Goal: Information Seeking & Learning: Learn about a topic

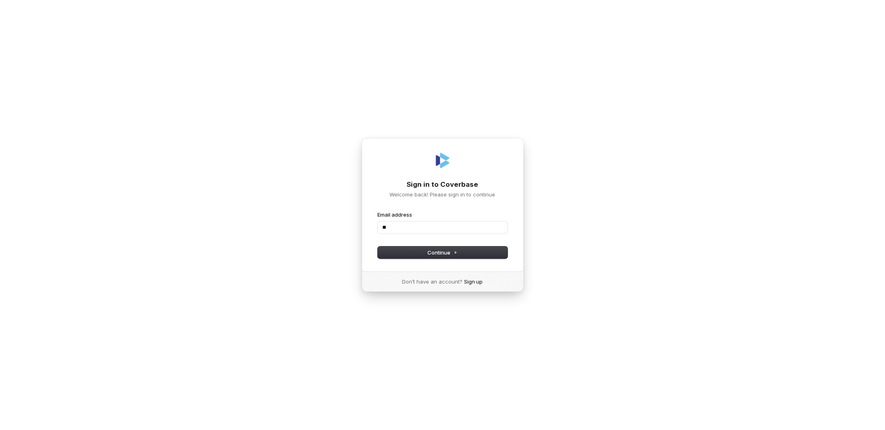
type input "*"
click at [436, 254] on span "Continue" at bounding box center [442, 252] width 30 height 7
type input "**********"
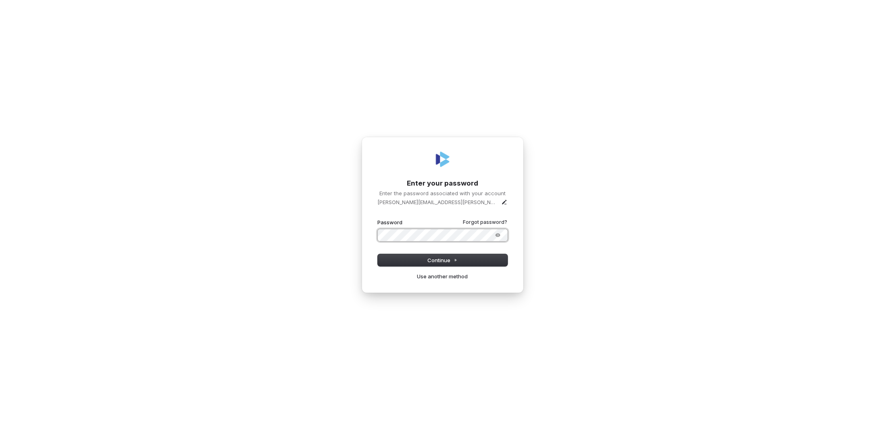
click at [378, 218] on button "submit" at bounding box center [378, 218] width 0 height 0
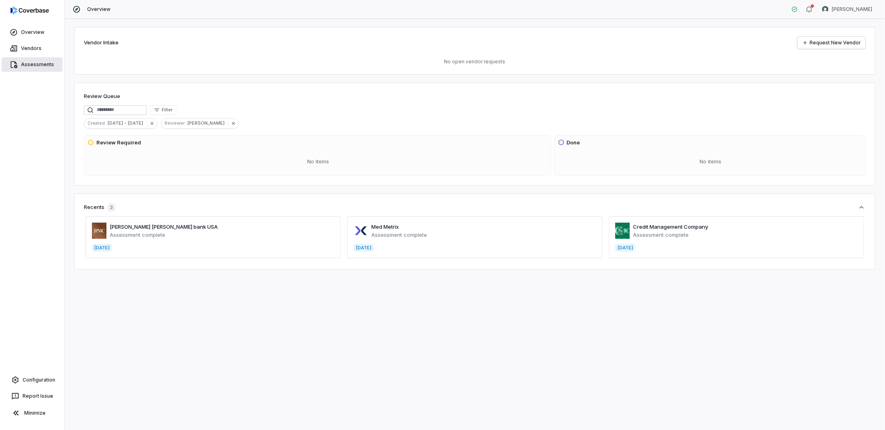
click at [28, 64] on link "Assessments" at bounding box center [32, 64] width 61 height 15
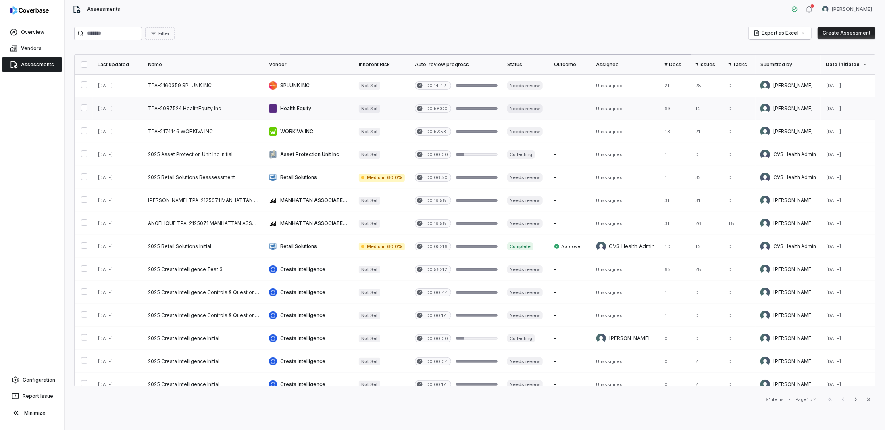
click at [195, 108] on link at bounding box center [203, 108] width 121 height 23
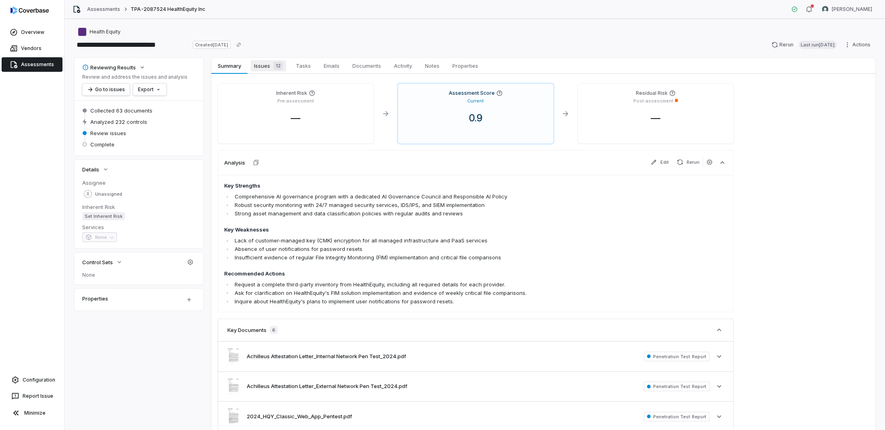
click at [260, 66] on span "Issues 12" at bounding box center [268, 65] width 35 height 11
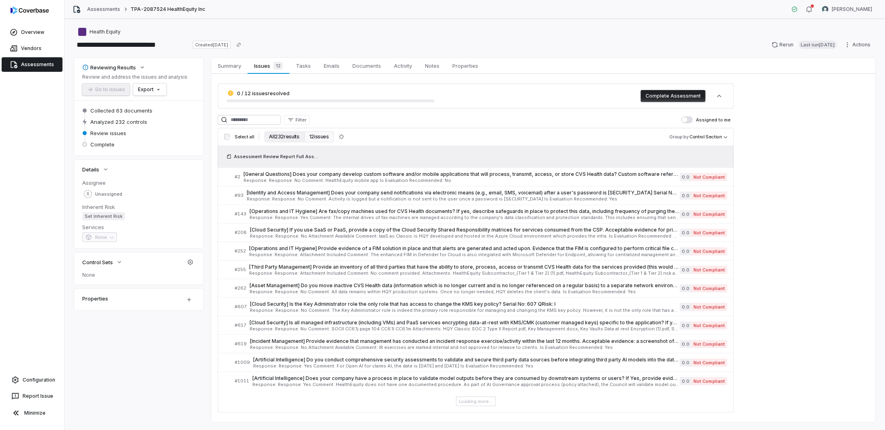
click at [278, 136] on button "All 232 results" at bounding box center [284, 136] width 40 height 11
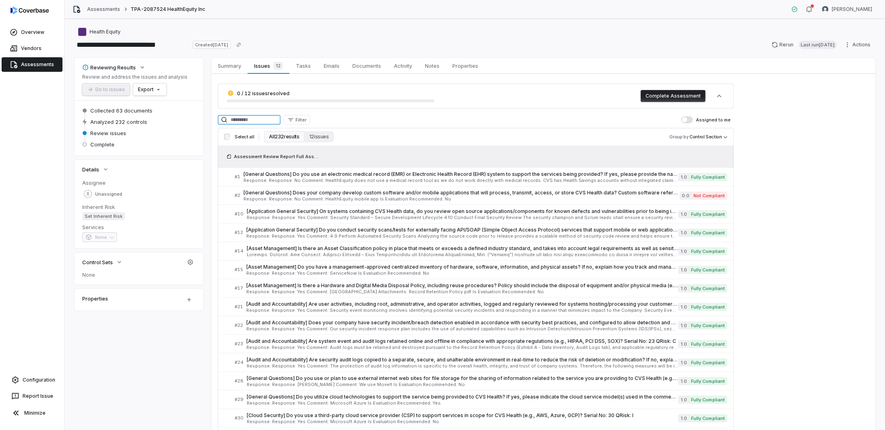
click at [274, 122] on input at bounding box center [249, 120] width 63 height 10
type input "***"
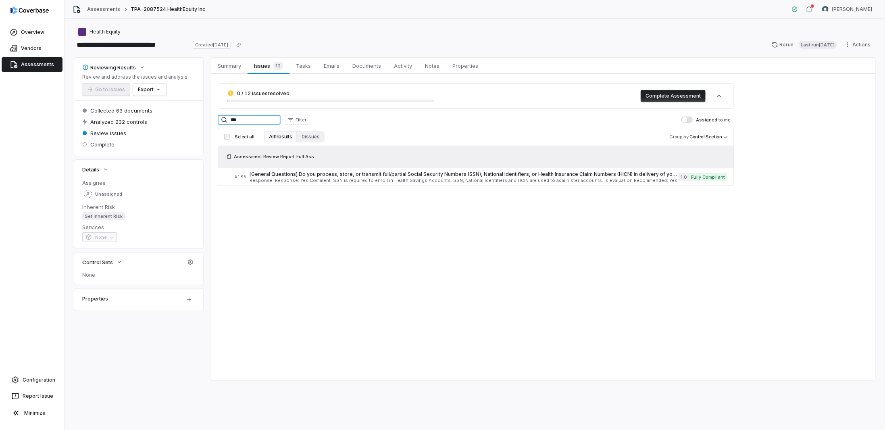
drag, startPoint x: 251, startPoint y: 116, endPoint x: 173, endPoint y: 109, distance: 77.7
click at [175, 110] on div "Reviewing Results Review and address the issues and analysis Go to issues Expor…" at bounding box center [474, 219] width 801 height 322
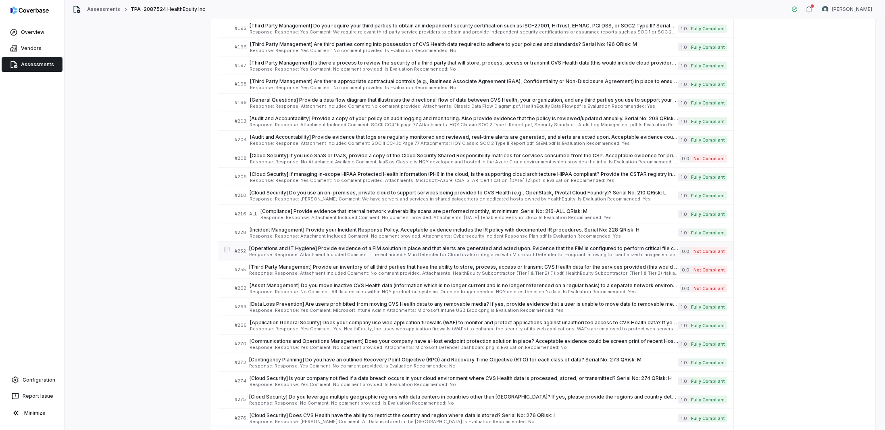
scroll to position [2663, 0]
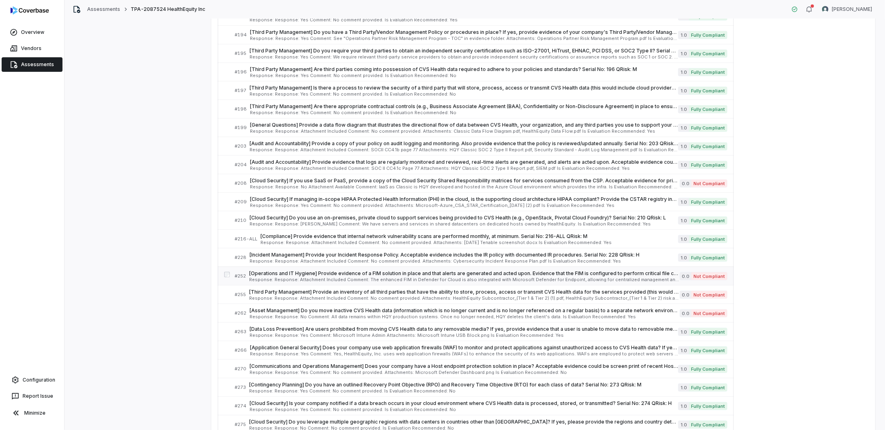
click at [269, 270] on span "[Operations and IT Hygiene] Provide evidence of a FIM solution in place and tha…" at bounding box center [464, 273] width 430 height 6
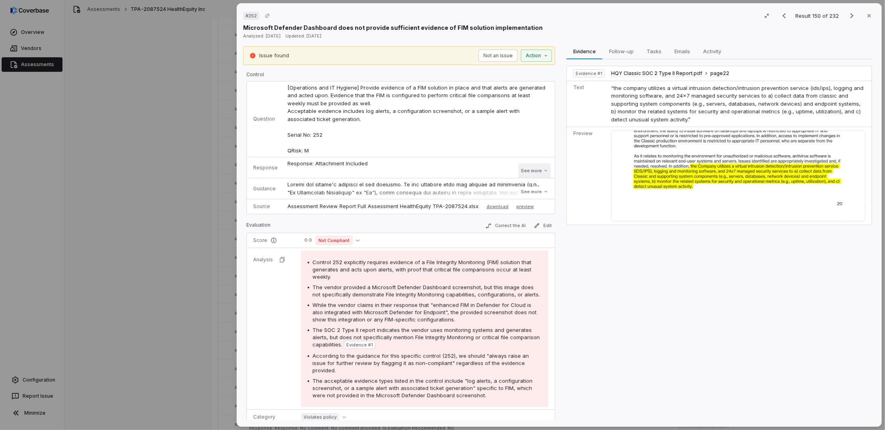
click at [526, 170] on button "See more" at bounding box center [534, 170] width 32 height 15
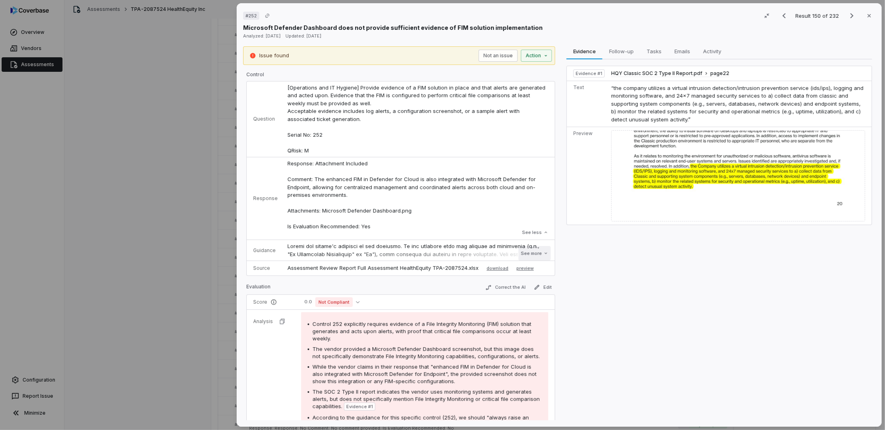
click at [525, 250] on button "See more" at bounding box center [534, 253] width 32 height 15
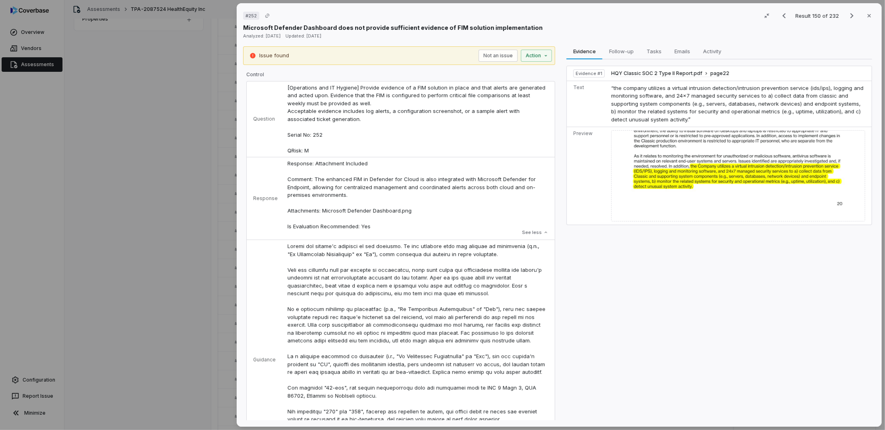
scroll to position [280, 0]
drag, startPoint x: 144, startPoint y: 113, endPoint x: 162, endPoint y: 118, distance: 18.1
click at [145, 113] on div "# 252 Result 150 of 232 Close Microsoft Defender Dashboard does not provide suf…" at bounding box center [442, 215] width 885 height 430
click at [165, 118] on div "# 252 Result 150 of 232 Close Microsoft Defender Dashboard does not provide suf…" at bounding box center [442, 215] width 885 height 430
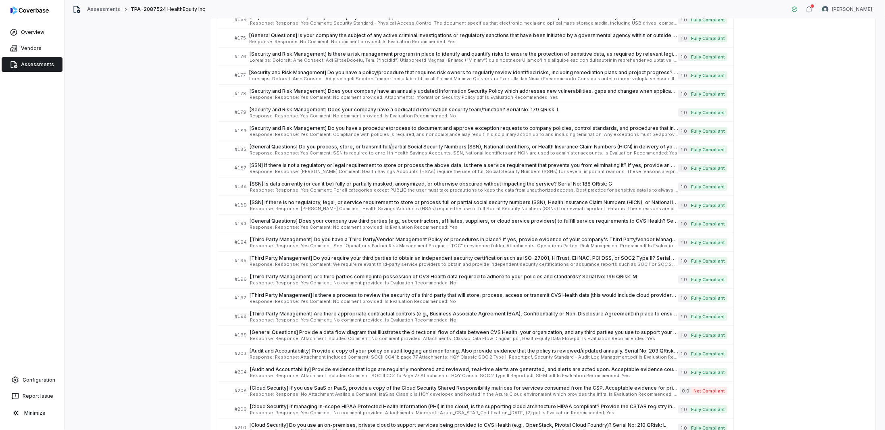
scroll to position [2617, 0]
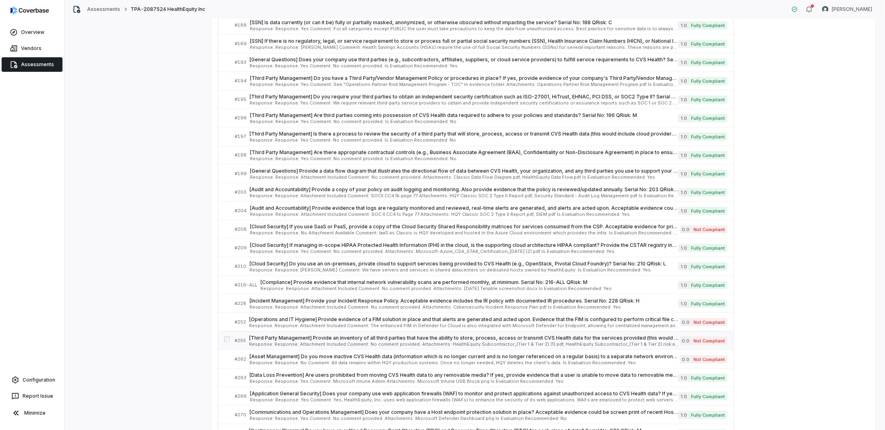
click at [304, 342] on span "Response: Response: Attachment Included Comment: No comment provided. Attachmen…" at bounding box center [464, 344] width 430 height 4
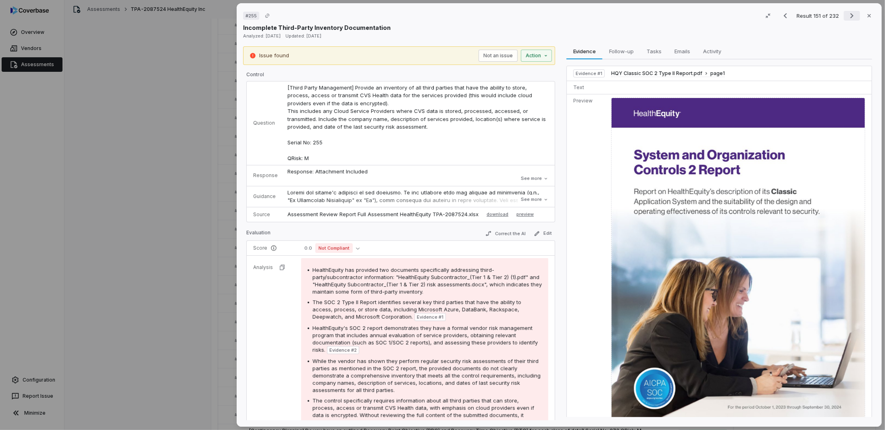
click at [847, 17] on icon "Next result" at bounding box center [852, 16] width 10 height 10
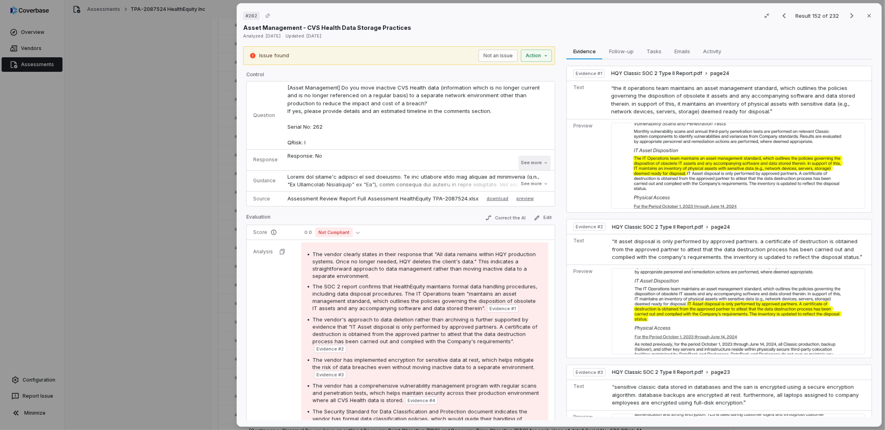
click at [528, 163] on button "See more" at bounding box center [534, 163] width 32 height 15
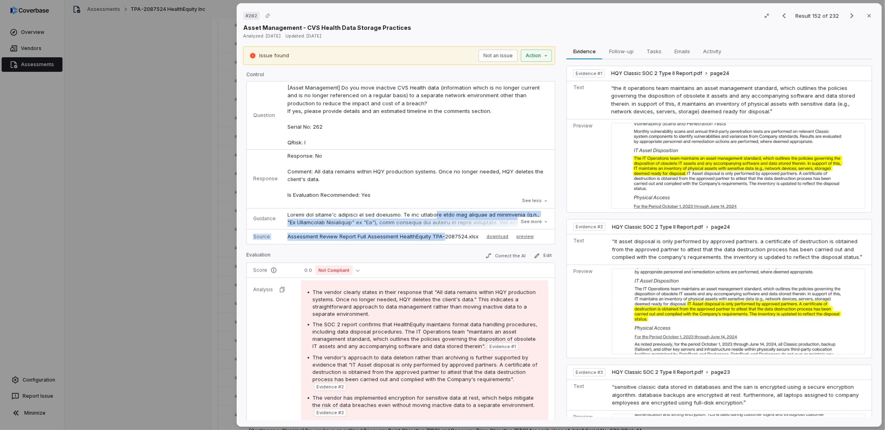
drag, startPoint x: 430, startPoint y: 211, endPoint x: 442, endPoint y: 232, distance: 24.4
click at [442, 232] on tbody "Question [Asset Management] Do you move inactive CVS Health data (information w…" at bounding box center [401, 162] width 308 height 162
click at [847, 16] on icon "Next result" at bounding box center [852, 16] width 10 height 10
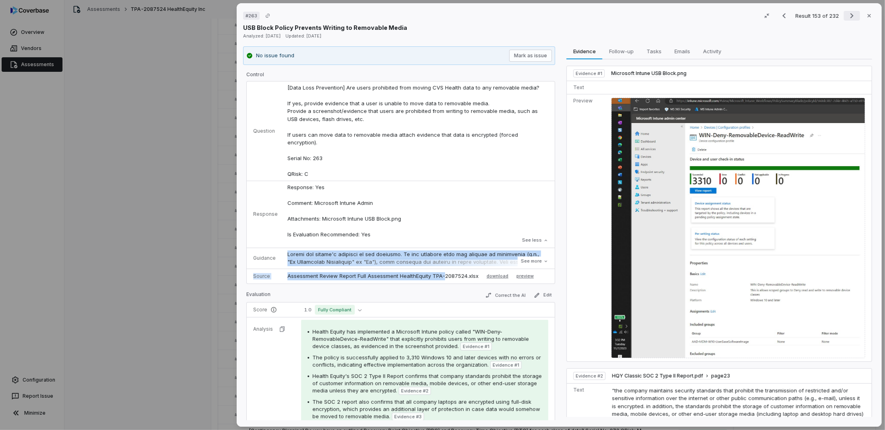
click at [847, 15] on icon "Next result" at bounding box center [852, 16] width 10 height 10
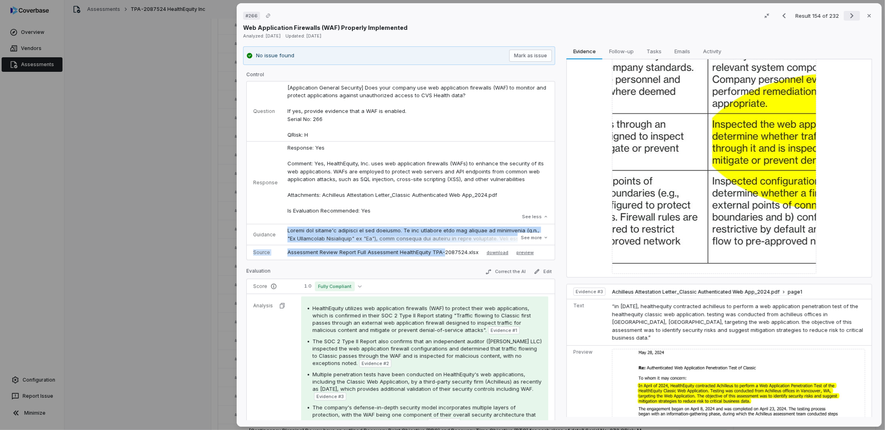
click at [839, 16] on div "Result 154 of 232 Close" at bounding box center [825, 16] width 99 height 12
click at [850, 15] on icon "Next result" at bounding box center [851, 15] width 3 height 5
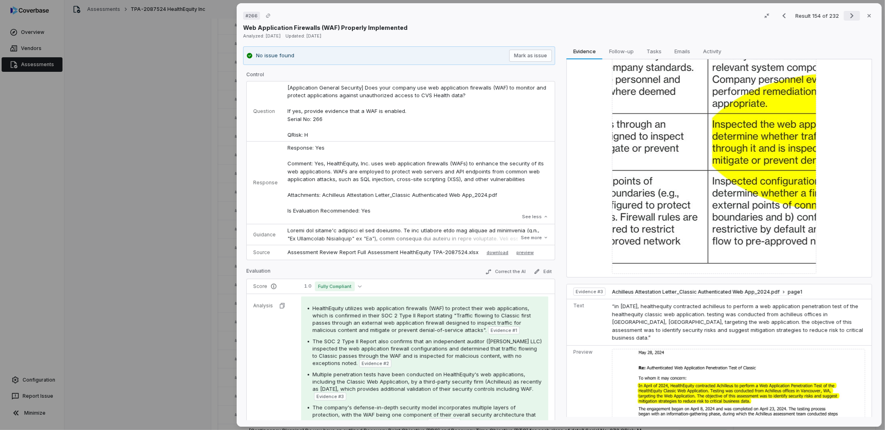
click at [849, 15] on icon "Next result" at bounding box center [852, 16] width 10 height 10
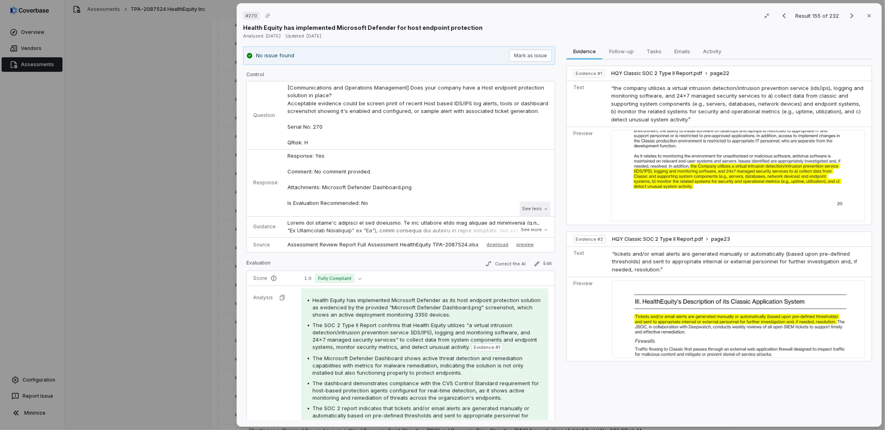
click at [543, 208] on icon at bounding box center [545, 208] width 5 height 5
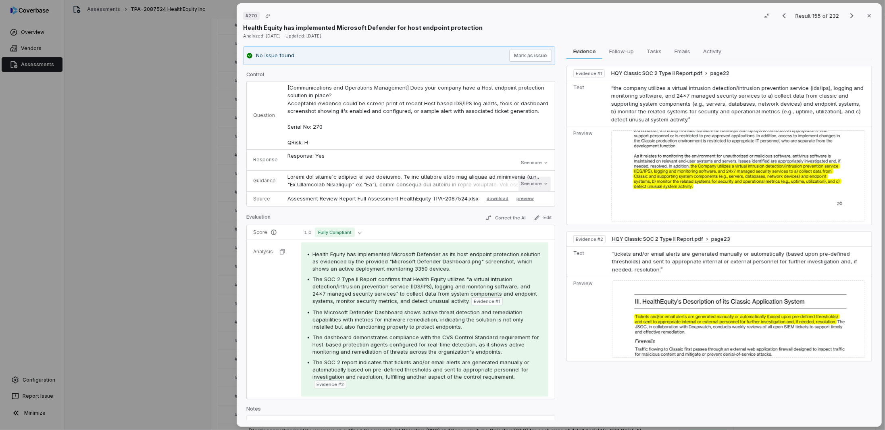
click at [529, 186] on button "See more" at bounding box center [534, 184] width 32 height 15
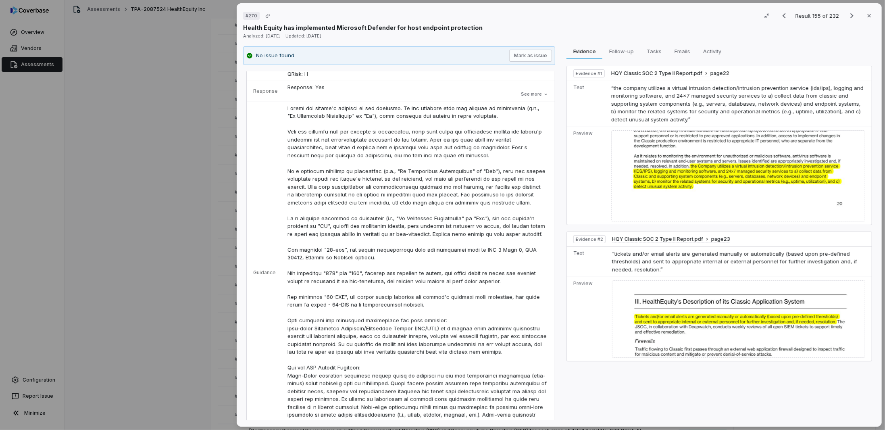
scroll to position [121, 0]
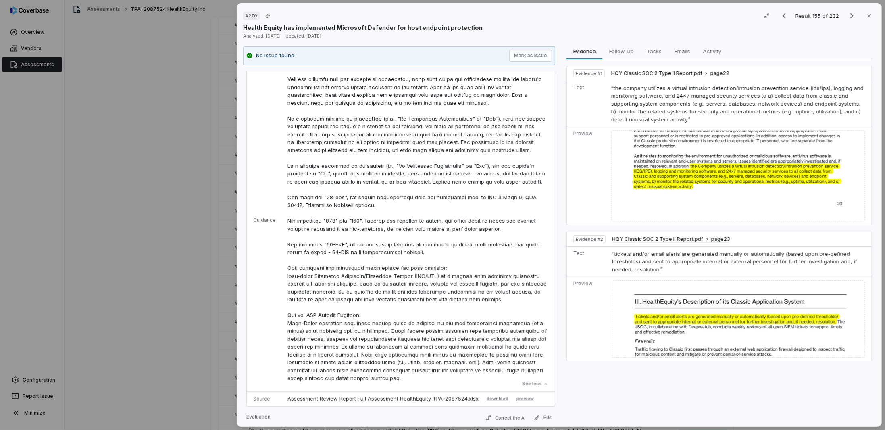
click at [237, 181] on div "# 270 Result 155 of 232 Close Health Equity has implemented Microsoft Defender …" at bounding box center [559, 214] width 645 height 423
click at [149, 181] on div "# 270 Result 155 of 232 Close Health Equity has implemented Microsoft Defender …" at bounding box center [442, 215] width 885 height 430
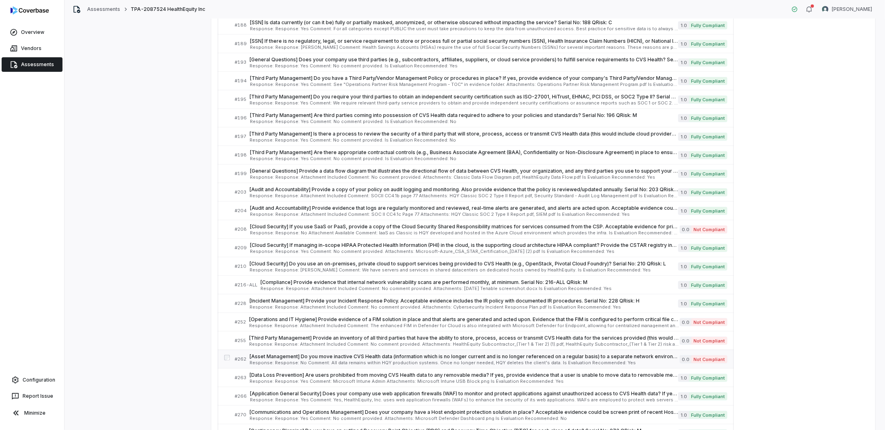
click at [281, 353] on div "[Asset Management] Do you move inactive CVS Health data (information which is n…" at bounding box center [464, 359] width 430 height 12
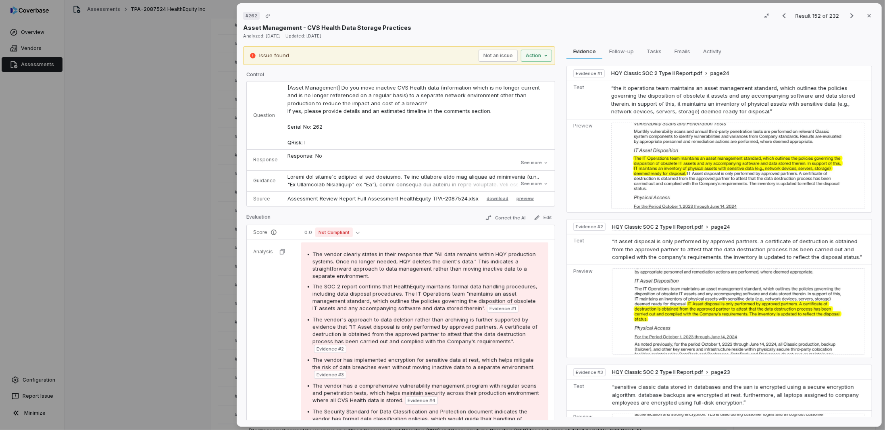
click at [180, 232] on div "# 262 Result 152 of 232 Close Asset Management - CVS Health Data Storage Practi…" at bounding box center [442, 215] width 885 height 430
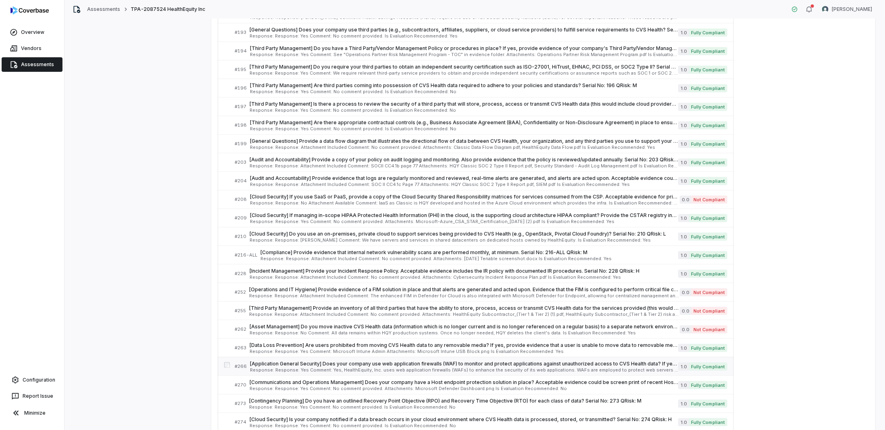
scroll to position [2658, 0]
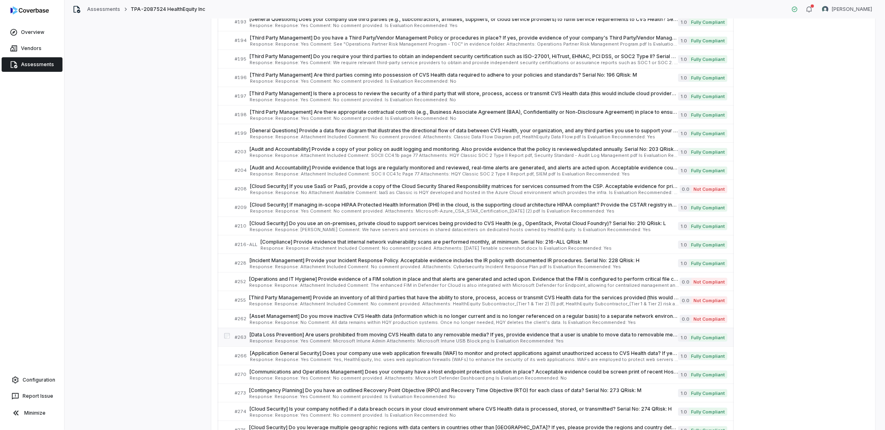
click at [268, 331] on span "[Data Loss Prevention] Are users prohibited from moving CVS Health data to any …" at bounding box center [463, 334] width 428 height 6
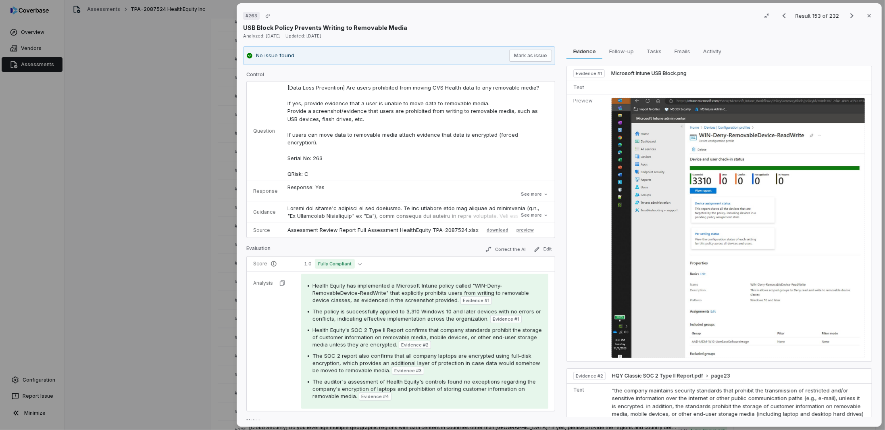
click at [83, 237] on div "# 263 Result 153 of 232 Close USB Block Policy Prevents Writing to Removable Me…" at bounding box center [442, 215] width 885 height 430
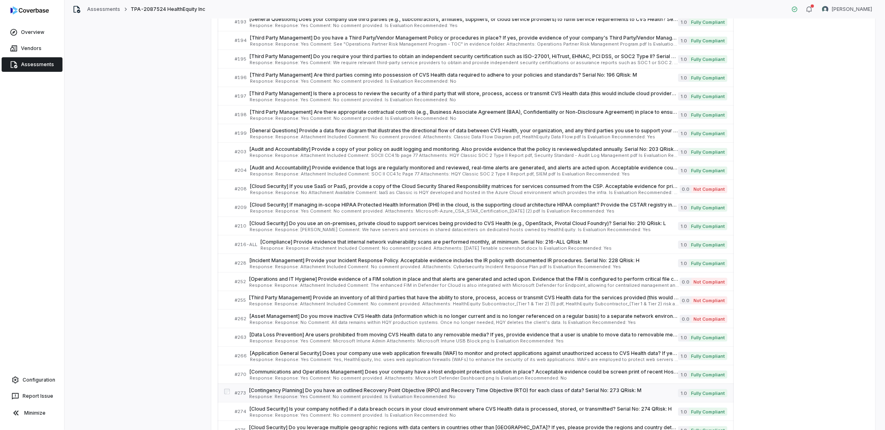
click at [300, 387] on span "[Contingency Planning] Do you have an outlined Recovery Point Objective (RPO) a…" at bounding box center [463, 390] width 429 height 6
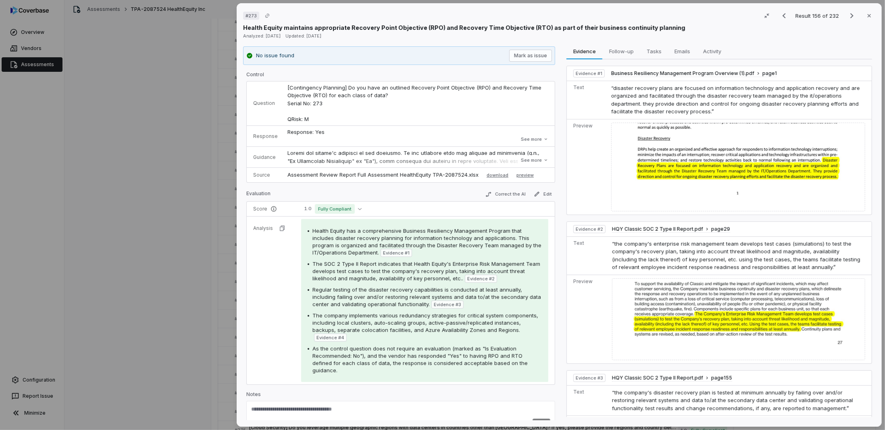
scroll to position [242, 0]
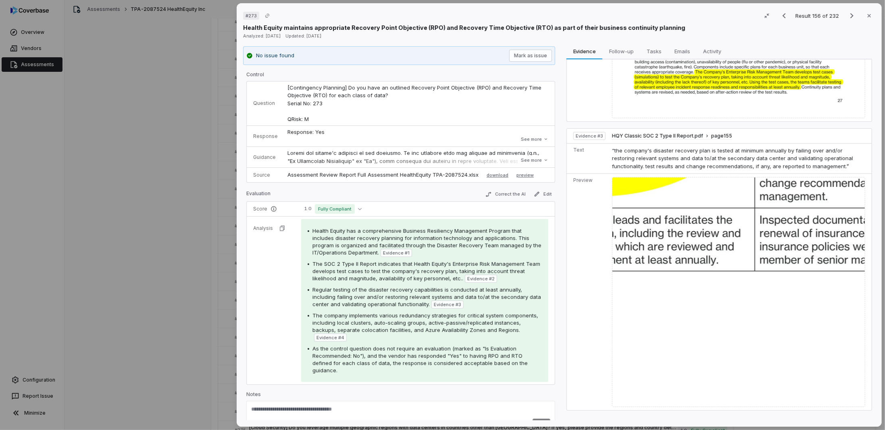
click at [648, 193] on img at bounding box center [738, 291] width 253 height 229
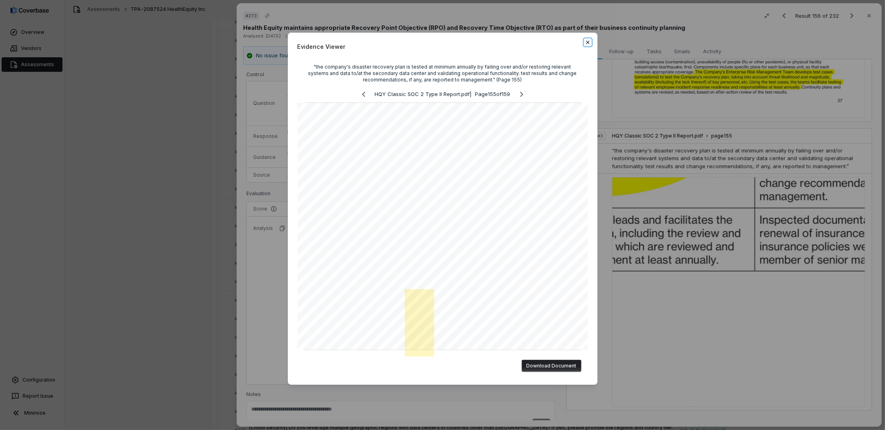
click at [588, 42] on icon "button" at bounding box center [587, 42] width 6 height 6
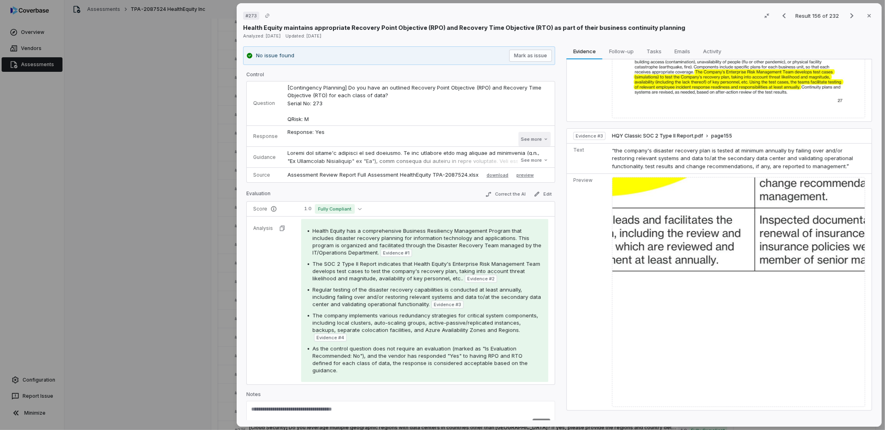
click at [529, 141] on button "See more" at bounding box center [534, 139] width 32 height 15
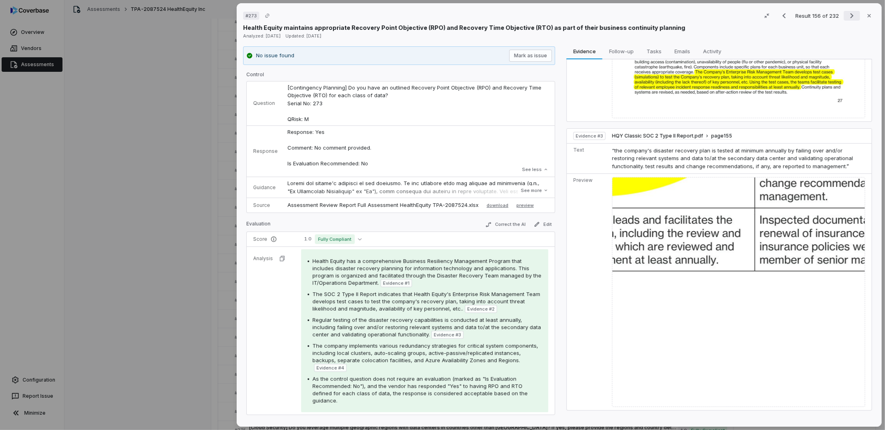
click at [844, 15] on button "Next result" at bounding box center [852, 16] width 16 height 10
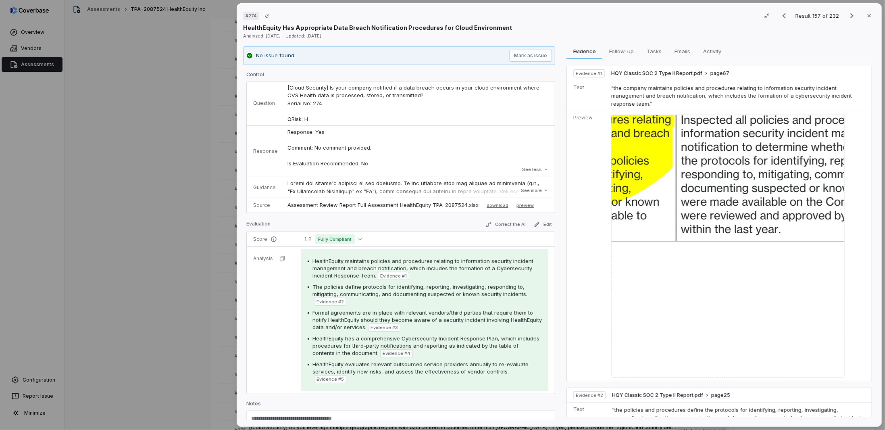
click at [741, 138] on img at bounding box center [727, 245] width 233 height 263
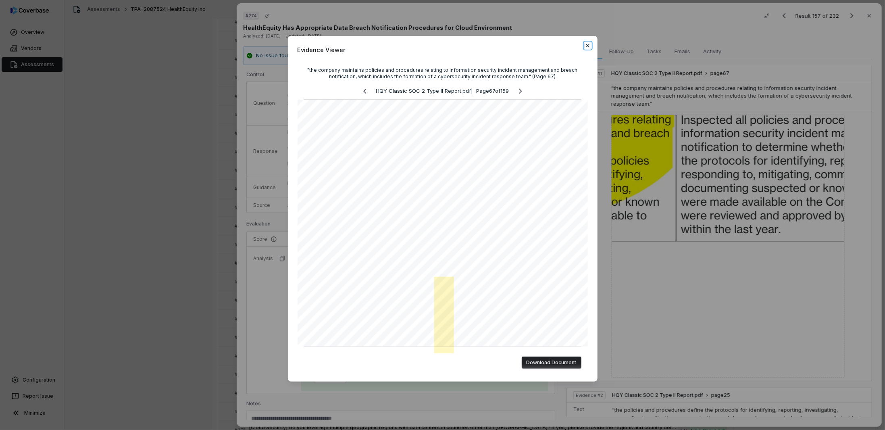
click at [586, 42] on icon "button" at bounding box center [587, 45] width 6 height 6
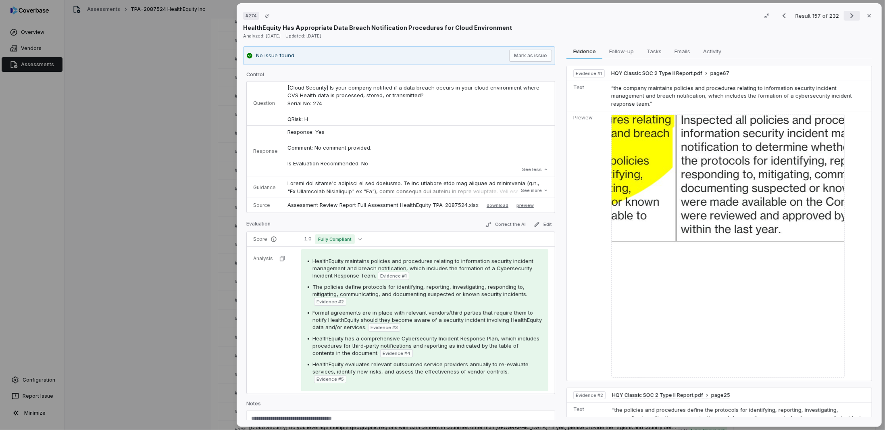
click at [847, 16] on icon "Next result" at bounding box center [852, 16] width 10 height 10
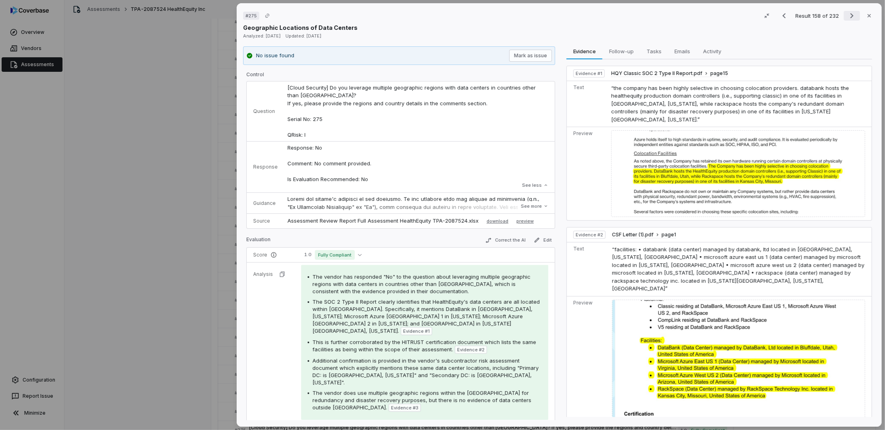
click at [847, 18] on icon "Next result" at bounding box center [852, 16] width 10 height 10
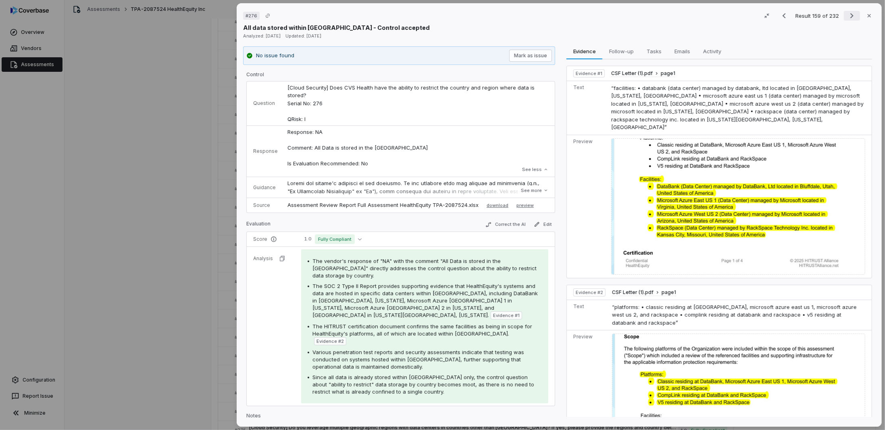
click at [844, 17] on button "Next result" at bounding box center [852, 16] width 16 height 10
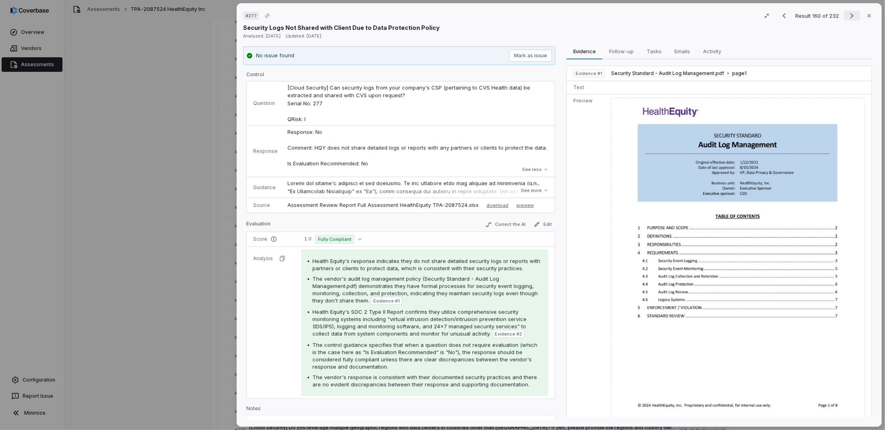
click at [847, 16] on icon "Next result" at bounding box center [852, 16] width 10 height 10
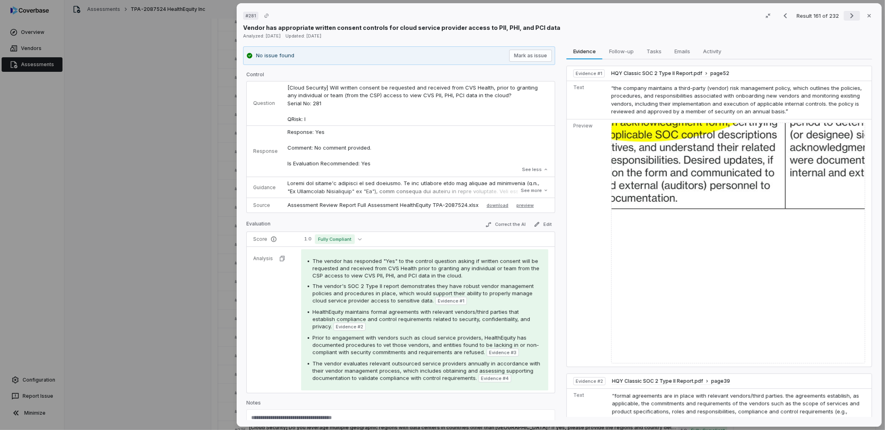
click at [844, 17] on button "Next result" at bounding box center [852, 16] width 16 height 10
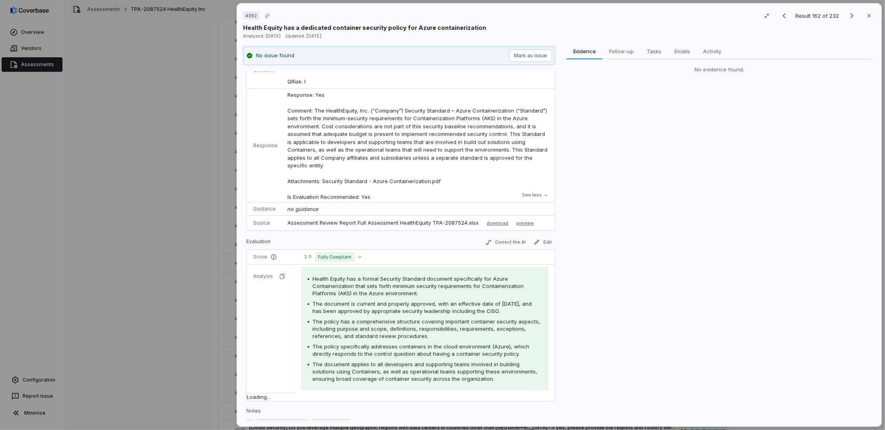
scroll to position [40, 0]
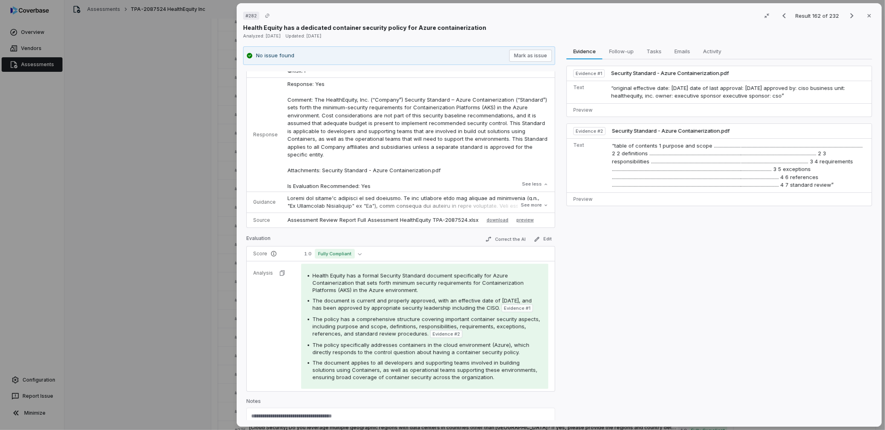
click at [725, 166] on span "“table of contents 1 purpose and scope ........................................…" at bounding box center [737, 165] width 251 height 46
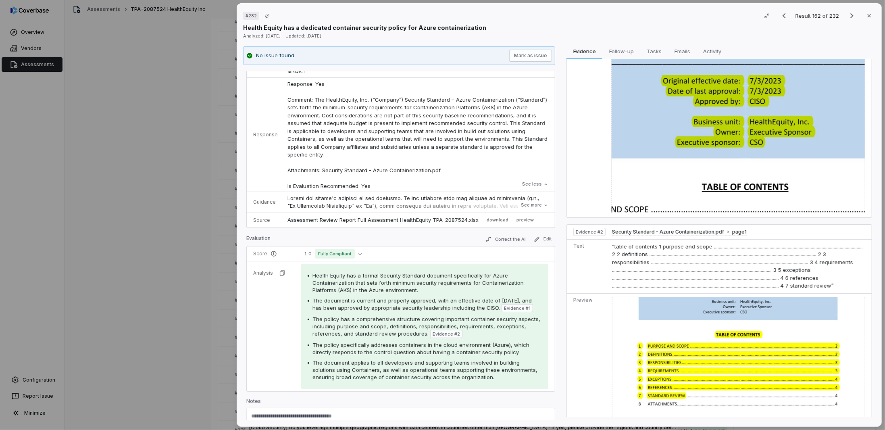
scroll to position [132, 0]
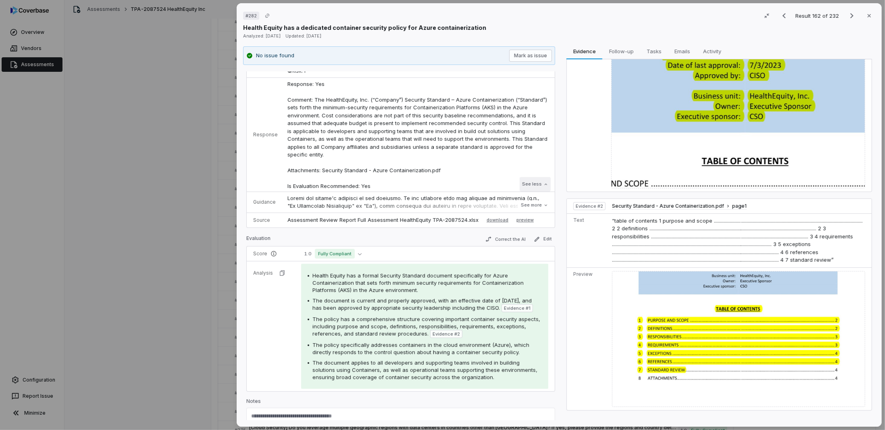
click at [524, 185] on button "See less" at bounding box center [535, 184] width 31 height 15
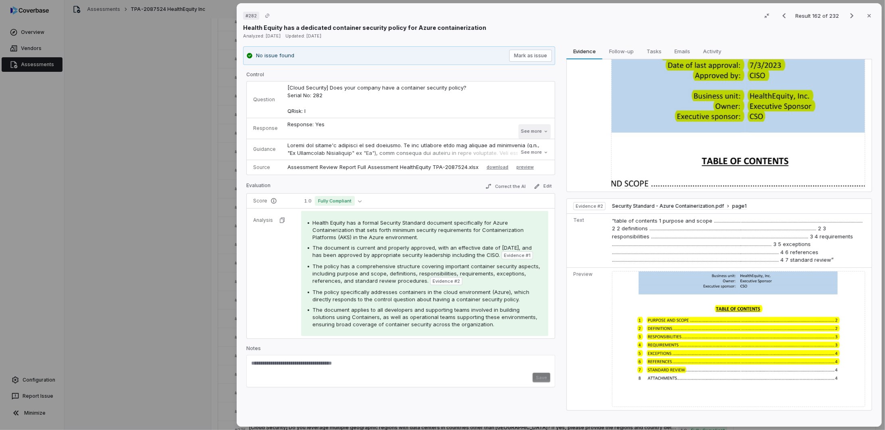
click at [527, 130] on button "See more" at bounding box center [534, 131] width 32 height 15
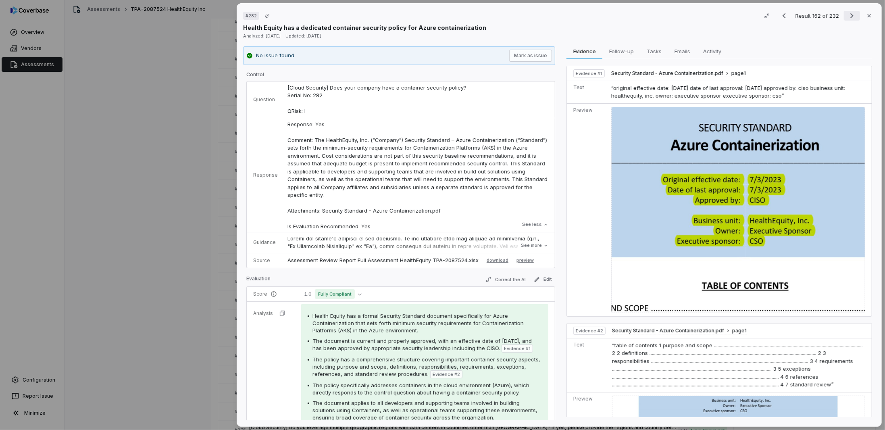
click at [848, 12] on icon "Next result" at bounding box center [852, 16] width 10 height 10
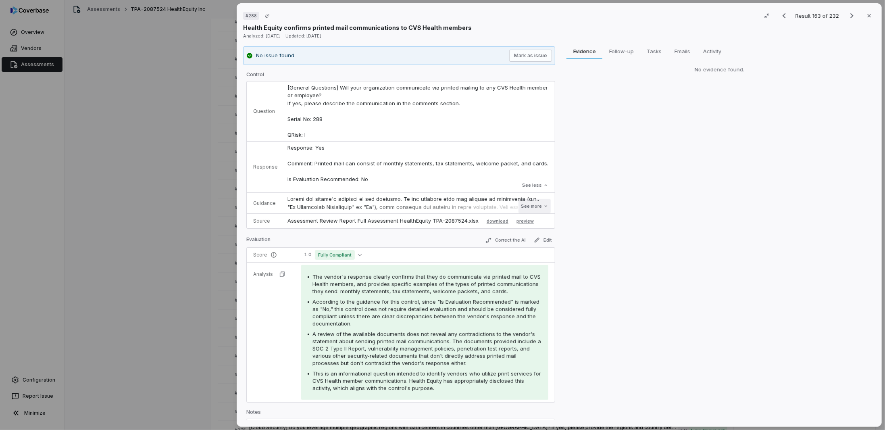
click at [534, 210] on button "See more" at bounding box center [534, 206] width 32 height 15
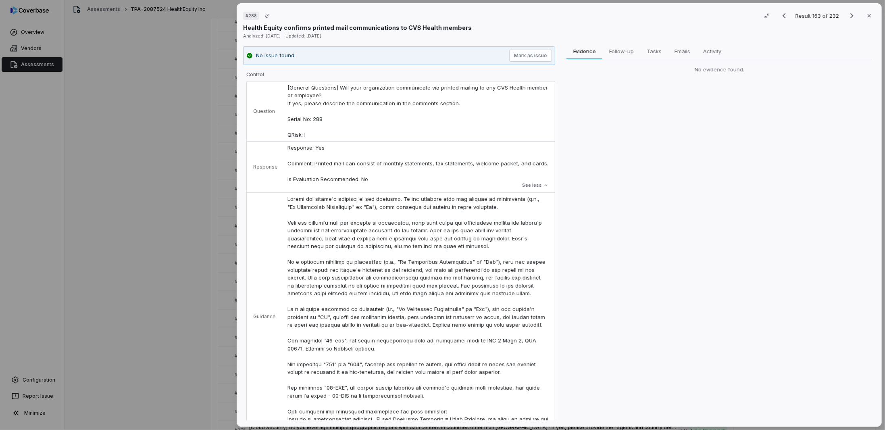
scroll to position [121, 0]
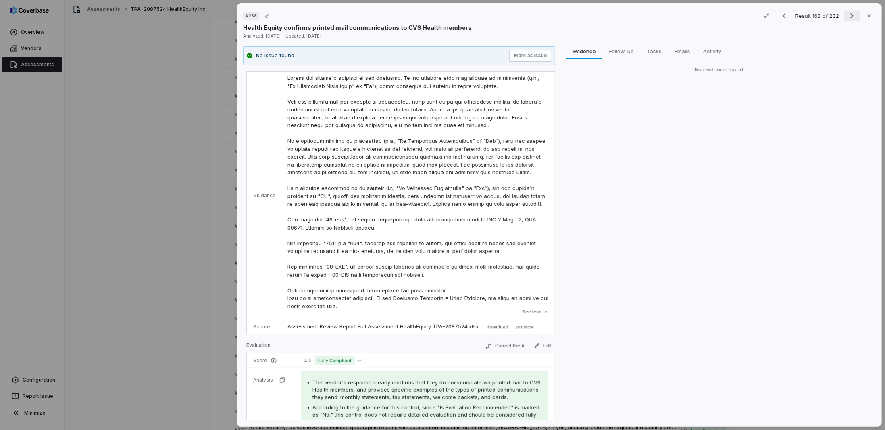
click at [850, 15] on icon "Next result" at bounding box center [851, 15] width 3 height 5
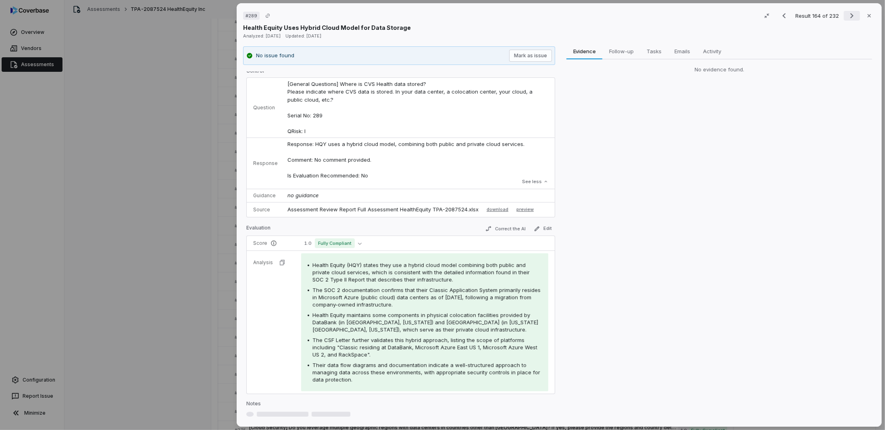
scroll to position [7, 0]
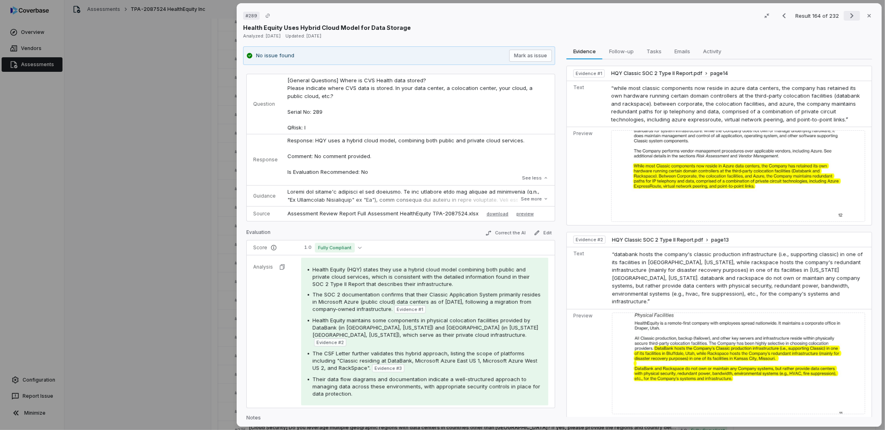
click at [851, 13] on icon "Next result" at bounding box center [852, 16] width 10 height 10
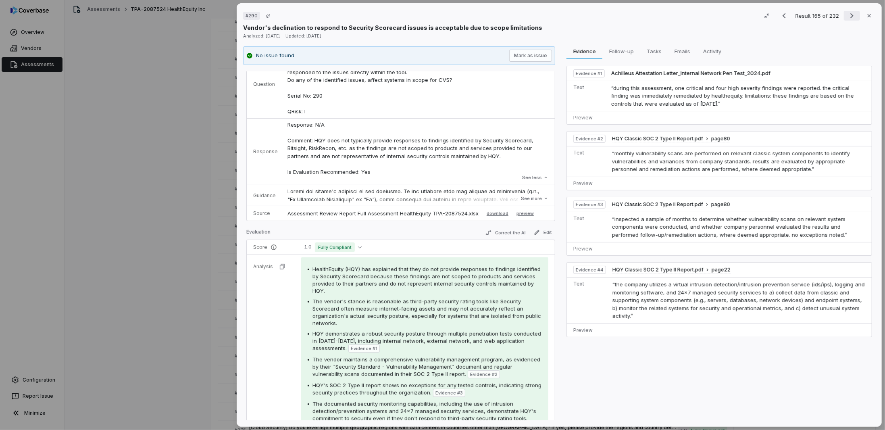
scroll to position [31, 0]
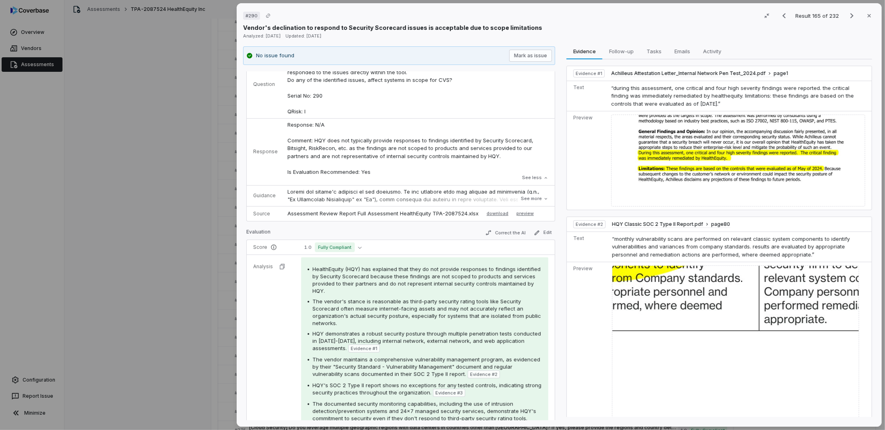
drag, startPoint x: 850, startPoint y: 14, endPoint x: 410, endPoint y: 177, distance: 468.5
click at [418, 185] on div "# 290 Result 165 of 232 Close Vendor's declination to respond to Security Score…" at bounding box center [559, 214] width 645 height 423
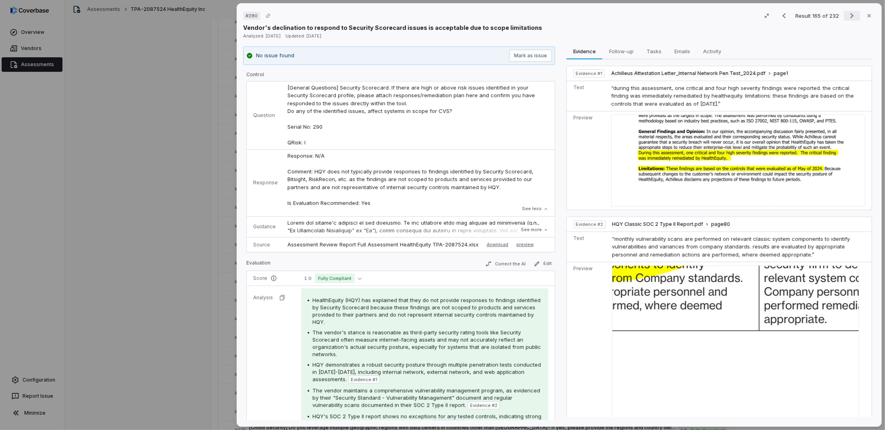
click at [848, 15] on icon "Next result" at bounding box center [852, 16] width 10 height 10
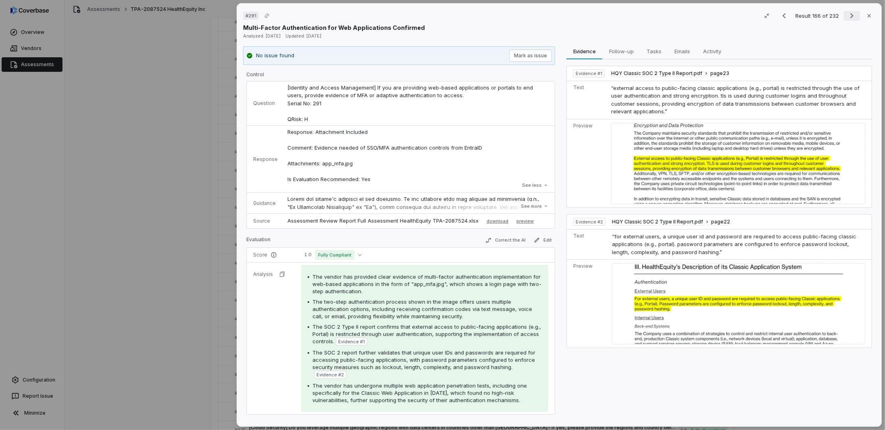
click at [850, 14] on icon "Next result" at bounding box center [851, 15] width 3 height 5
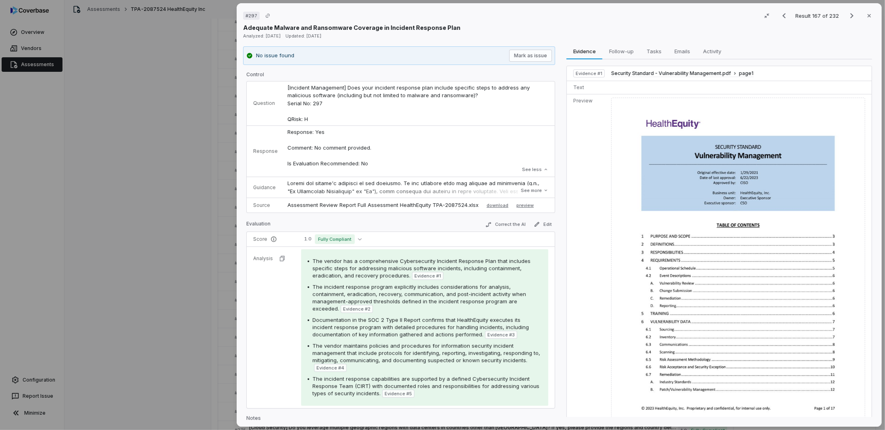
drag, startPoint x: 524, startPoint y: 168, endPoint x: 327, endPoint y: 150, distance: 197.5
click at [328, 158] on div "Response: Yes Comment: No comment provided. Is Evaluation Recommended: No Respo…" at bounding box center [417, 151] width 261 height 46
click at [530, 193] on button "See more" at bounding box center [534, 190] width 32 height 15
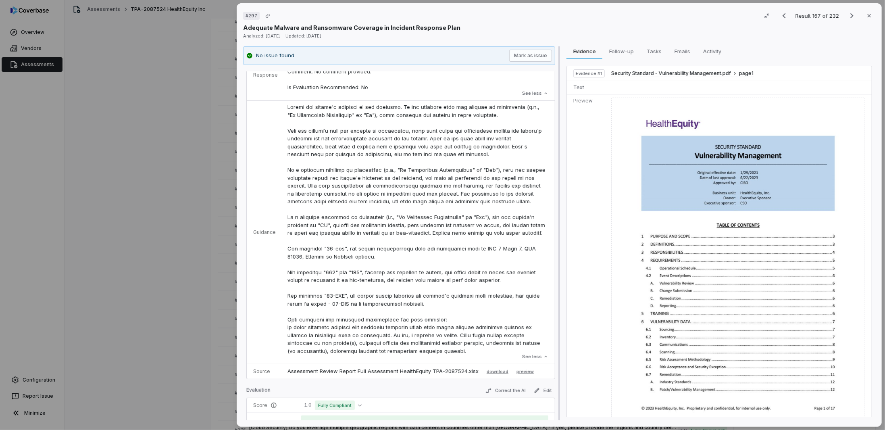
scroll to position [81, 0]
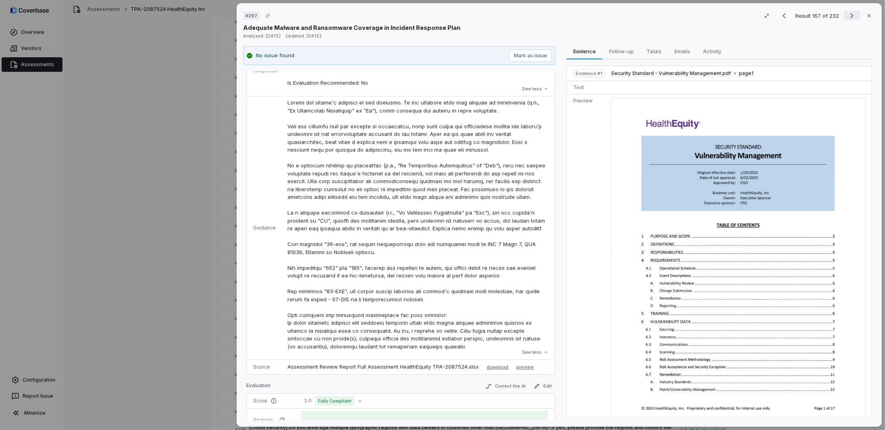
click at [847, 18] on icon "Next result" at bounding box center [852, 16] width 10 height 10
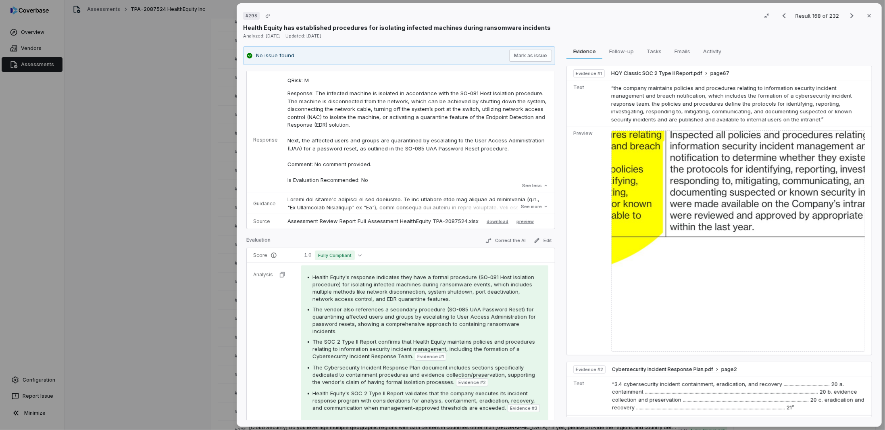
scroll to position [10, 0]
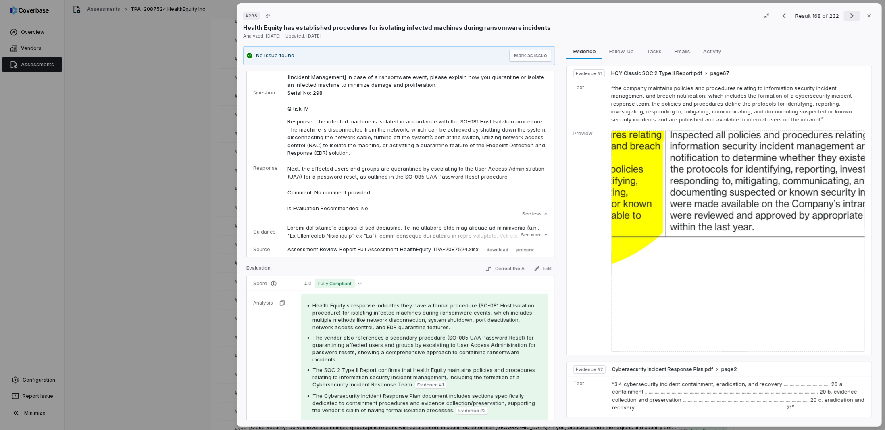
click at [847, 17] on icon "Next result" at bounding box center [852, 16] width 10 height 10
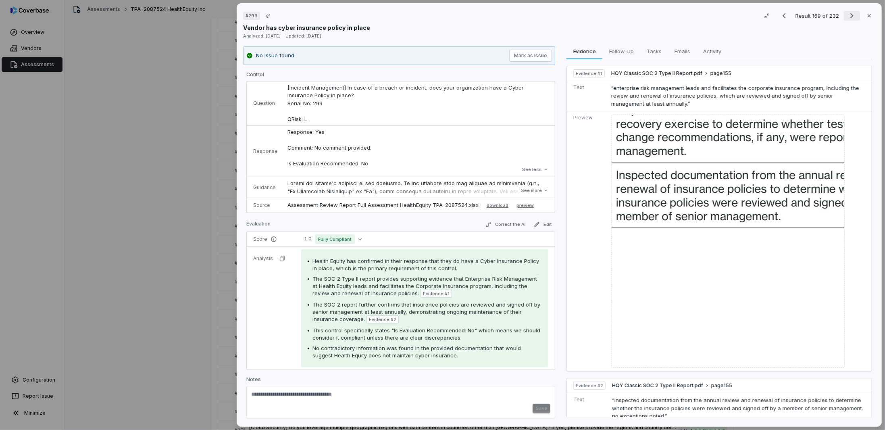
click at [847, 15] on icon "Next result" at bounding box center [852, 16] width 10 height 10
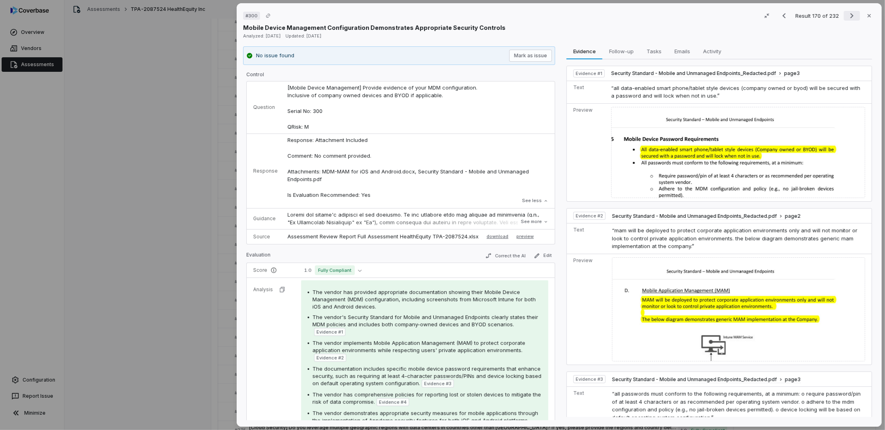
click at [848, 12] on icon "Next result" at bounding box center [852, 16] width 10 height 10
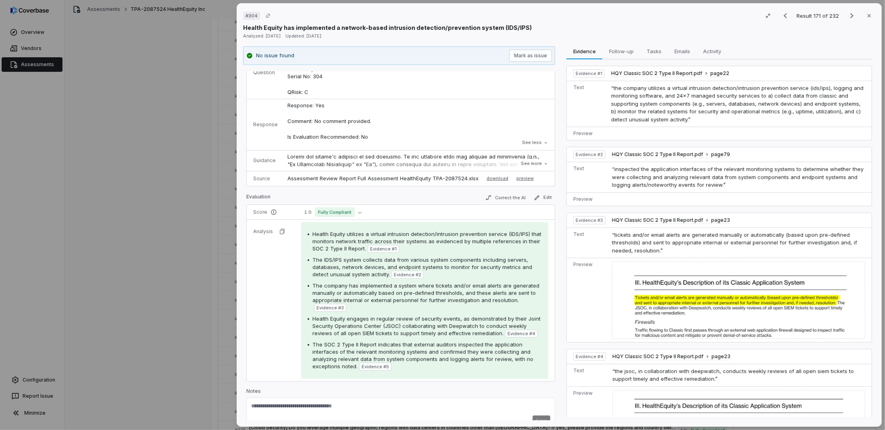
scroll to position [46, 0]
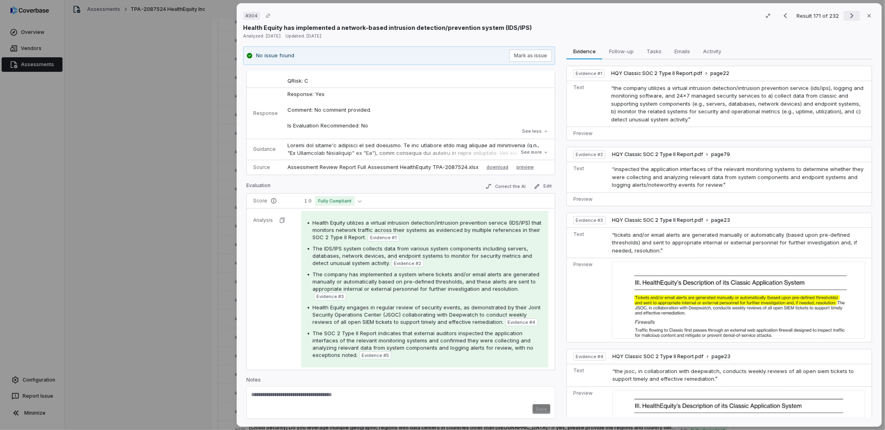
click at [847, 13] on icon "Next result" at bounding box center [852, 16] width 10 height 10
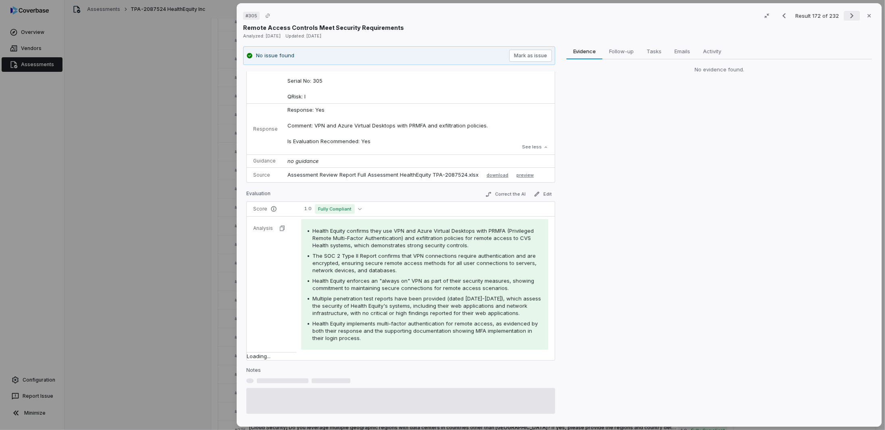
scroll to position [29, 0]
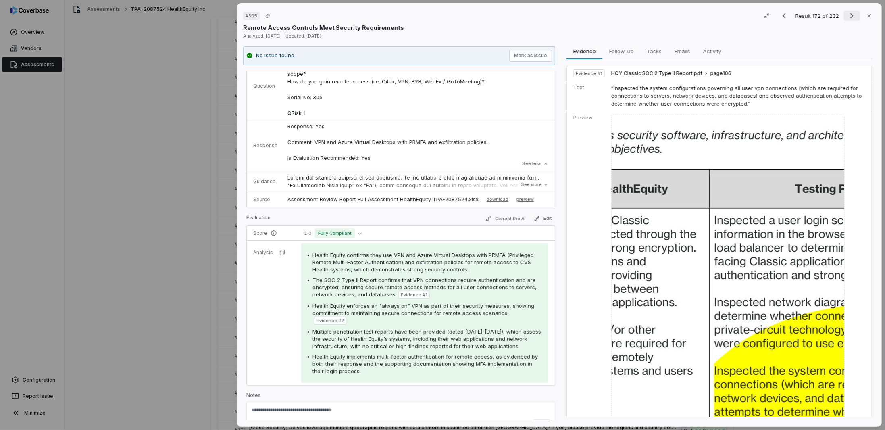
click at [850, 14] on icon "Next result" at bounding box center [851, 15] width 3 height 5
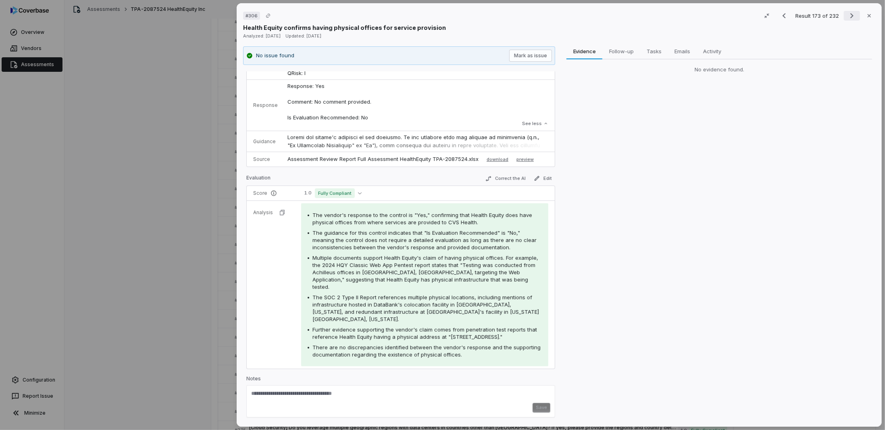
scroll to position [37, 0]
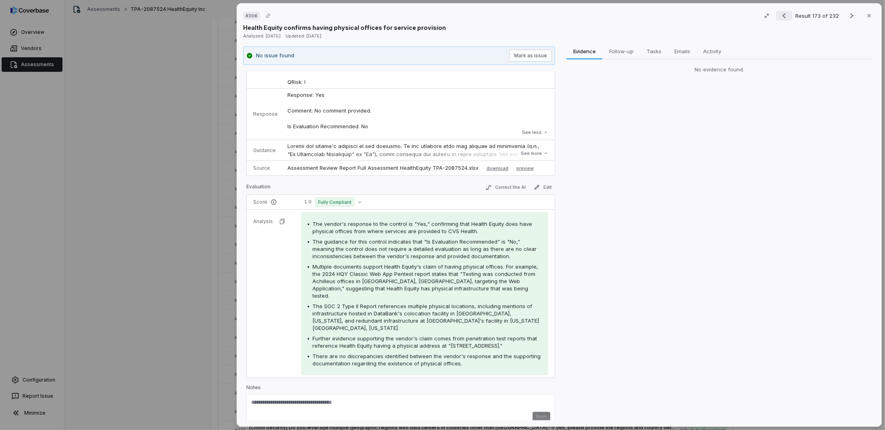
click at [779, 16] on icon "Previous result" at bounding box center [784, 16] width 10 height 10
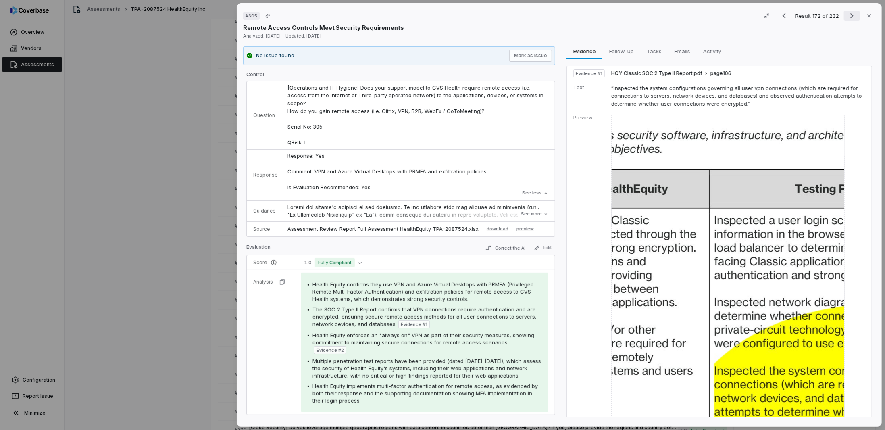
click at [847, 14] on icon "Next result" at bounding box center [852, 16] width 10 height 10
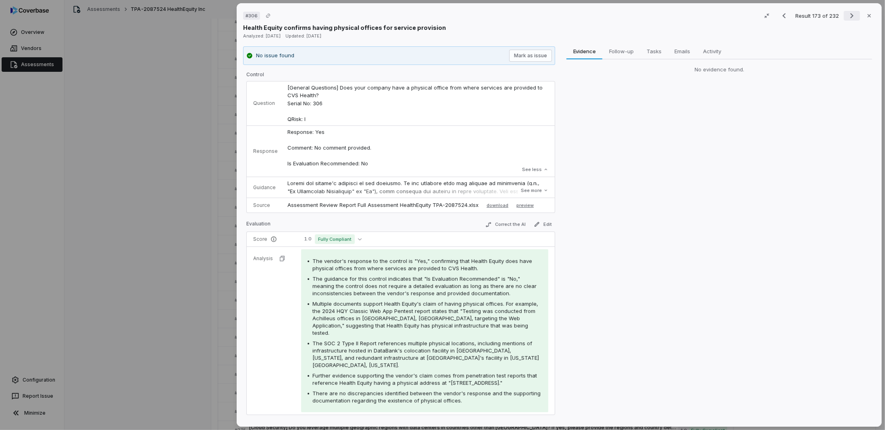
click at [847, 15] on icon "Next result" at bounding box center [852, 16] width 10 height 10
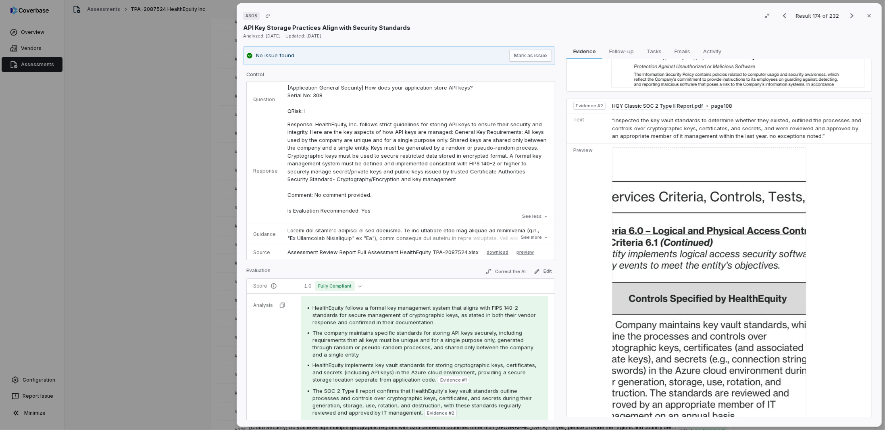
scroll to position [242, 0]
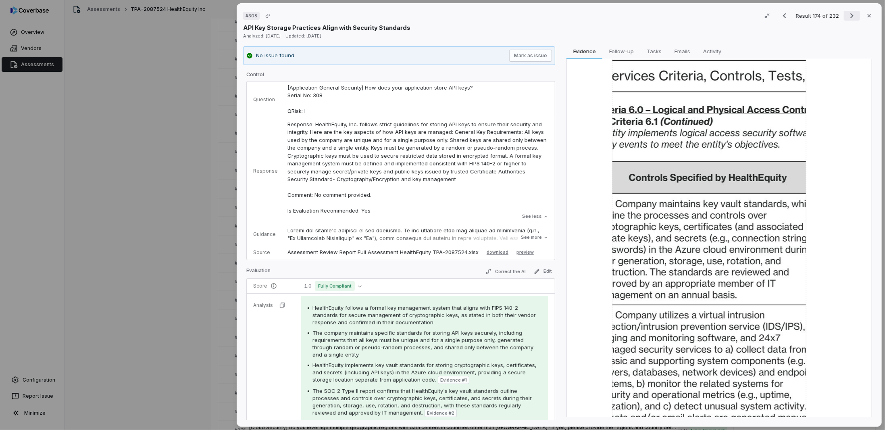
click at [847, 15] on icon "Next result" at bounding box center [852, 16] width 10 height 10
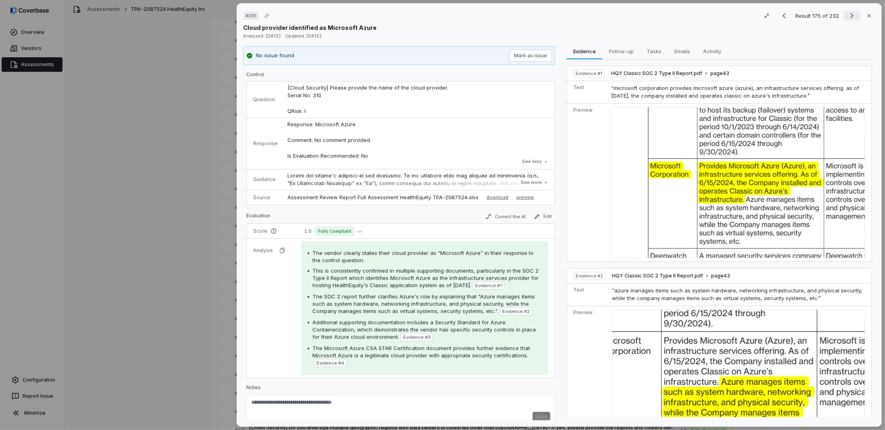
click at [844, 15] on button "Next result" at bounding box center [852, 16] width 16 height 10
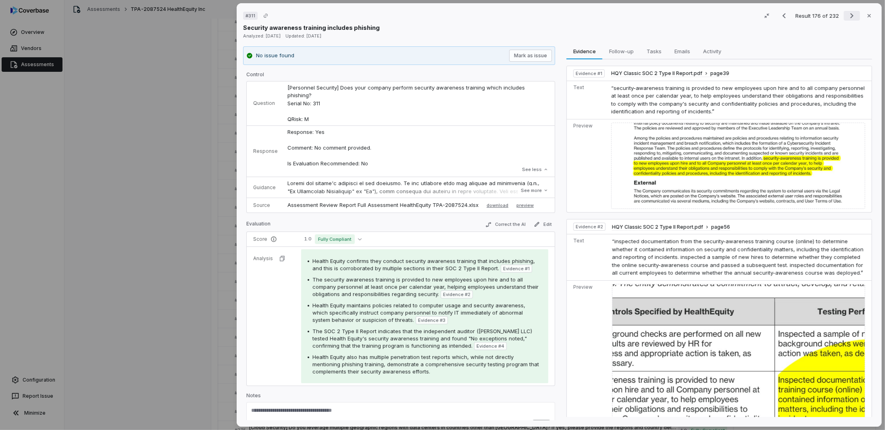
click at [844, 15] on button "Next result" at bounding box center [852, 16] width 16 height 10
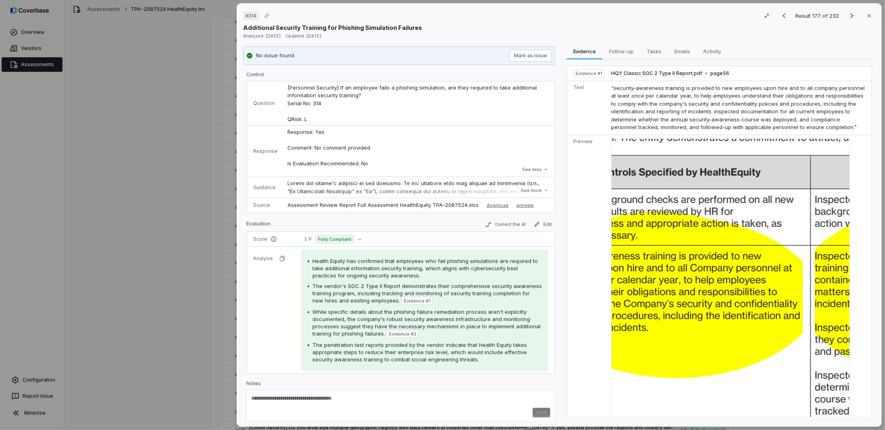
click at [838, 17] on div "Result 177 of 232 Close" at bounding box center [825, 16] width 99 height 12
click at [844, 15] on button "Next result" at bounding box center [852, 16] width 16 height 10
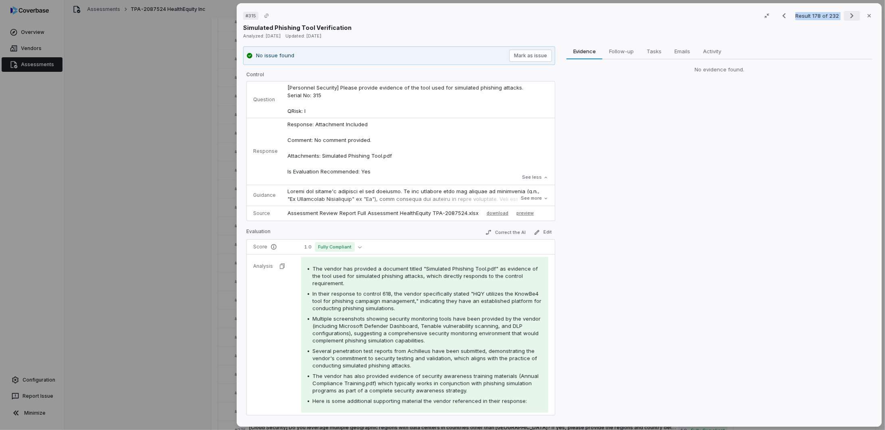
click at [850, 17] on icon "Next result" at bounding box center [851, 15] width 3 height 5
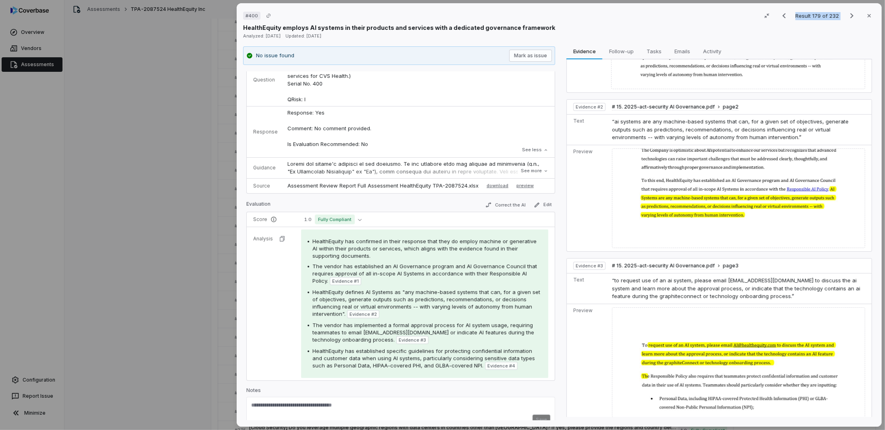
scroll to position [38, 0]
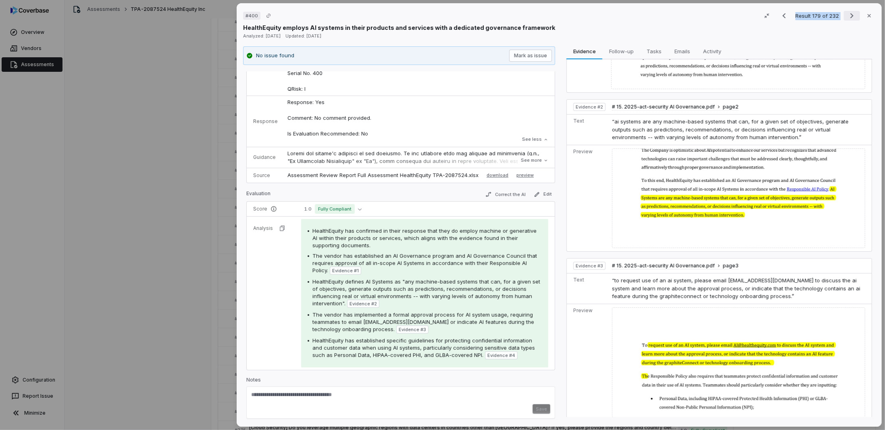
click at [847, 14] on icon "Next result" at bounding box center [852, 16] width 10 height 10
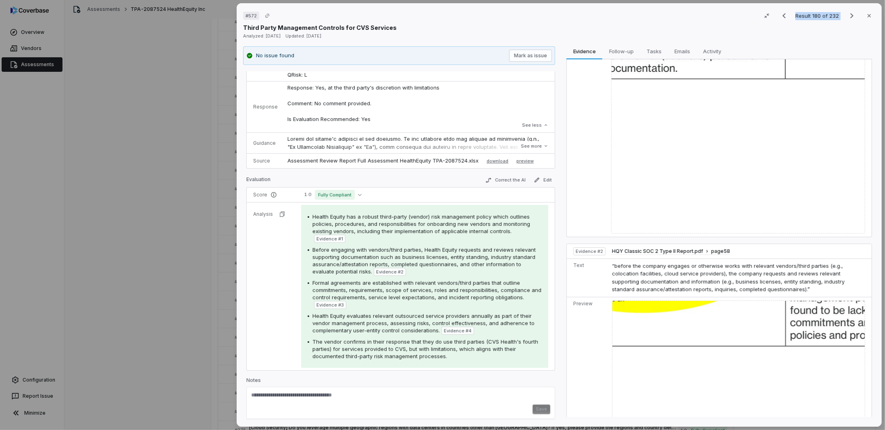
scroll to position [242, 0]
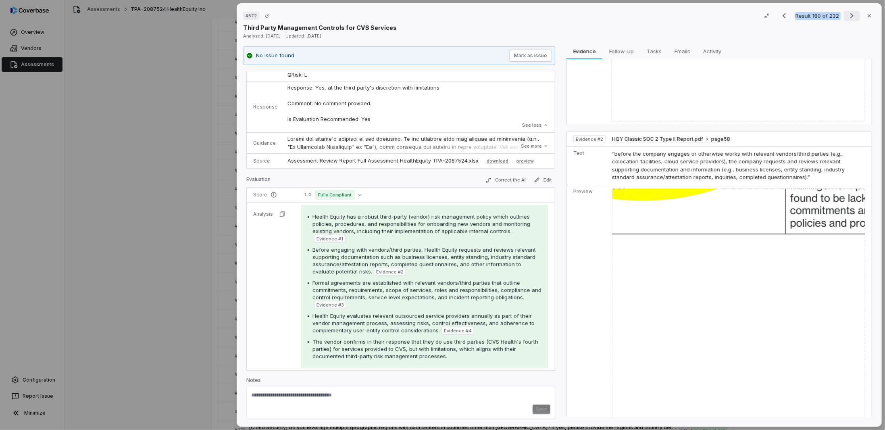
click at [847, 15] on icon "Next result" at bounding box center [852, 16] width 10 height 10
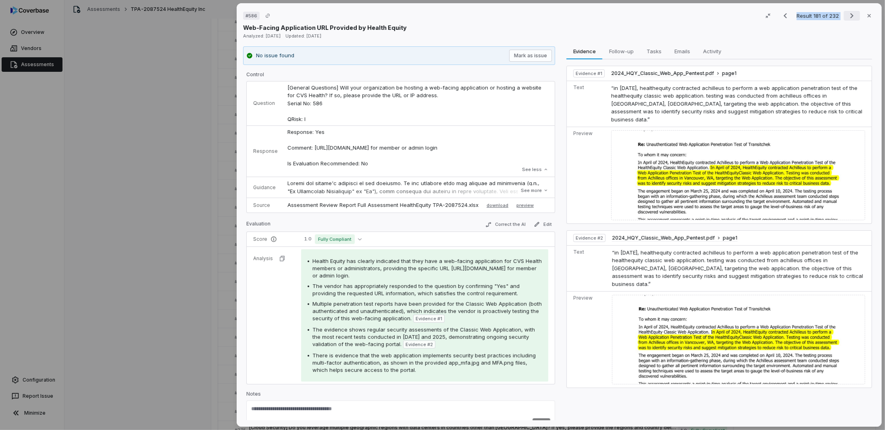
click at [847, 16] on icon "Next result" at bounding box center [852, 16] width 10 height 10
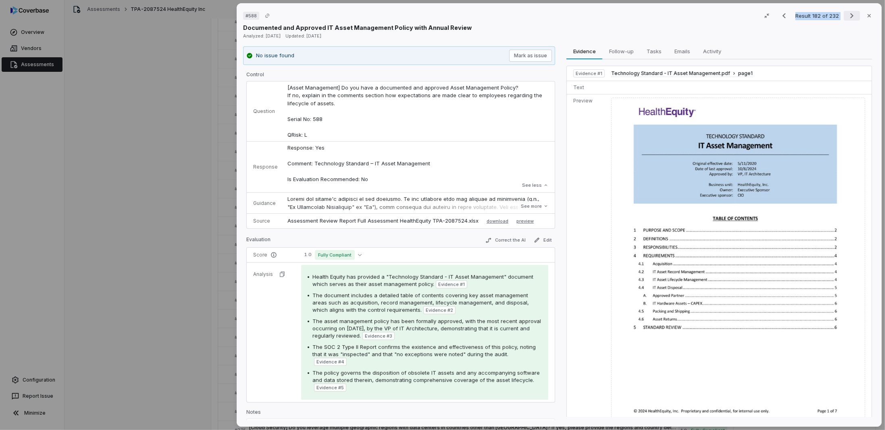
click at [850, 14] on icon "Next result" at bounding box center [851, 15] width 3 height 5
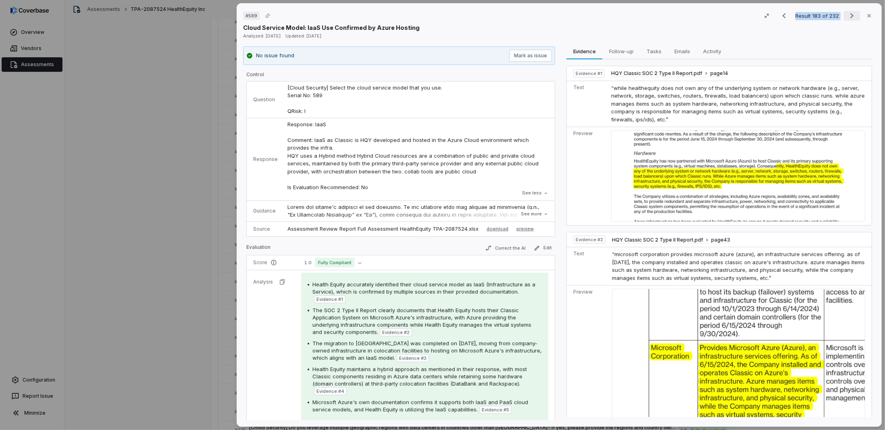
click at [850, 12] on icon "Next result" at bounding box center [852, 16] width 10 height 10
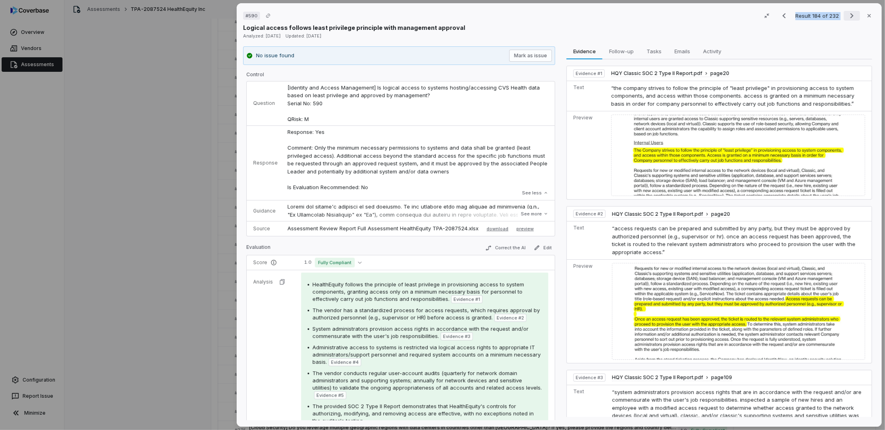
click at [847, 17] on icon "Next result" at bounding box center [852, 16] width 10 height 10
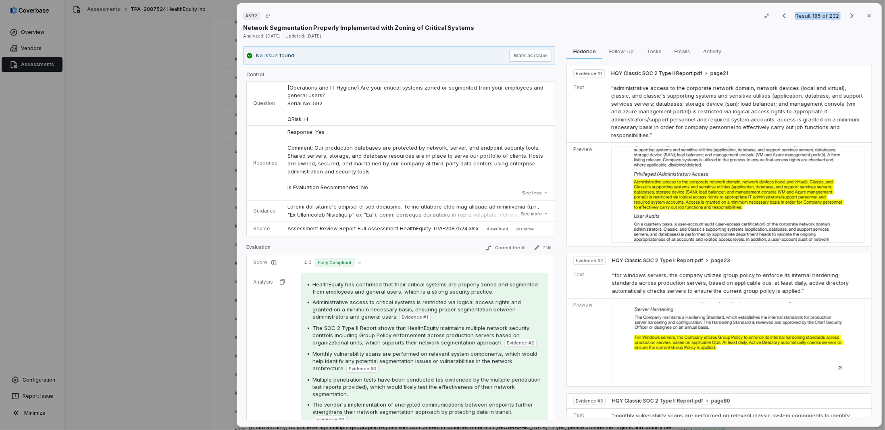
scroll to position [161, 0]
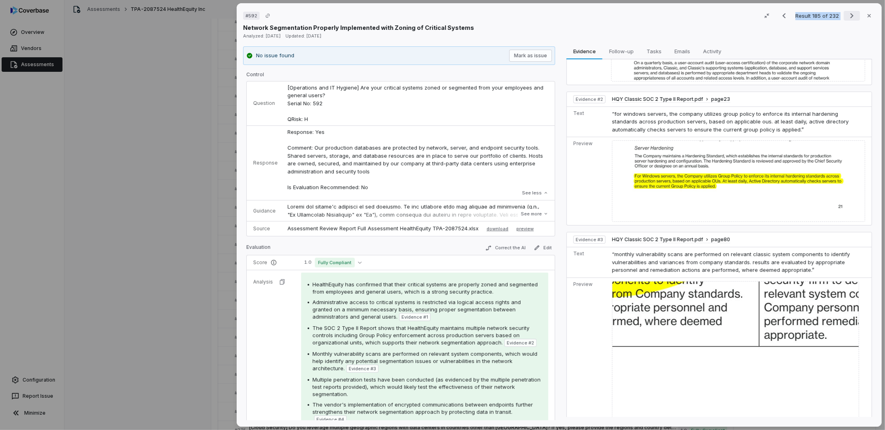
click at [847, 15] on icon "Next result" at bounding box center [852, 16] width 10 height 10
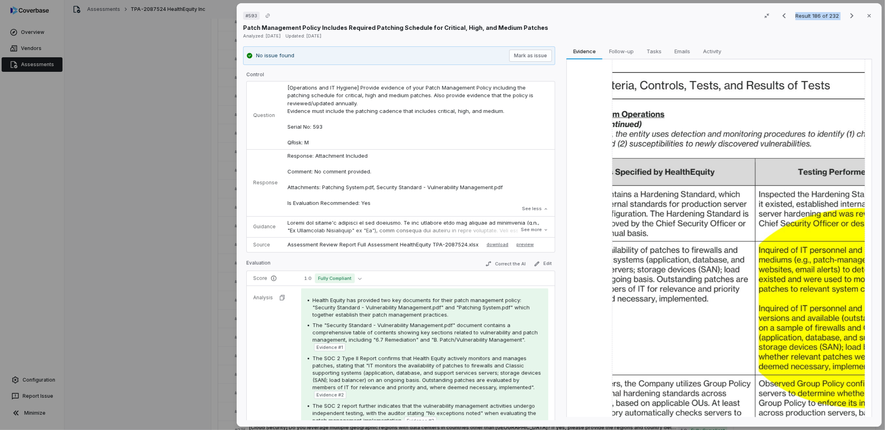
click at [113, 42] on div "# 593 Result 186 of 232 Close Patch Management Policy Includes Required Patchin…" at bounding box center [442, 215] width 885 height 430
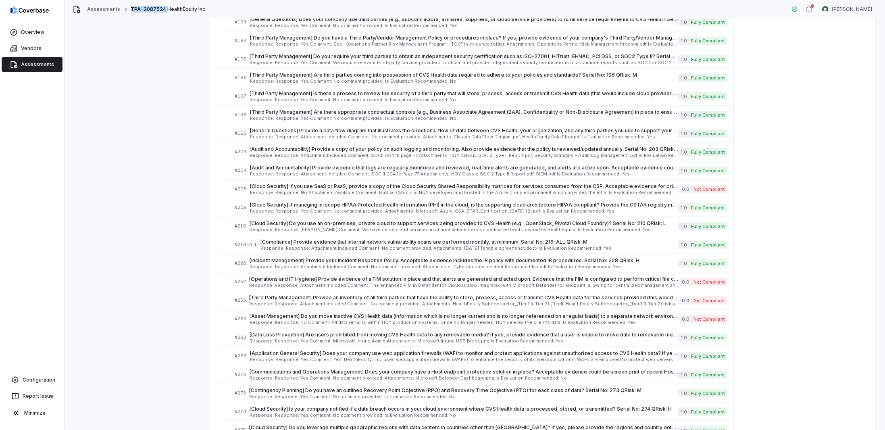
drag, startPoint x: 162, startPoint y: 8, endPoint x: 129, endPoint y: 8, distance: 33.1
click at [131, 8] on span "TPA-2087524 HealthEquity Inc" at bounding box center [168, 9] width 75 height 6
copy span "TPA-2087524"
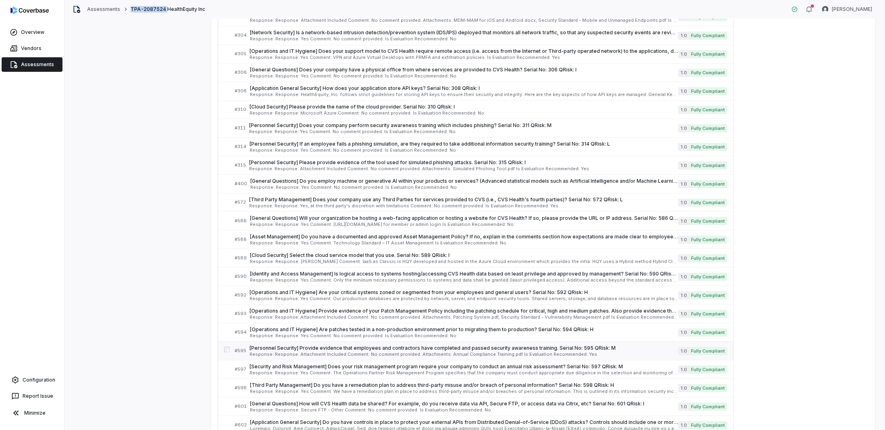
scroll to position [3303, 0]
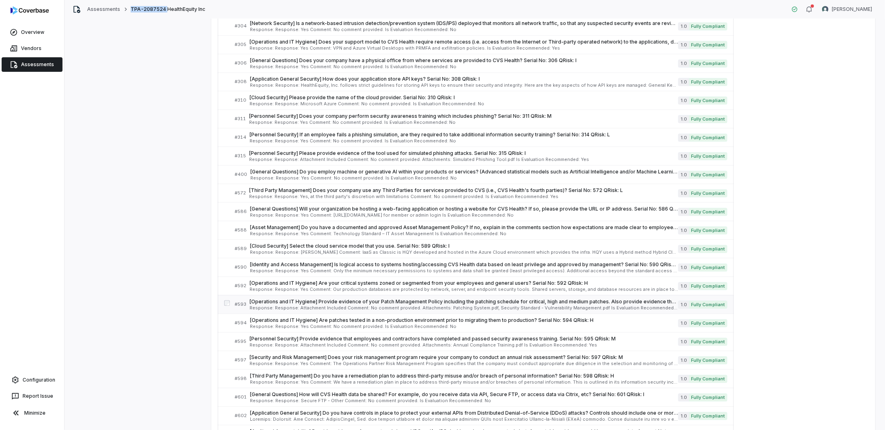
click at [292, 298] on span "[Operations and IT Hygiene] Provide evidence of your Patch Management Policy in…" at bounding box center [463, 301] width 428 height 6
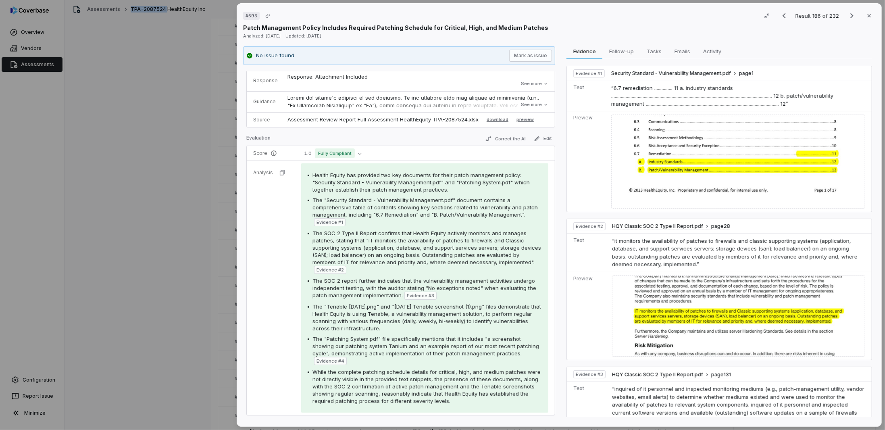
scroll to position [81, 0]
click at [652, 144] on img at bounding box center [738, 161] width 254 height 94
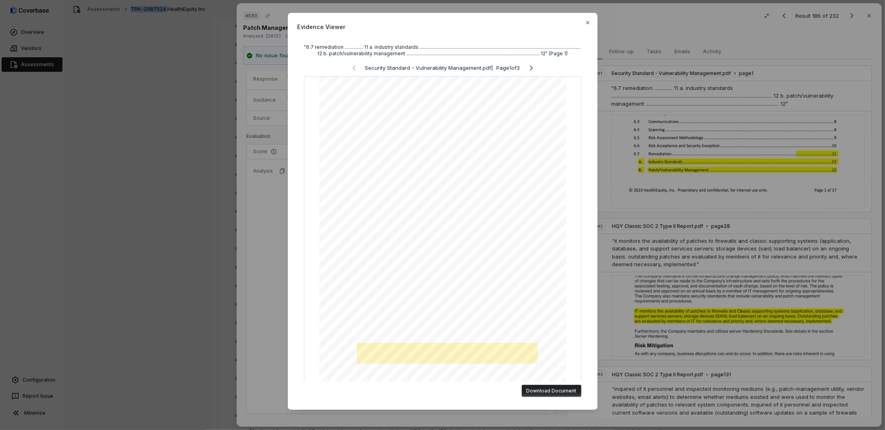
click at [630, 197] on div "Evidence Viewer "6.7 remediation ............... 11 a. industry standards .....…" at bounding box center [442, 217] width 885 height 435
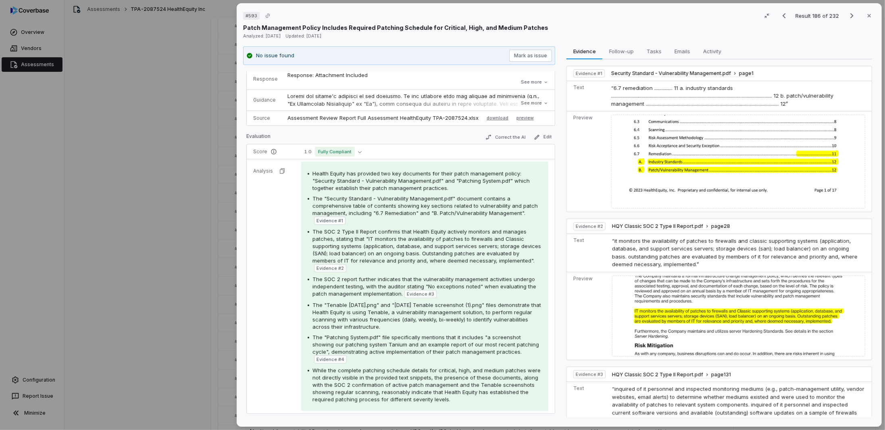
click at [449, 202] on span "The "Security Standard - Vulnerability Management.pdf" document contains a comp…" at bounding box center [424, 205] width 225 height 21
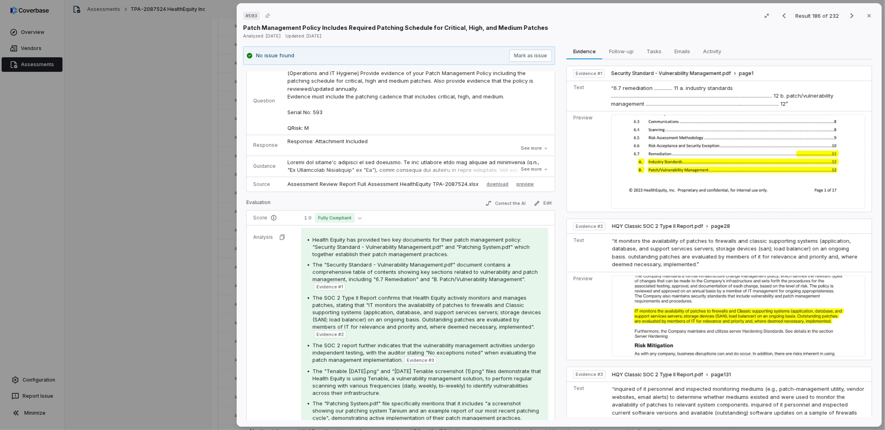
scroll to position [0, 0]
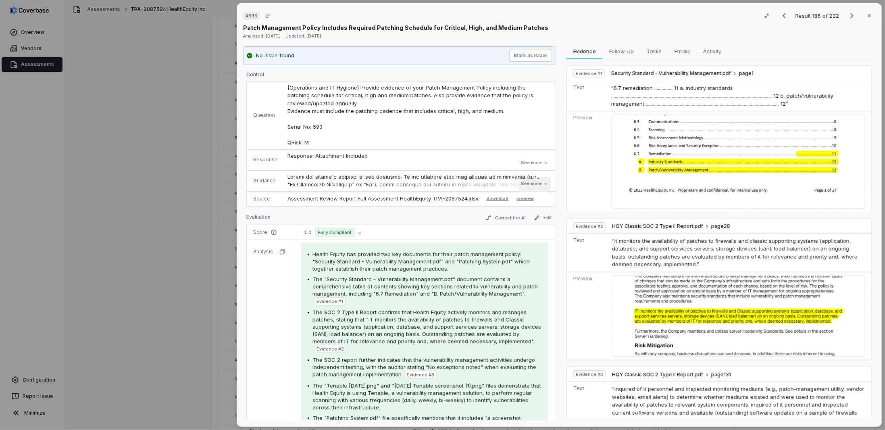
click at [526, 184] on button "See more" at bounding box center [534, 184] width 32 height 15
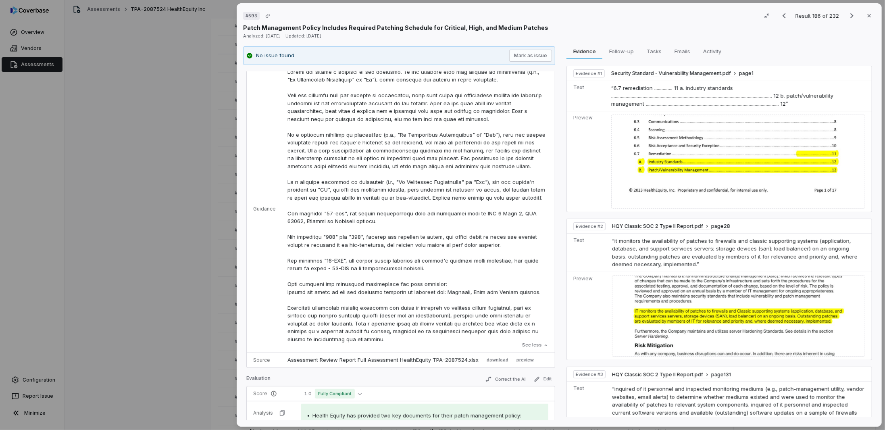
scroll to position [121, 0]
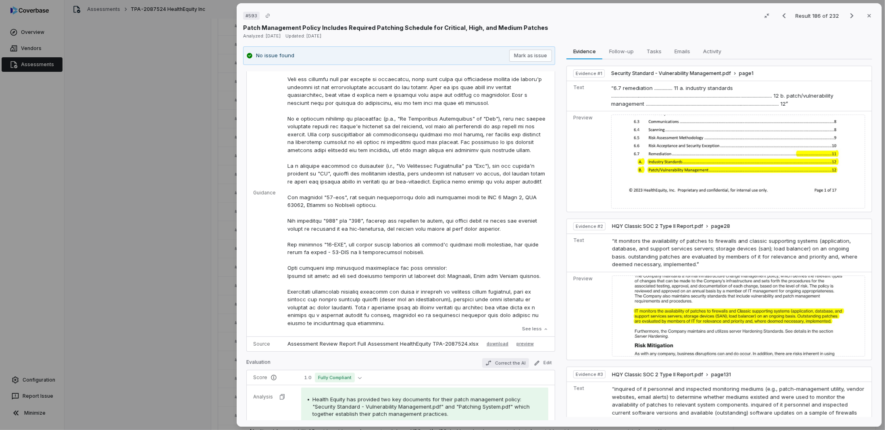
click at [513, 362] on button "Correct the AI" at bounding box center [505, 363] width 47 height 10
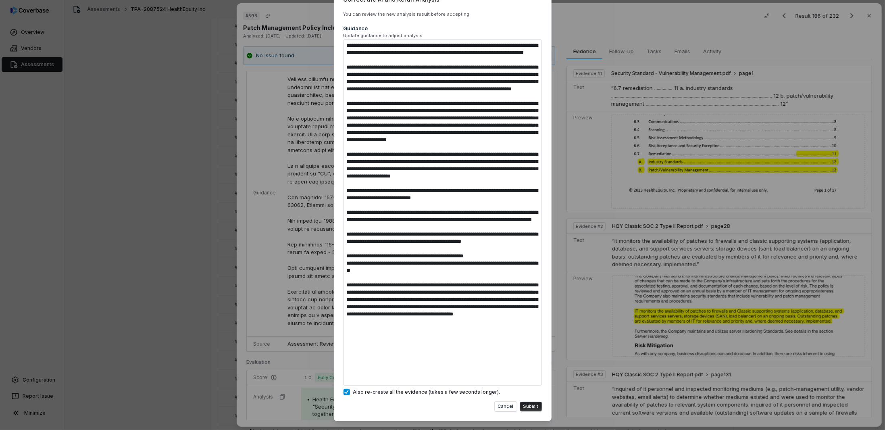
scroll to position [44, 0]
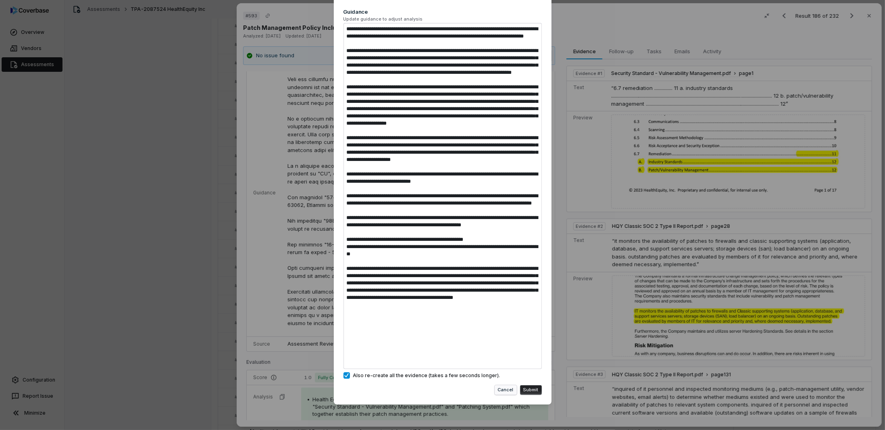
click at [498, 389] on button "Cancel" at bounding box center [506, 390] width 22 height 10
type textarea "*"
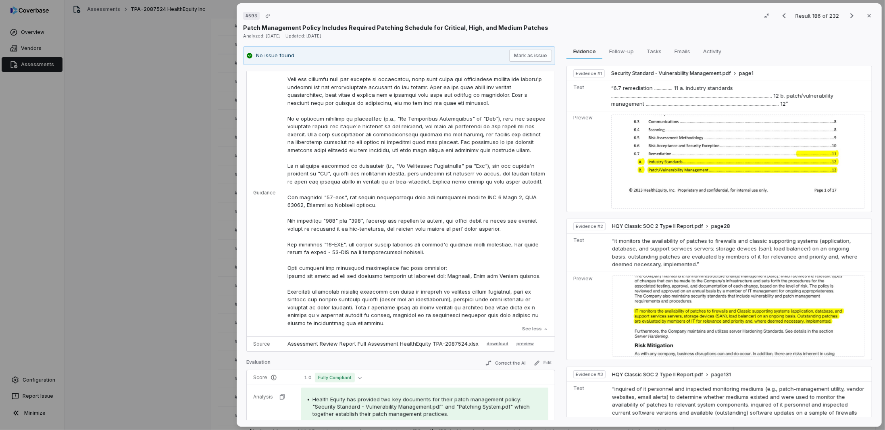
scroll to position [242, 0]
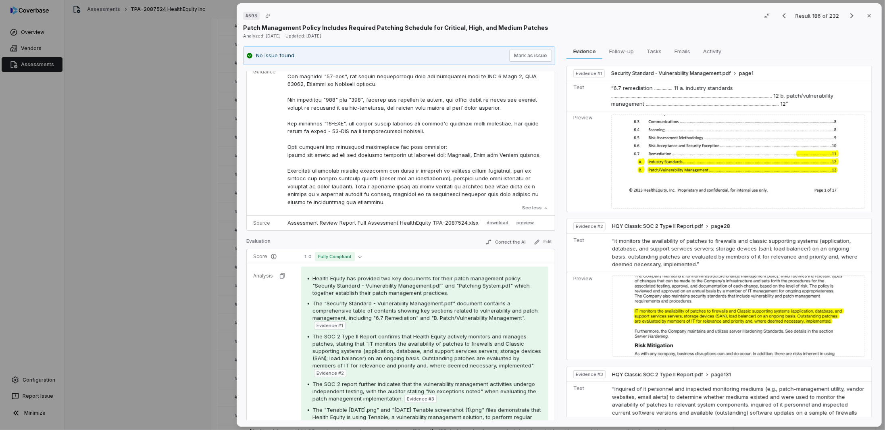
click at [204, 223] on div "# 593 Result 186 of 232 Close Patch Management Policy Includes Required Patchin…" at bounding box center [442, 215] width 885 height 430
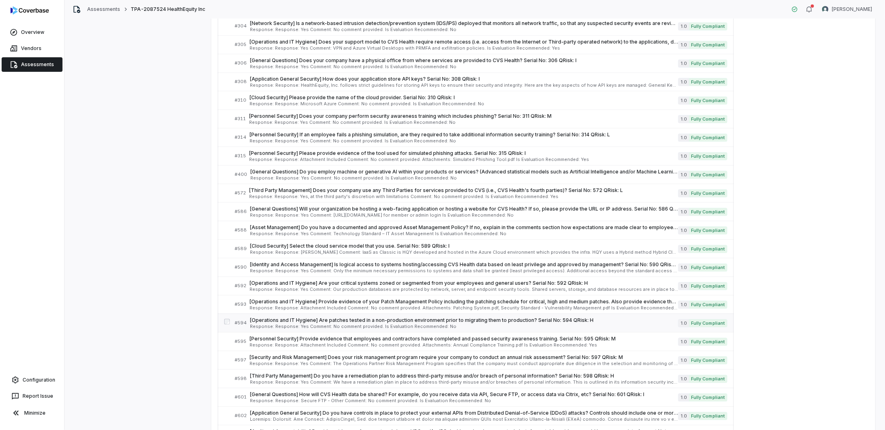
click at [264, 317] on span "[Operations and IT Hygiene] Are patches tested in a non-production environment …" at bounding box center [464, 320] width 428 height 6
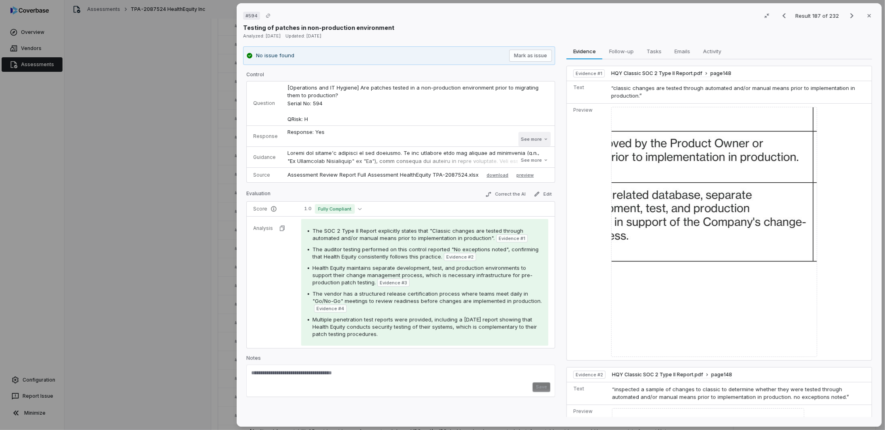
click at [532, 133] on button "See more" at bounding box center [534, 139] width 32 height 15
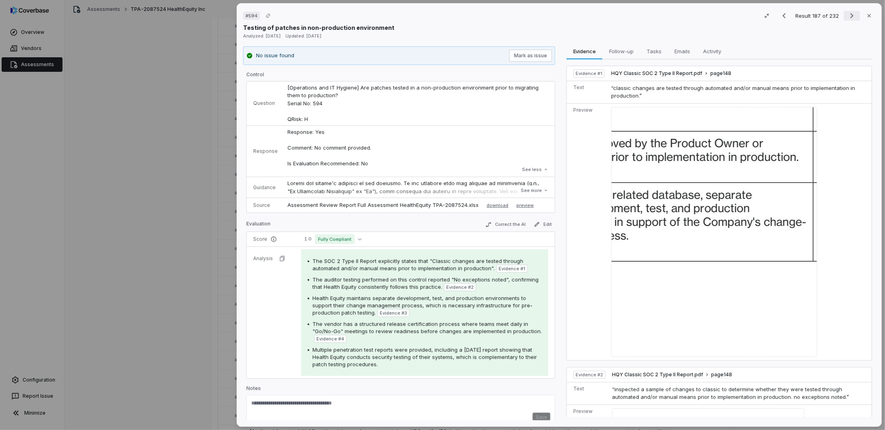
click at [850, 13] on icon "Next result" at bounding box center [852, 16] width 10 height 10
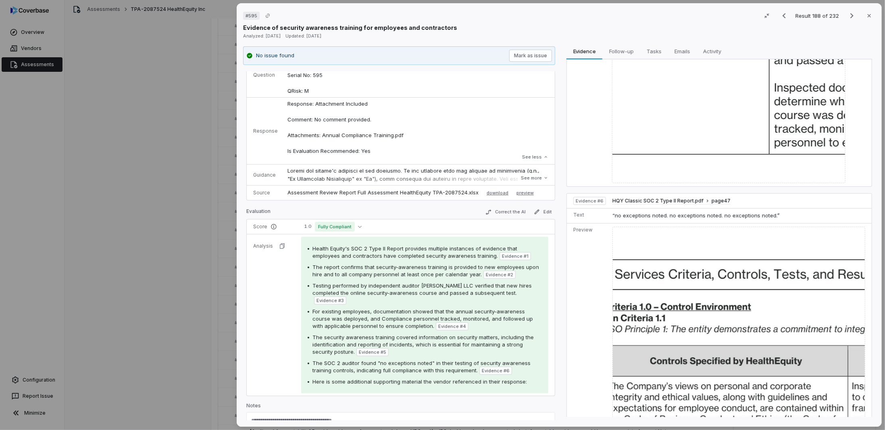
scroll to position [46, 0]
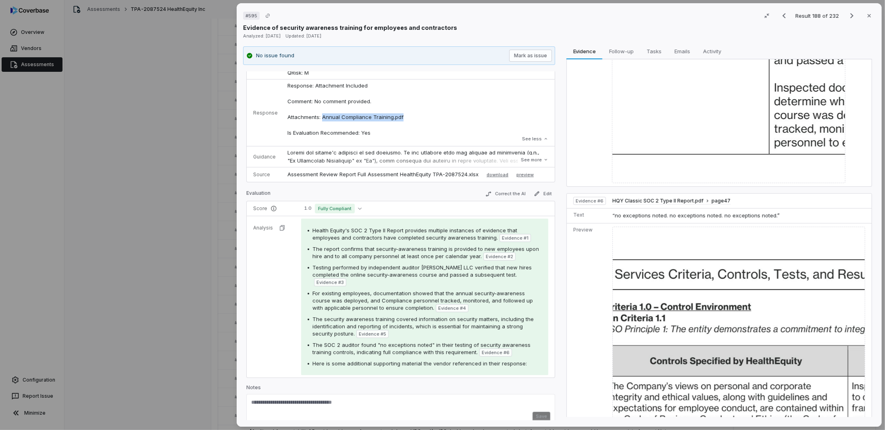
drag, startPoint x: 409, startPoint y: 116, endPoint x: 320, endPoint y: 118, distance: 88.7
click at [320, 118] on p "Response: Attachment Included Comment: No comment provided. Attachments: Annual…" at bounding box center [417, 109] width 261 height 55
copy p "Annual Compliance Training.pdf"
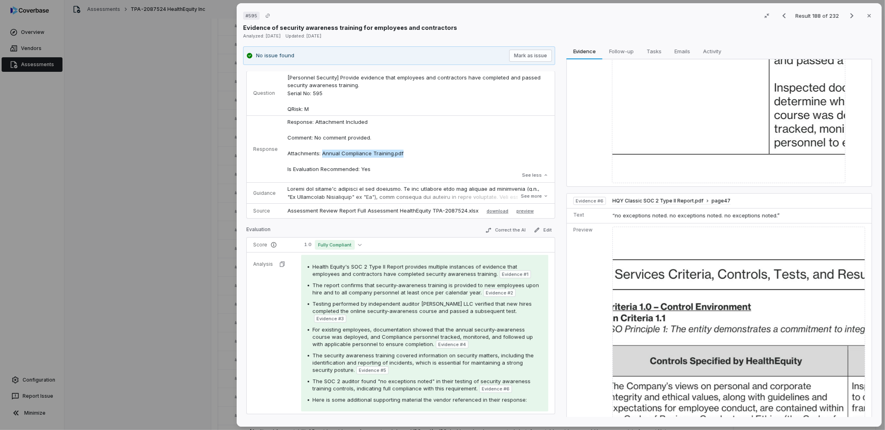
scroll to position [0, 0]
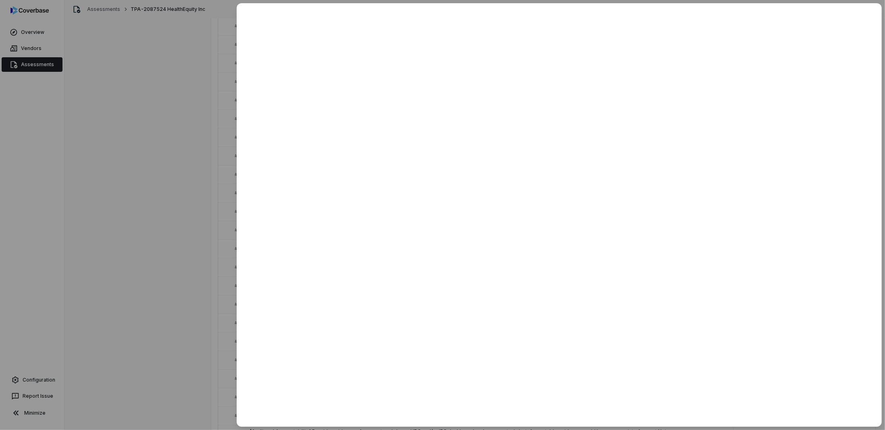
click at [197, 196] on div at bounding box center [442, 215] width 885 height 430
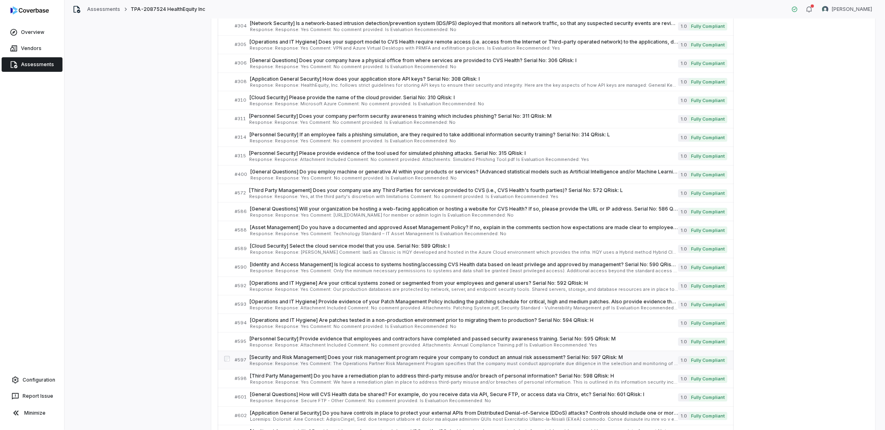
click at [276, 354] on div "[Security and Risk Management] Does your risk management program require your c…" at bounding box center [463, 360] width 428 height 12
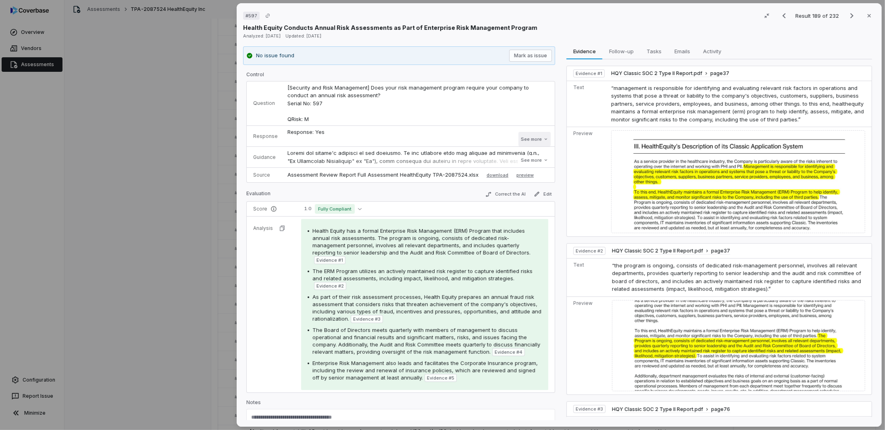
click at [524, 142] on button "See more" at bounding box center [534, 139] width 32 height 15
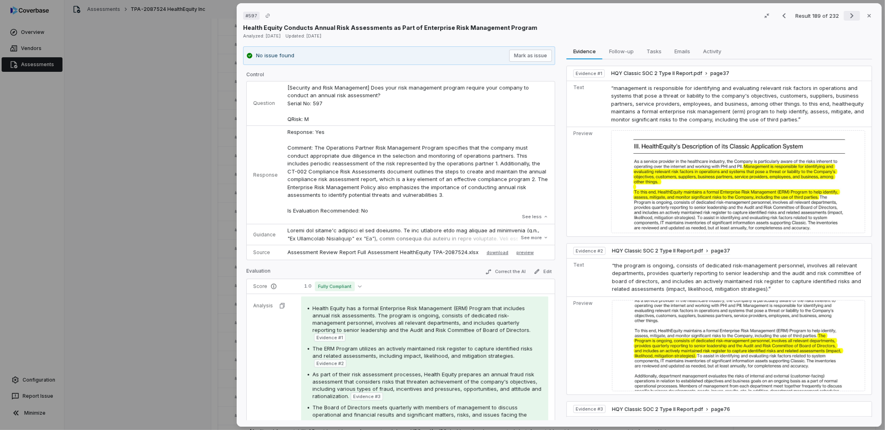
click at [851, 17] on icon "Next result" at bounding box center [852, 16] width 10 height 10
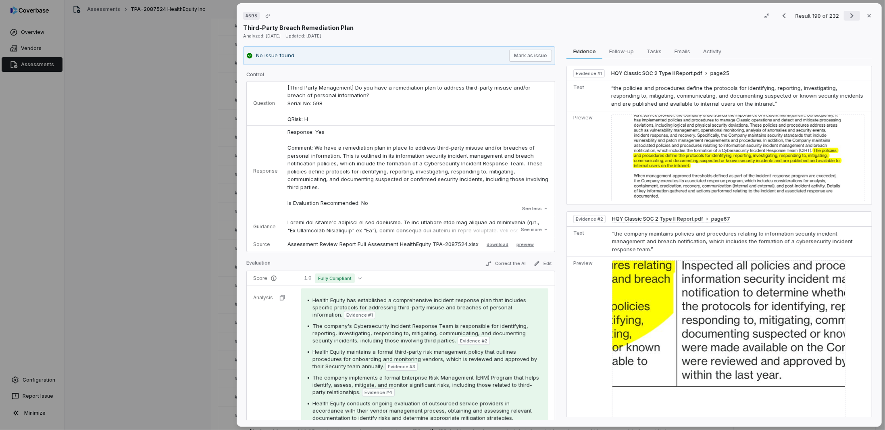
click at [851, 15] on icon "Next result" at bounding box center [852, 16] width 10 height 10
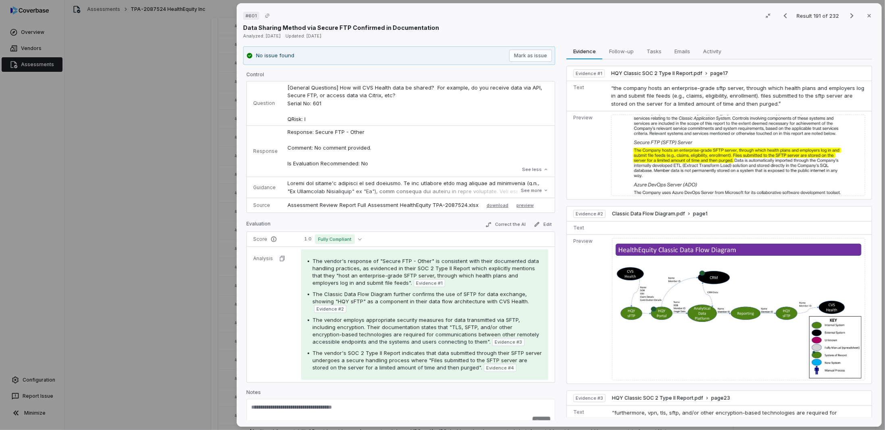
click at [734, 274] on img at bounding box center [738, 309] width 253 height 142
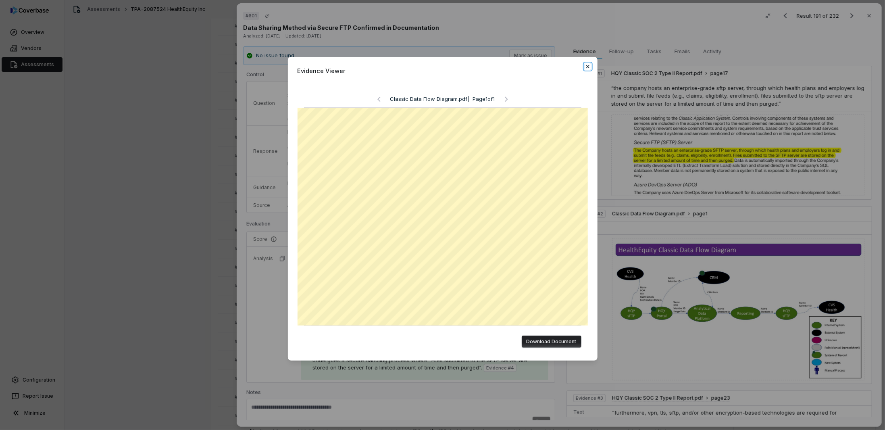
click at [584, 63] on icon "button" at bounding box center [587, 66] width 6 height 6
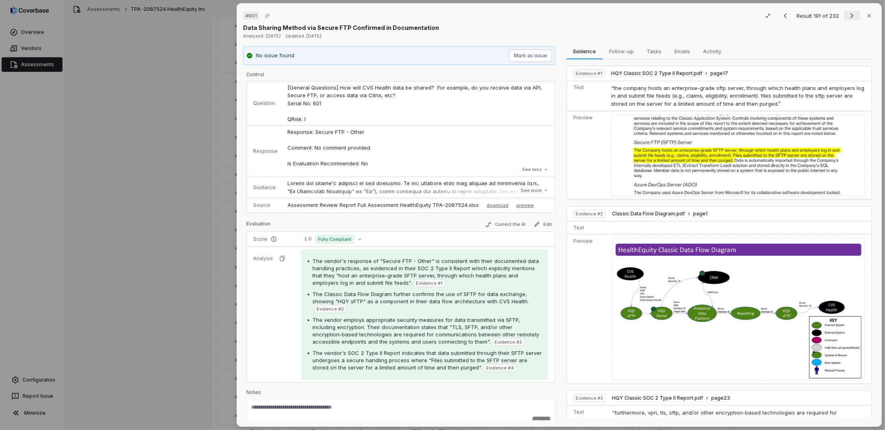
click at [850, 17] on icon "Next result" at bounding box center [851, 15] width 3 height 5
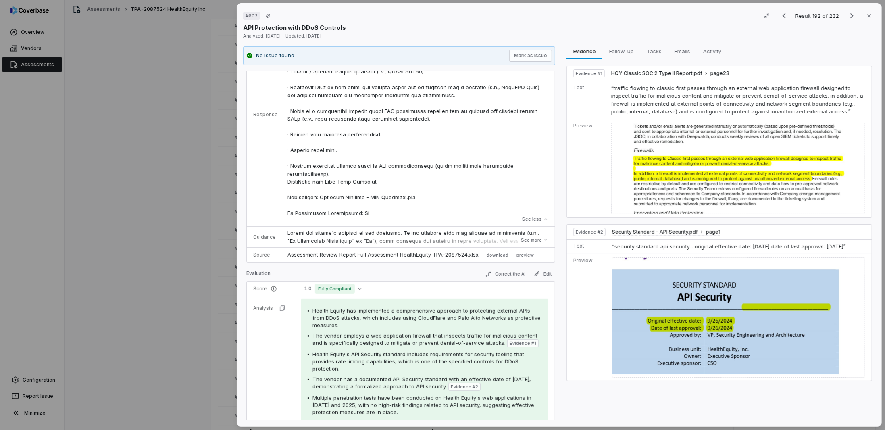
scroll to position [202, 0]
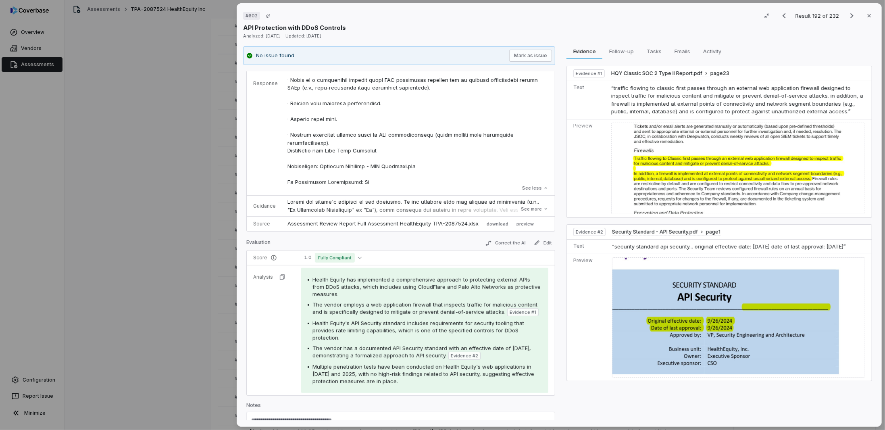
click at [694, 334] on img at bounding box center [738, 317] width 253 height 120
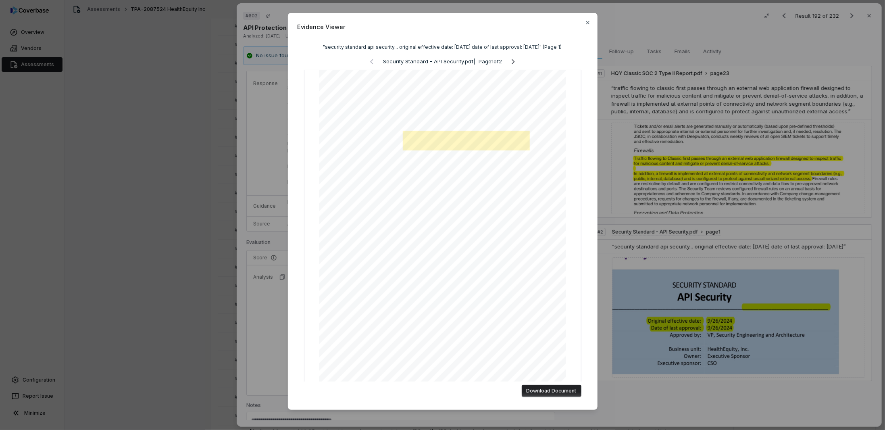
click at [283, 304] on div "Evidence Viewer "security standard api security... original effective date: [DA…" at bounding box center [442, 215] width 885 height 430
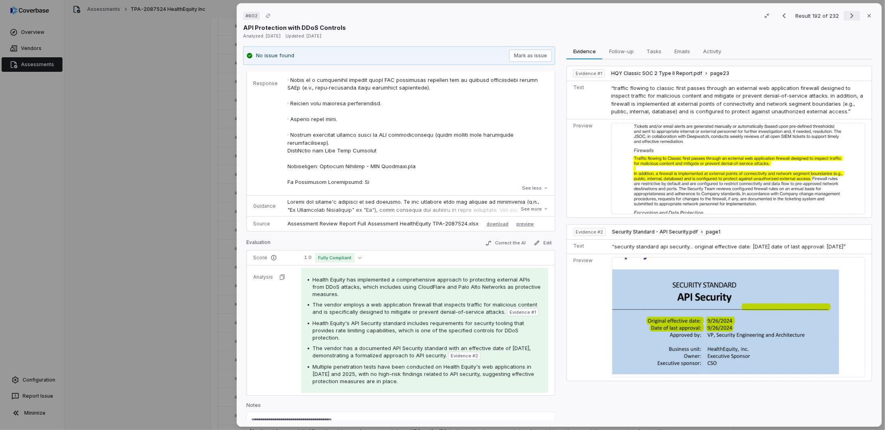
click at [847, 15] on icon "Next result" at bounding box center [852, 16] width 10 height 10
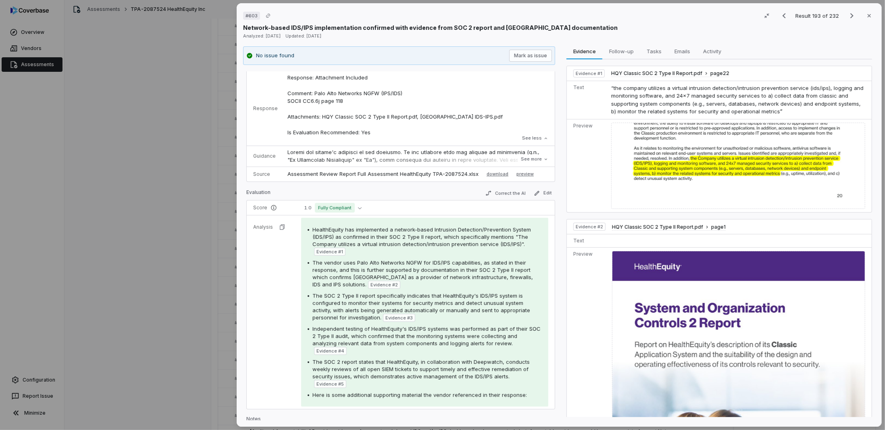
scroll to position [117, 0]
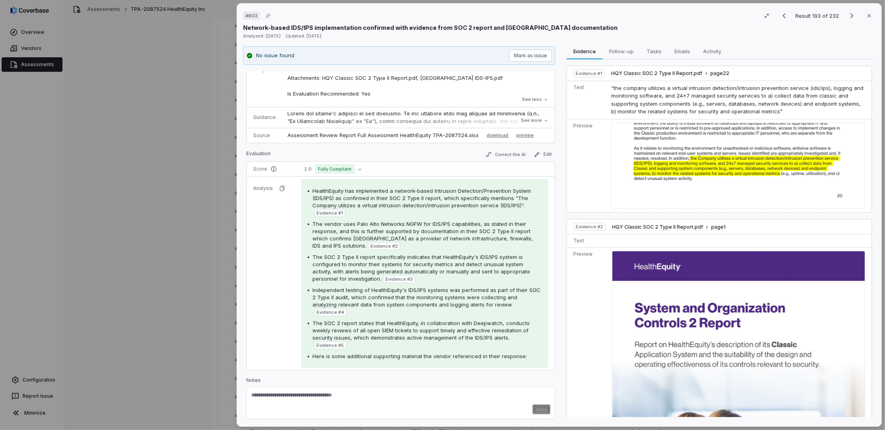
click at [402, 220] on span "The vendor uses Palo Alto Networks NGFW for IDS/IPS capabilities, as stated in …" at bounding box center [422, 234] width 220 height 28
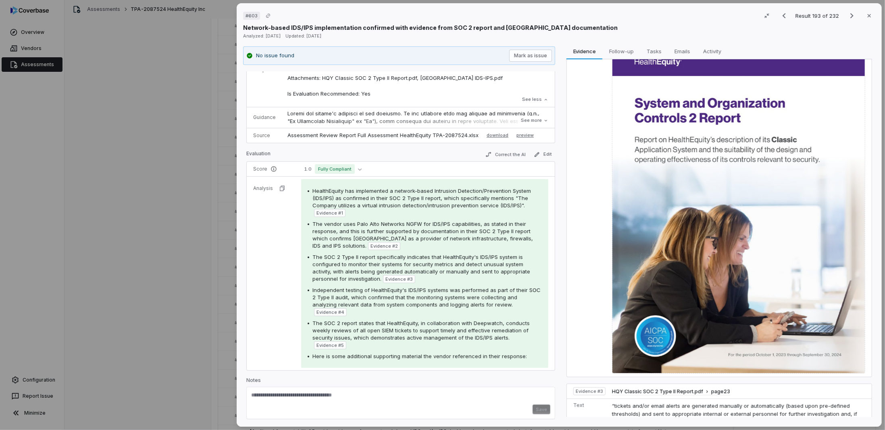
scroll to position [202, 0]
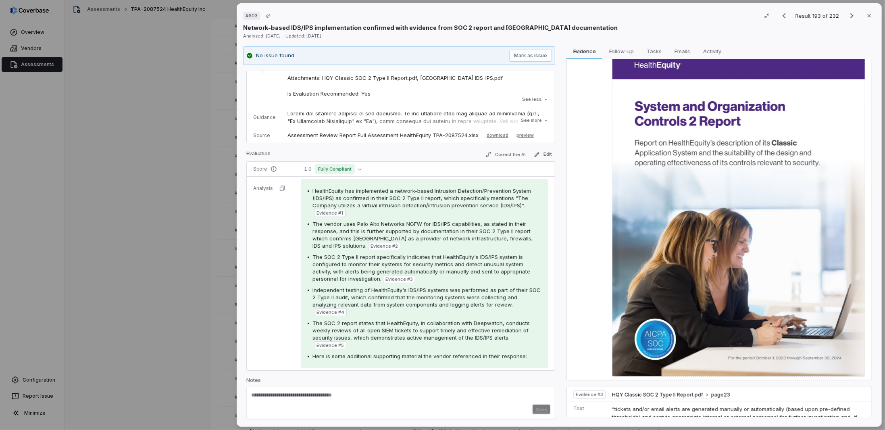
click at [655, 231] on img at bounding box center [738, 212] width 253 height 327
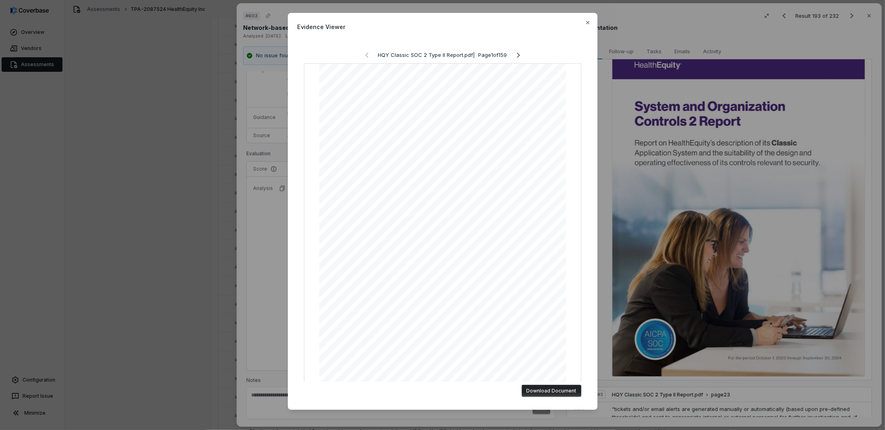
scroll to position [8, 0]
click at [588, 21] on icon "button" at bounding box center [587, 22] width 6 height 6
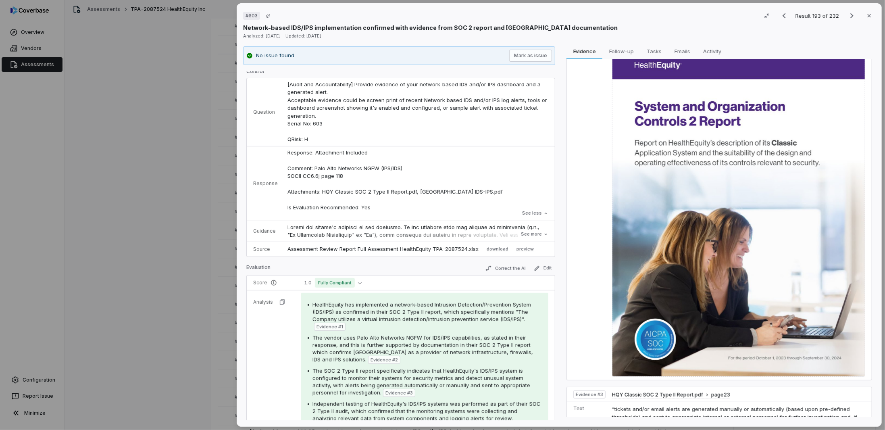
scroll to position [0, 0]
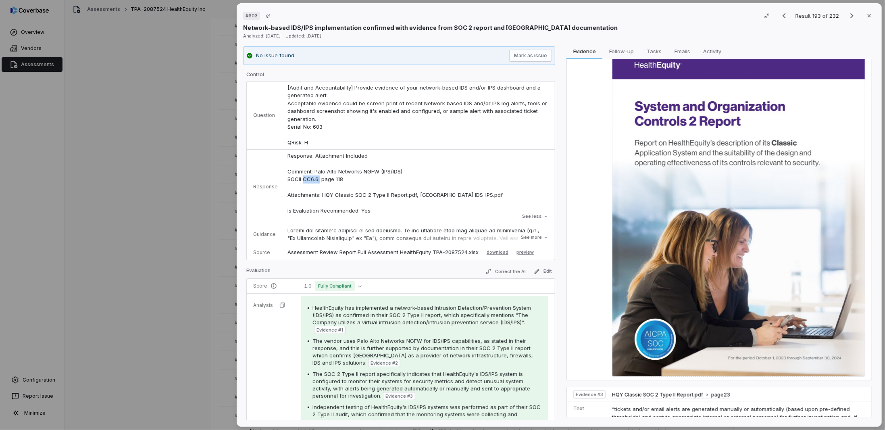
drag, startPoint x: 300, startPoint y: 179, endPoint x: 318, endPoint y: 181, distance: 17.4
click at [318, 181] on p "Response: Attachment Included Comment: Palo Alto Networks NGFW (IPS/IDS) SOCII …" at bounding box center [417, 183] width 261 height 63
copy p "CC6.6j"
click at [847, 15] on icon "Next result" at bounding box center [852, 16] width 10 height 10
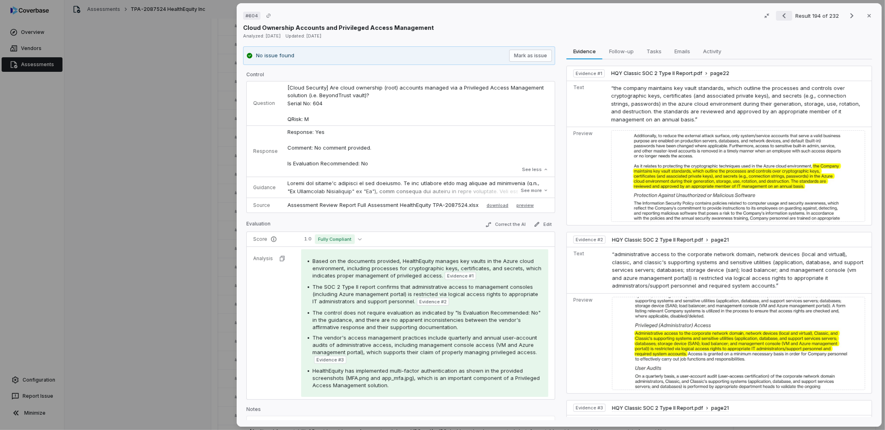
click at [779, 16] on icon "Previous result" at bounding box center [784, 16] width 10 height 10
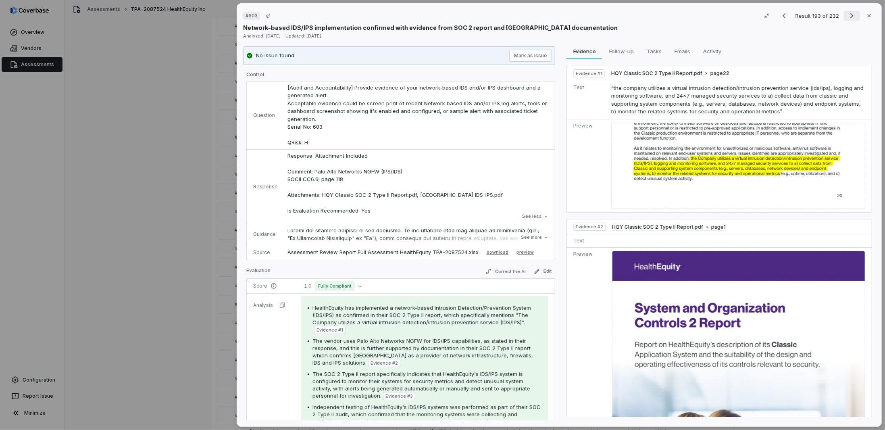
click at [852, 15] on icon "Next result" at bounding box center [852, 16] width 10 height 10
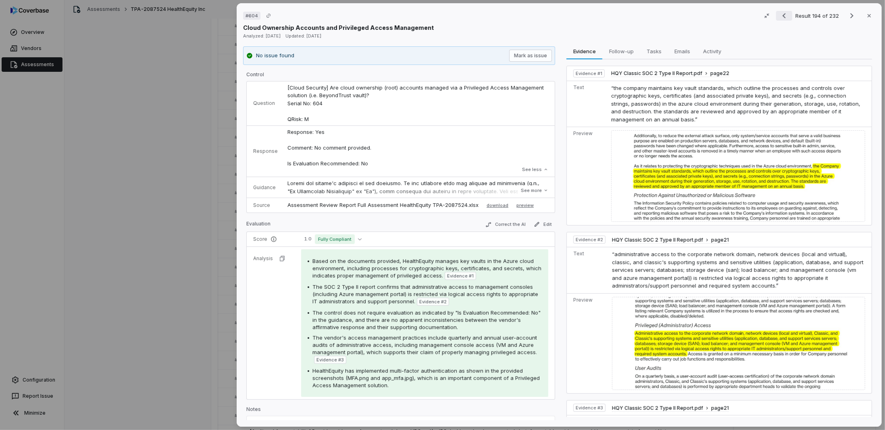
click at [784, 15] on icon "Previous result" at bounding box center [784, 16] width 10 height 10
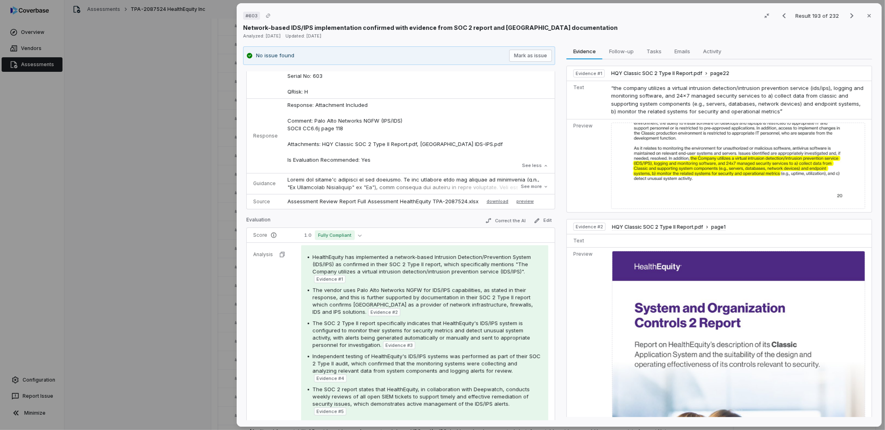
scroll to position [81, 0]
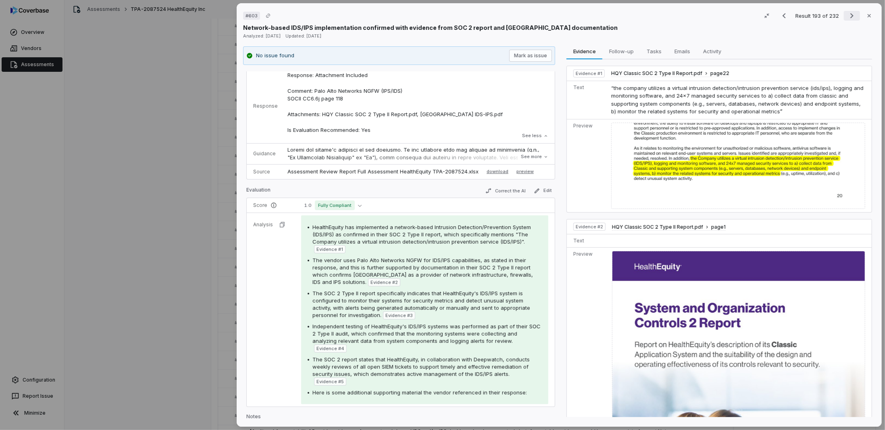
click at [847, 16] on icon "Next result" at bounding box center [852, 16] width 10 height 10
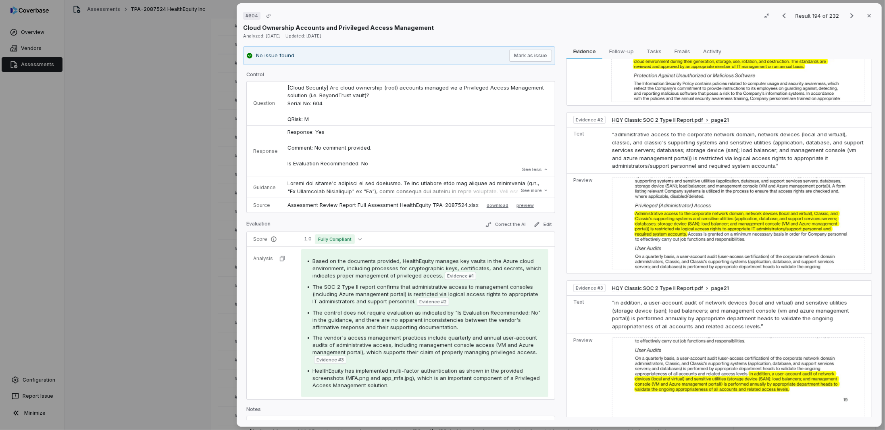
scroll to position [123, 0]
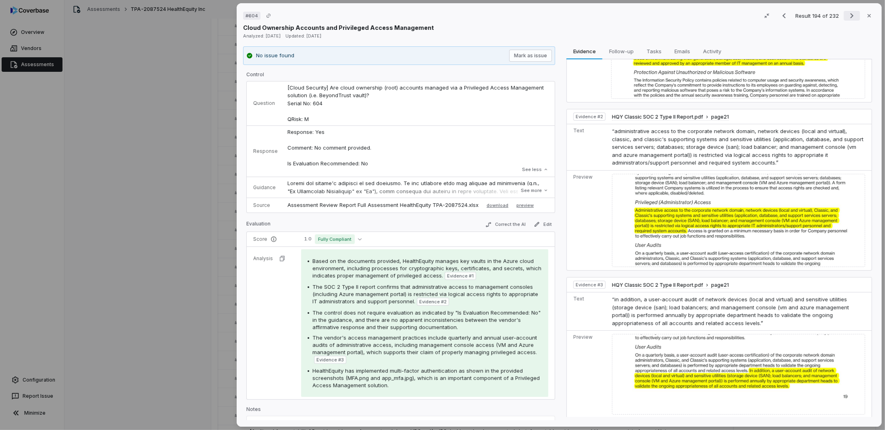
click at [847, 13] on icon "Next result" at bounding box center [852, 16] width 10 height 10
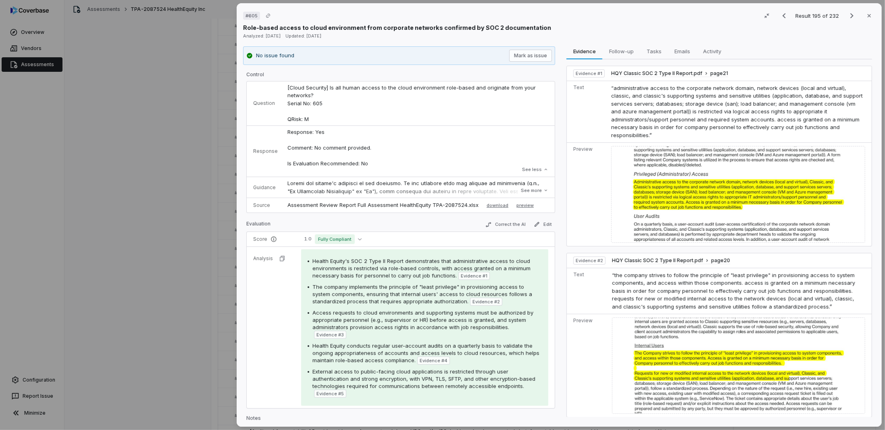
click at [703, 118] on span "“administrative access to the corporate network domain, network devices (local …" at bounding box center [737, 112] width 252 height 54
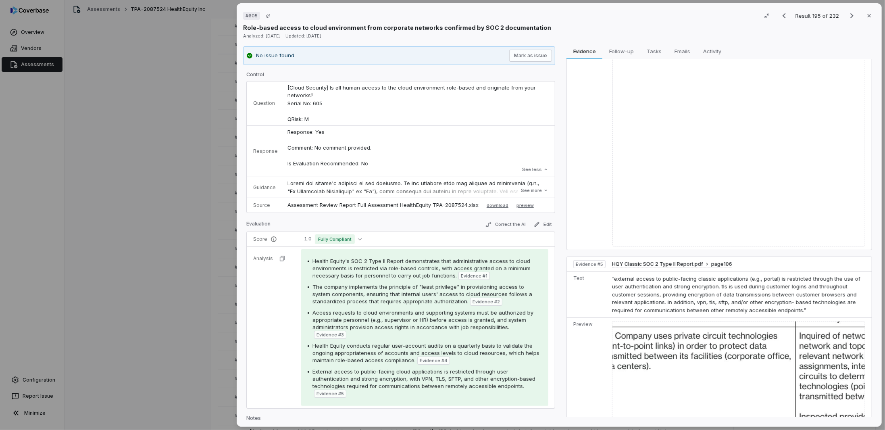
scroll to position [779, 0]
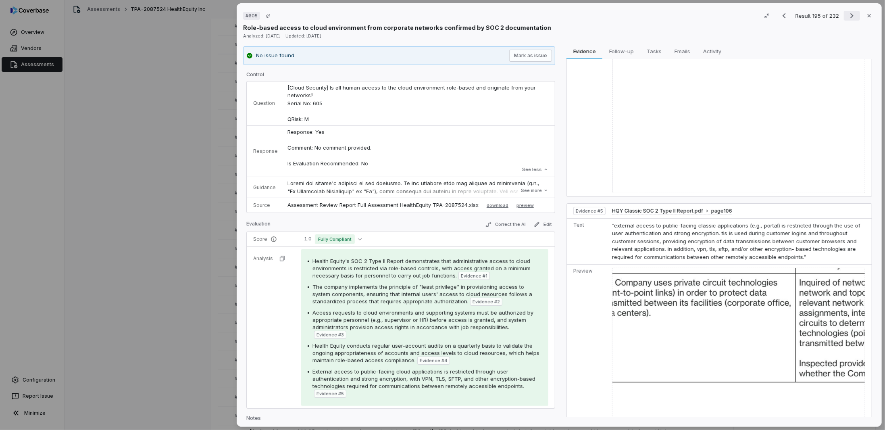
click at [850, 16] on icon "Next result" at bounding box center [851, 15] width 3 height 5
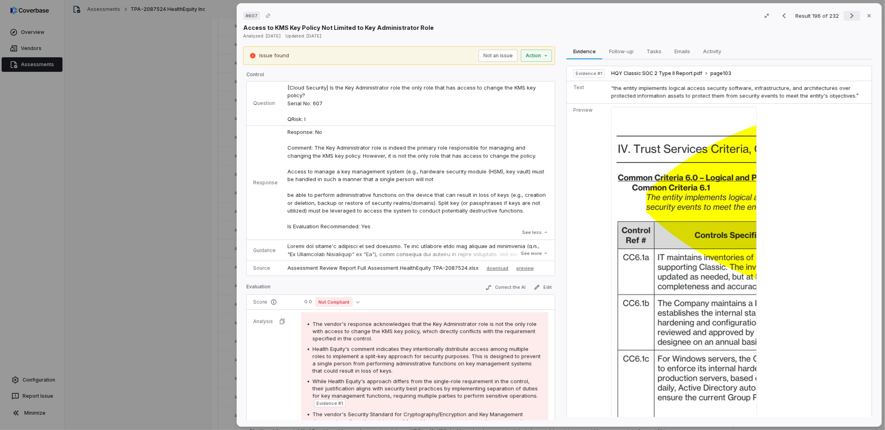
click at [848, 13] on icon "Next result" at bounding box center [852, 16] width 10 height 10
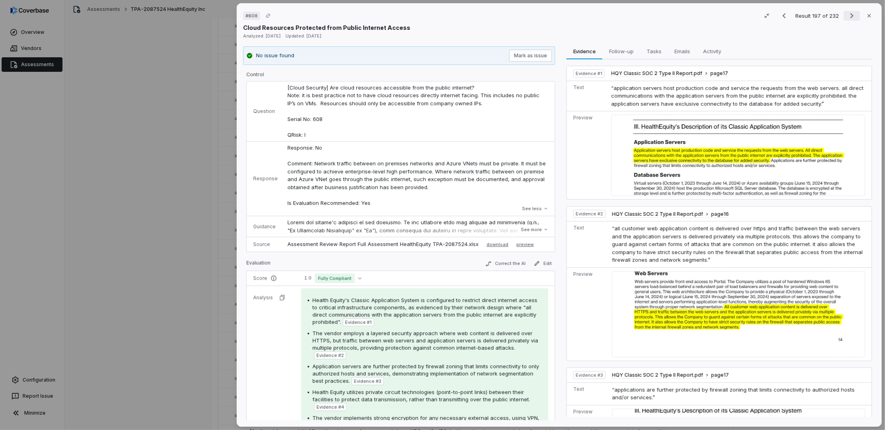
click at [847, 13] on icon "Next result" at bounding box center [852, 16] width 10 height 10
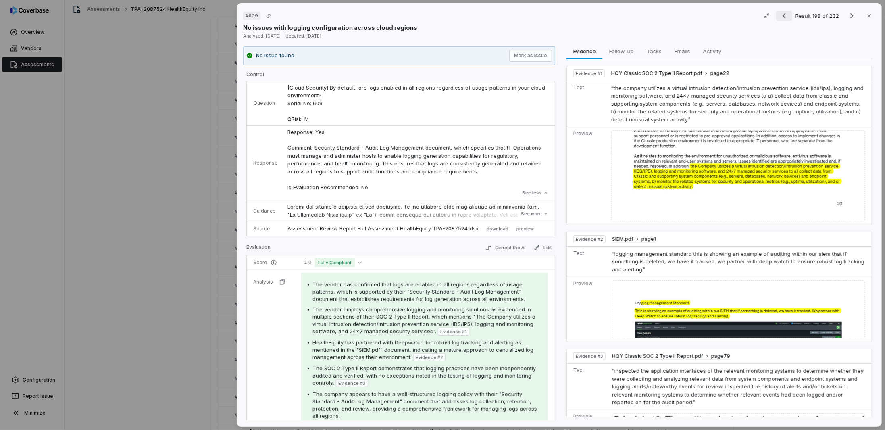
click at [779, 17] on icon "Previous result" at bounding box center [784, 16] width 10 height 10
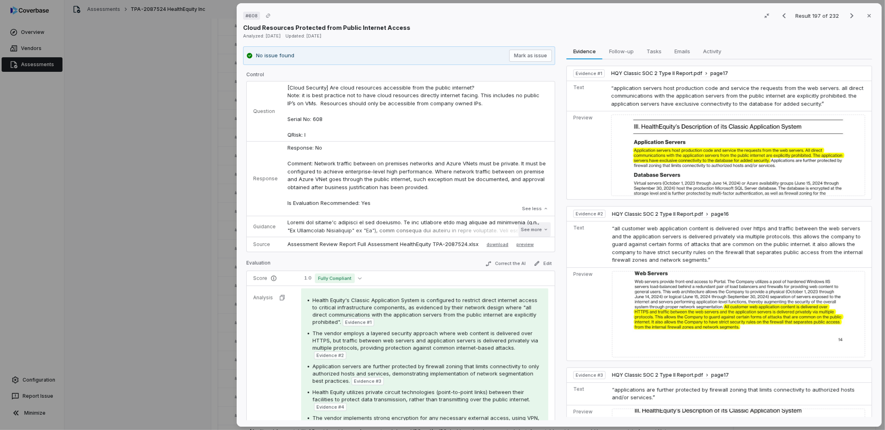
click at [519, 232] on button "See more" at bounding box center [534, 229] width 32 height 15
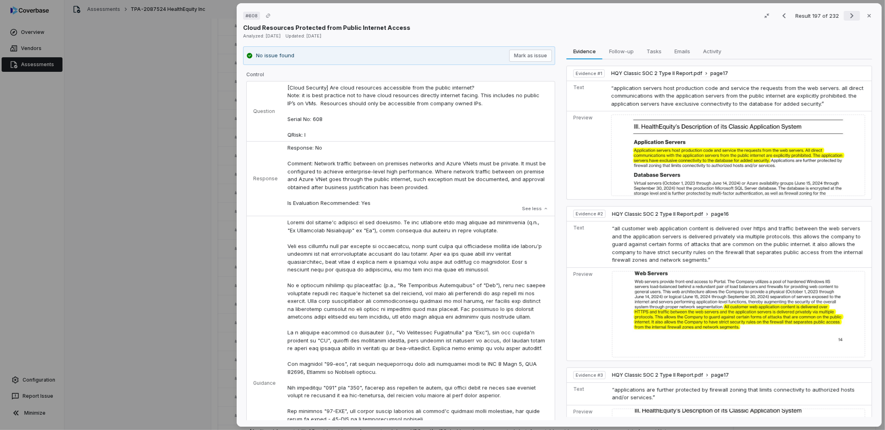
click at [844, 15] on button "Next result" at bounding box center [852, 16] width 16 height 10
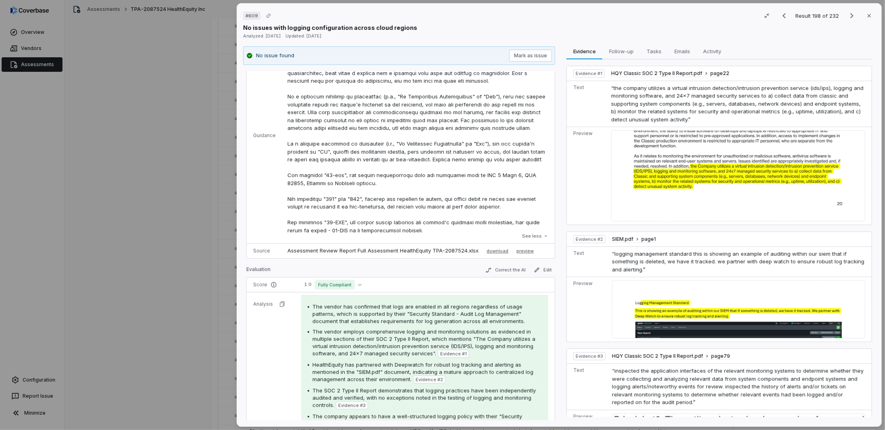
scroll to position [255, 0]
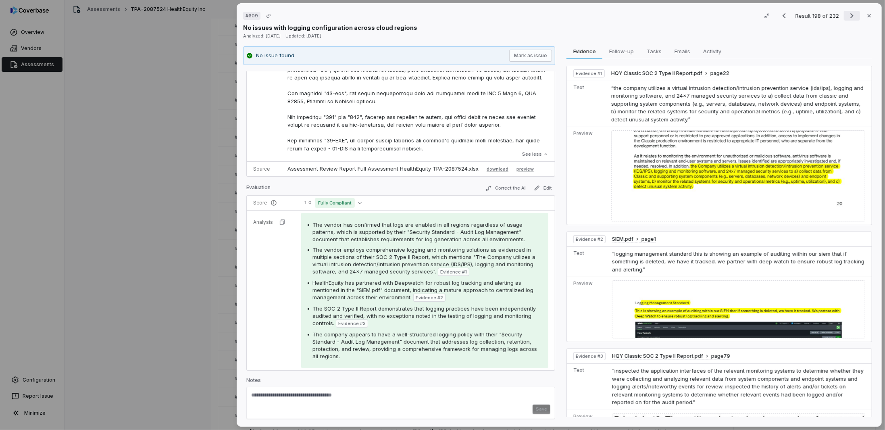
click at [844, 14] on button "Next result" at bounding box center [852, 16] width 16 height 10
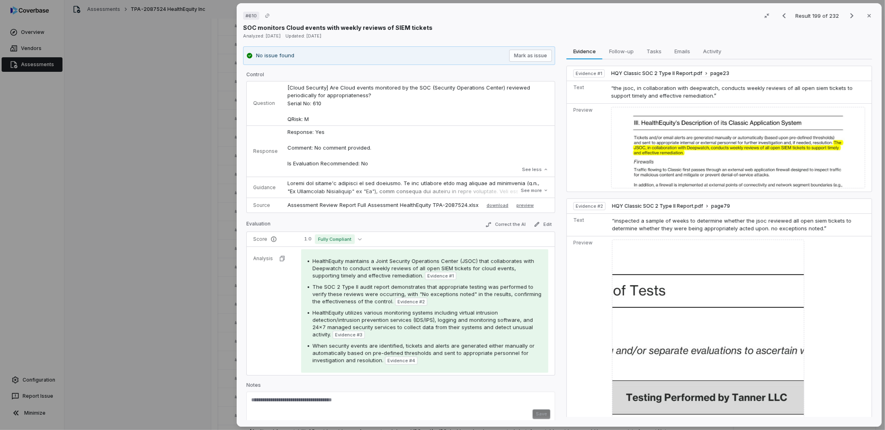
click at [390, 223] on div "Evaluation Correct the AI Edit" at bounding box center [400, 225] width 309 height 12
click at [847, 13] on icon "Next result" at bounding box center [852, 16] width 10 height 10
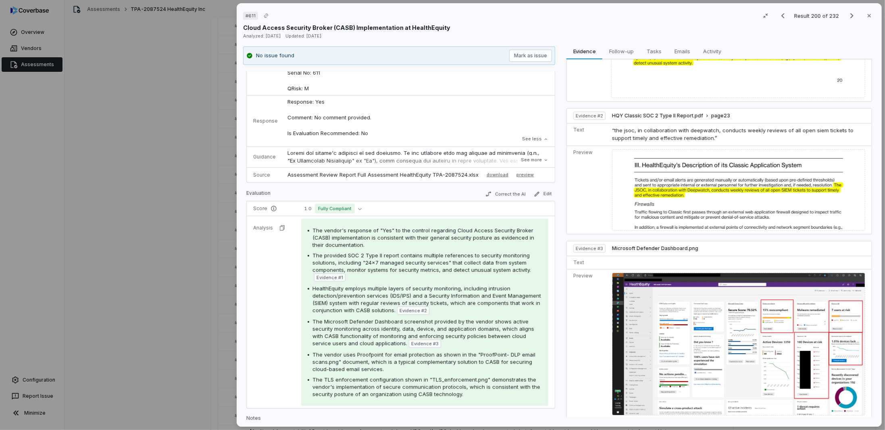
scroll to position [77, 0]
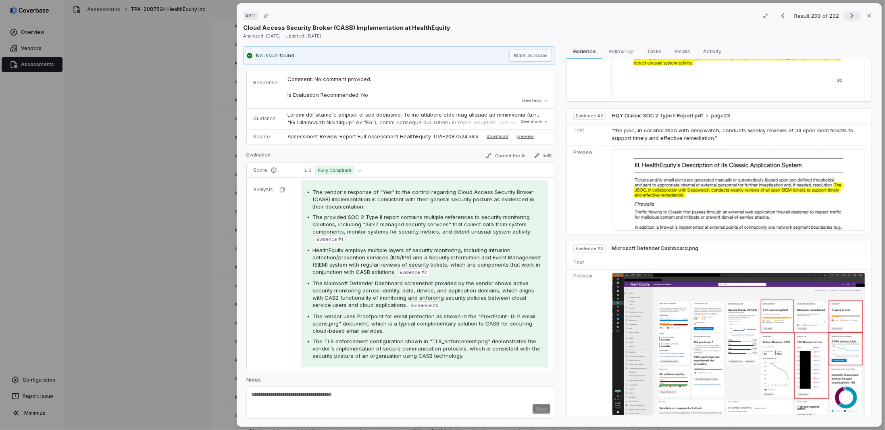
click at [847, 17] on icon "Next result" at bounding box center [852, 16] width 10 height 10
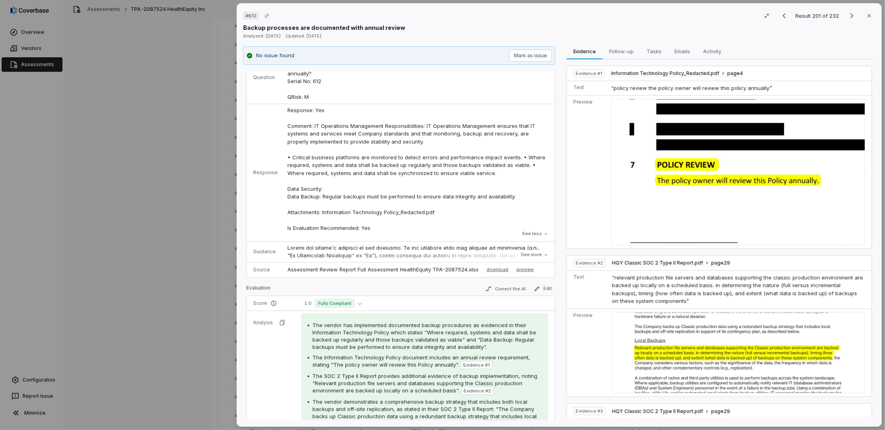
scroll to position [40, 0]
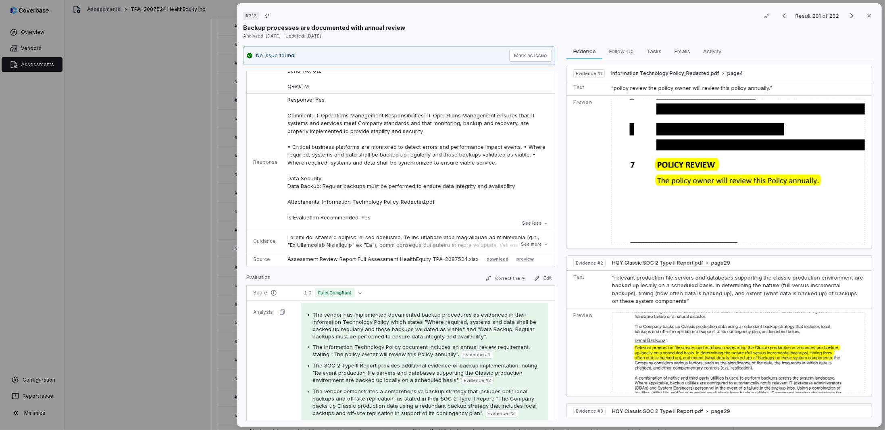
click at [660, 176] on img at bounding box center [738, 172] width 254 height 146
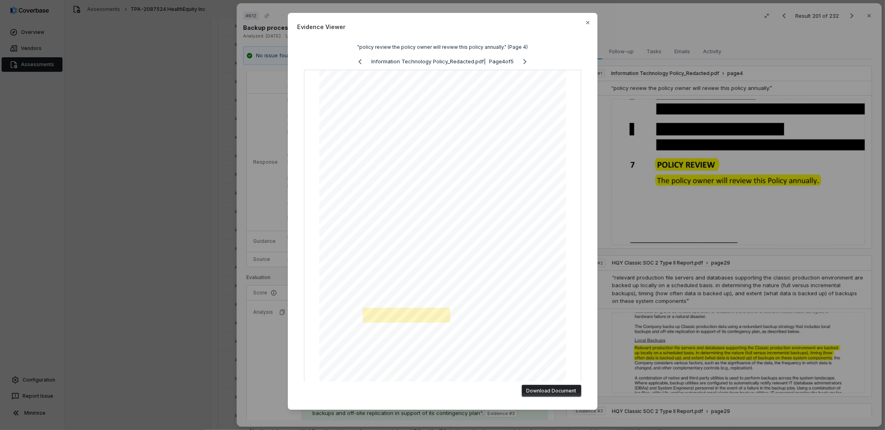
scroll to position [15, 0]
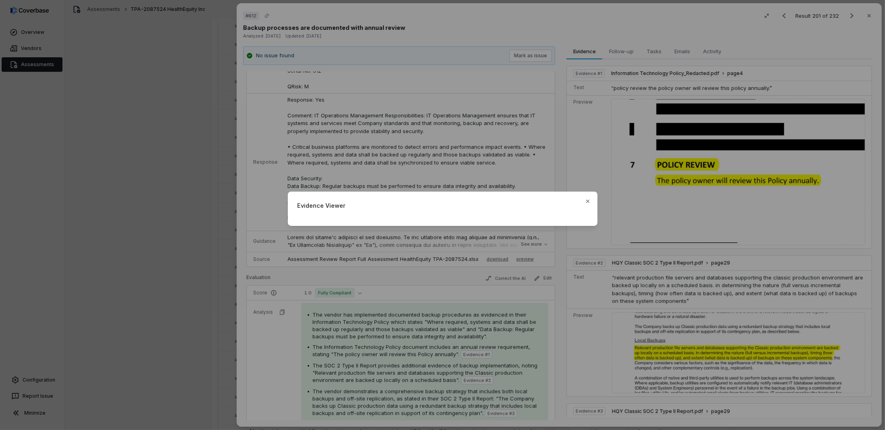
click at [623, 183] on div "Evidence Viewer Close" at bounding box center [442, 215] width 885 height 73
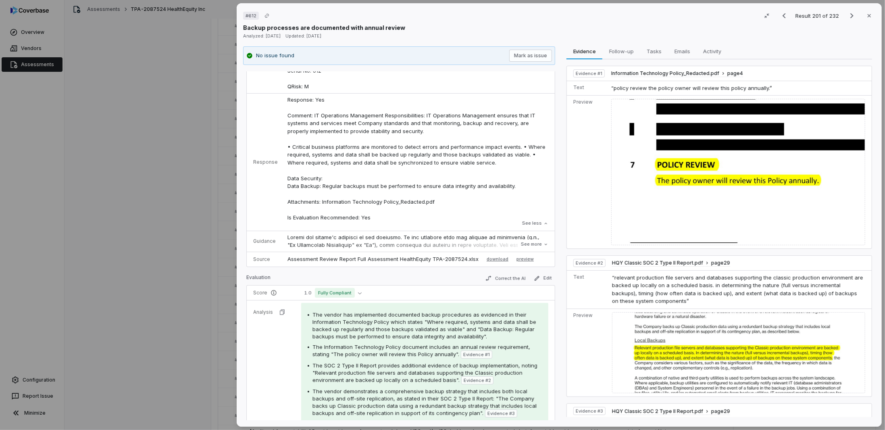
click at [678, 145] on img at bounding box center [738, 172] width 254 height 146
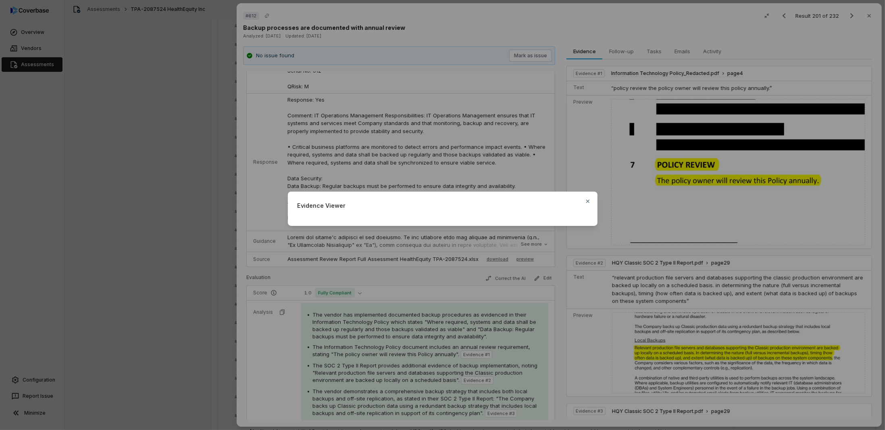
click at [610, 245] on div "Evidence Viewer Close" at bounding box center [442, 215] width 885 height 430
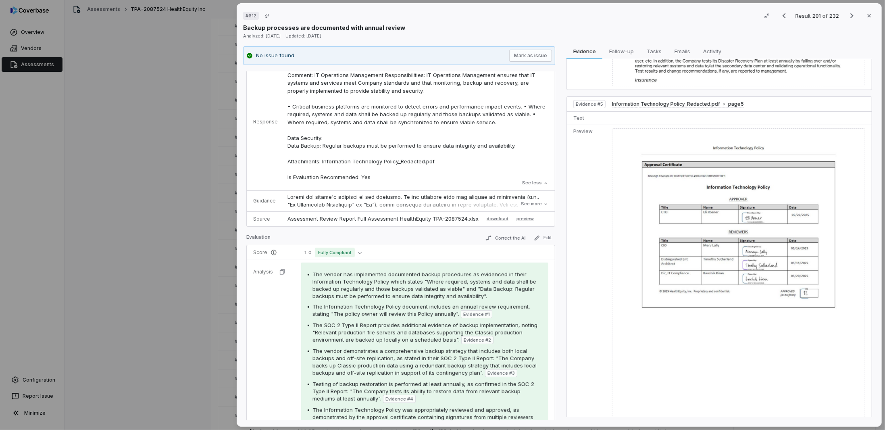
scroll to position [149, 0]
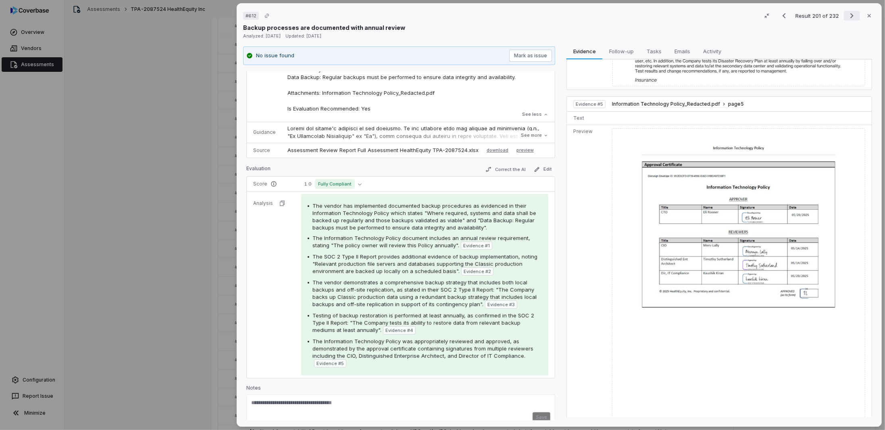
click at [844, 15] on button "Next result" at bounding box center [852, 16] width 16 height 10
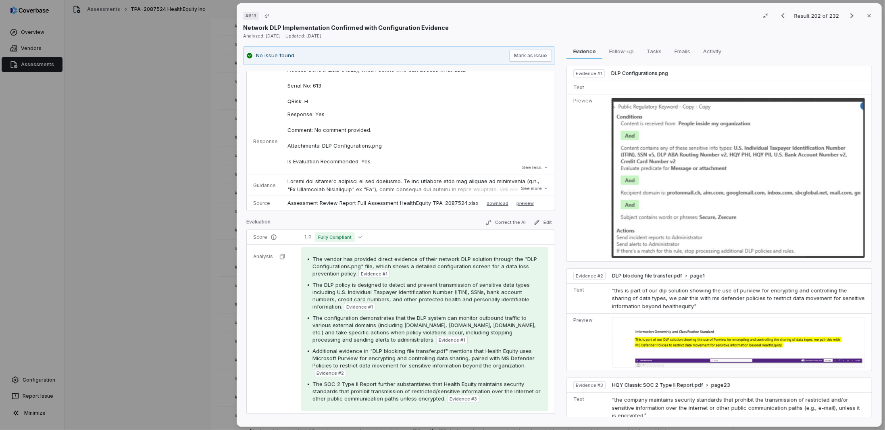
scroll to position [3666, 0]
click at [850, 16] on icon "Next result" at bounding box center [851, 15] width 3 height 5
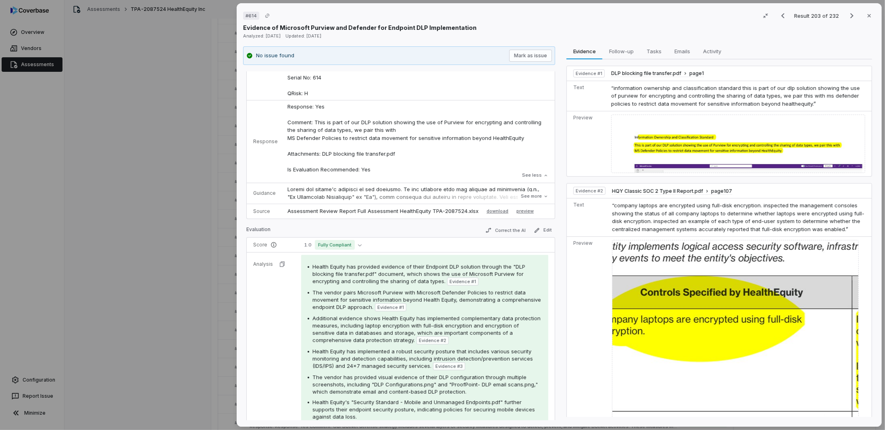
scroll to position [121, 0]
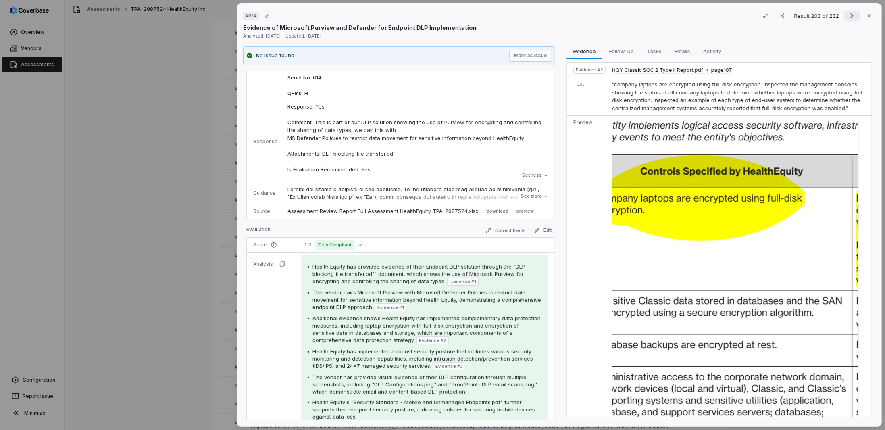
click at [847, 17] on icon "Next result" at bounding box center [852, 16] width 10 height 10
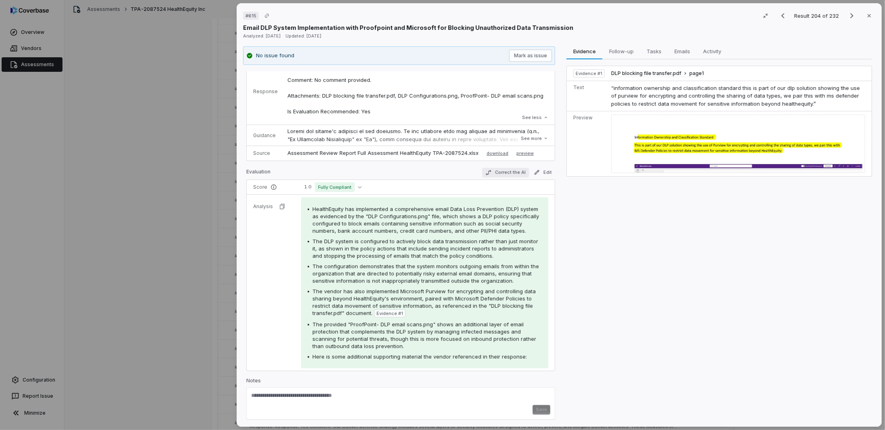
scroll to position [131, 0]
click at [454, 248] on span "The DLP system is configured to actively block data transmission rather than ju…" at bounding box center [425, 247] width 226 height 21
click at [847, 16] on icon "Next result" at bounding box center [852, 16] width 10 height 10
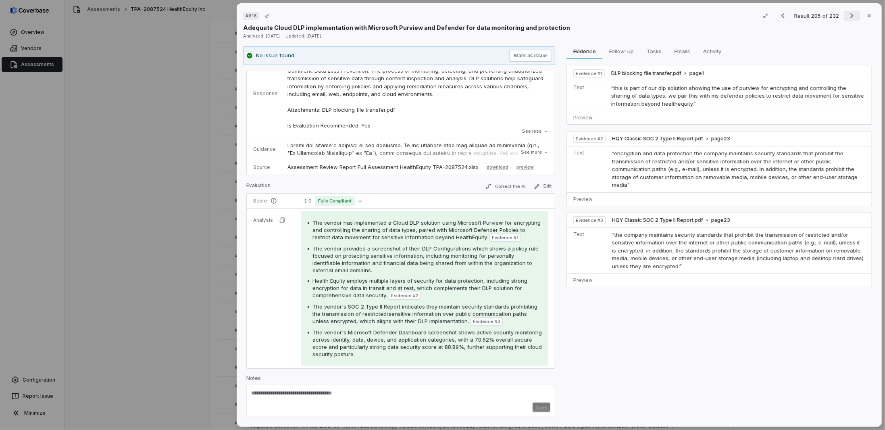
scroll to position [131, 0]
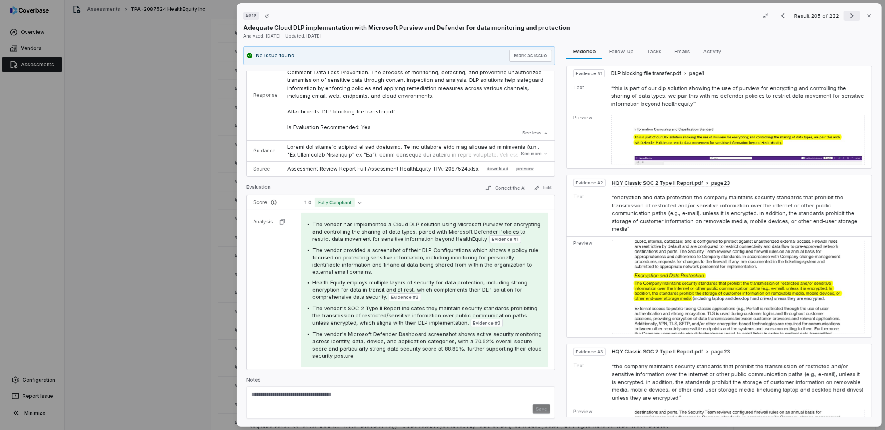
click at [844, 15] on button "Next result" at bounding box center [852, 16] width 16 height 10
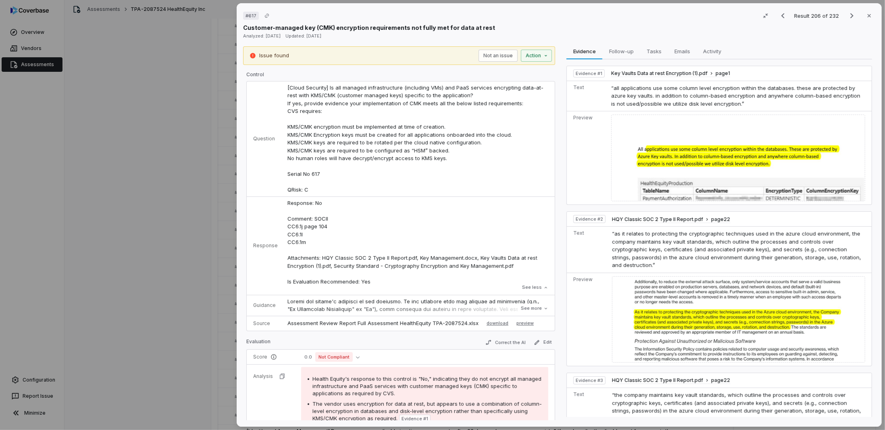
click at [496, 206] on p "Response: No Comment: SOCII CC6.1j page 104 CC6.1l CC6.1m Attachments: HQY Clas…" at bounding box center [417, 242] width 261 height 87
click at [847, 17] on icon "Next result" at bounding box center [852, 16] width 10 height 10
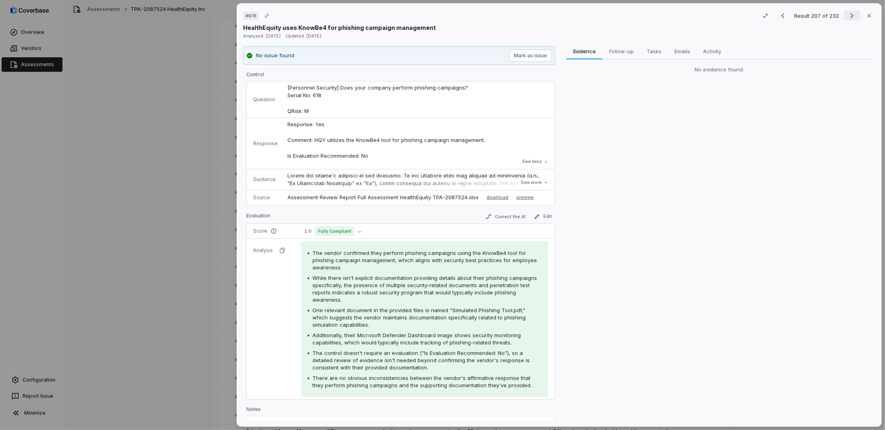
click at [848, 14] on icon "Next result" at bounding box center [852, 16] width 10 height 10
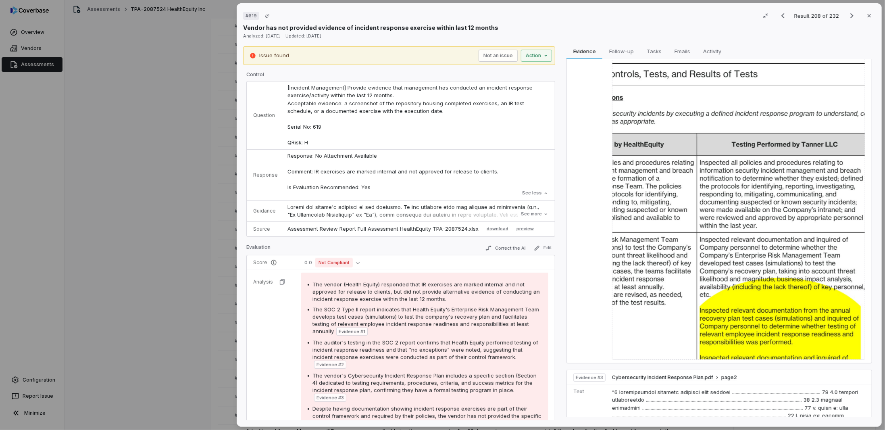
scroll to position [282, 0]
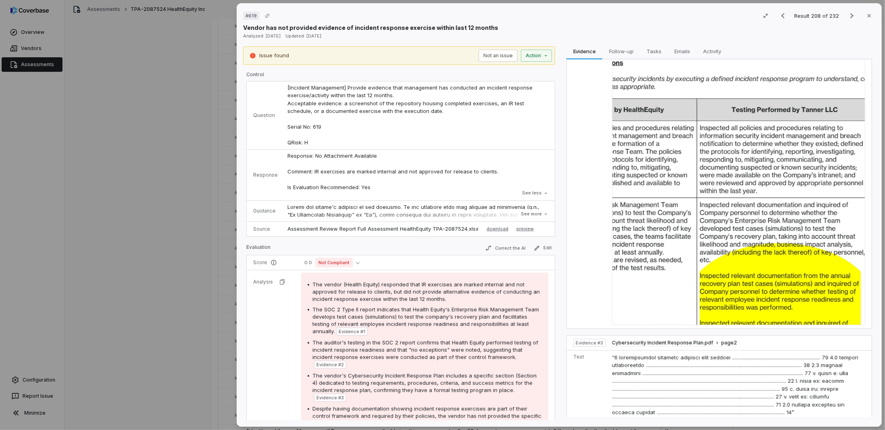
click at [654, 199] on img at bounding box center [738, 165] width 253 height 320
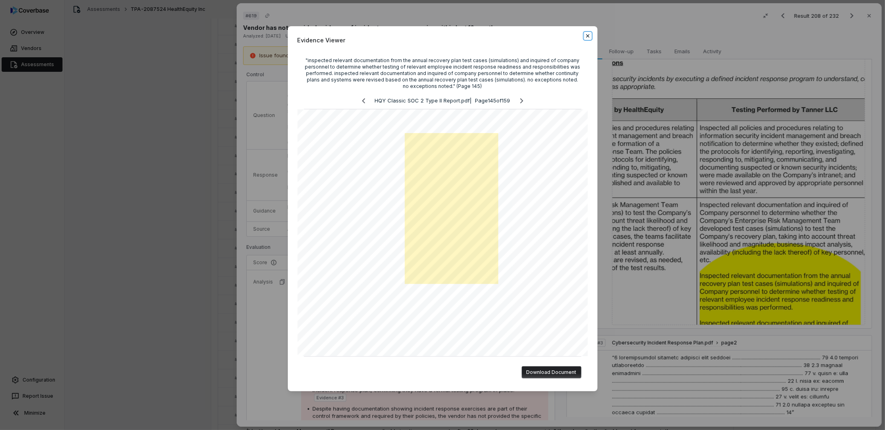
click at [586, 34] on icon "button" at bounding box center [587, 35] width 3 height 3
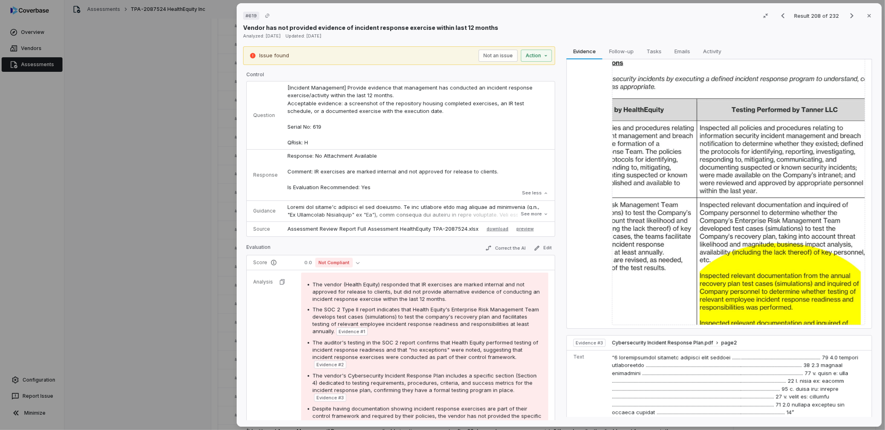
scroll to position [81, 0]
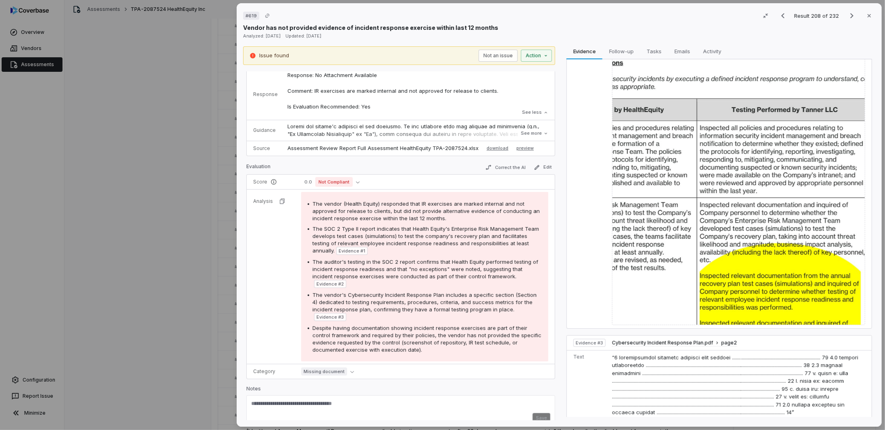
drag, startPoint x: 256, startPoint y: 16, endPoint x: 250, endPoint y: 17, distance: 6.5
click at [247, 16] on span "# 619" at bounding box center [251, 16] width 16 height 8
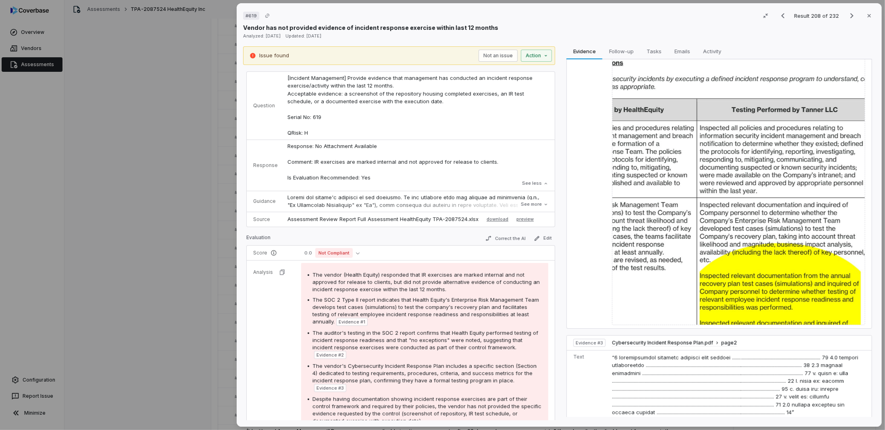
scroll to position [0, 0]
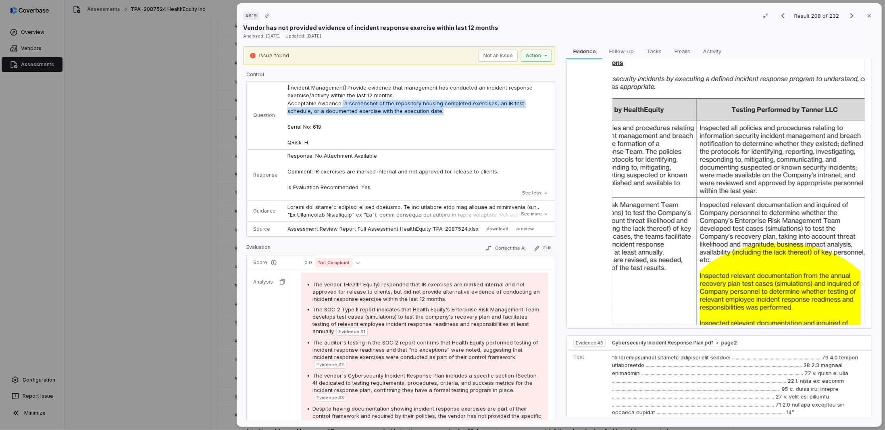
drag, startPoint x: 339, startPoint y: 102, endPoint x: 447, endPoint y: 109, distance: 107.5
click at [447, 109] on td "[Incident Management] Provide evidence that management has conducted an inciden…" at bounding box center [419, 115] width 272 height 68
click at [302, 102] on span "[Incident Management] Provide evidence that management has conducted an inciden…" at bounding box center [410, 115] width 247 height 62
click at [283, 104] on td "[Incident Management] Provide evidence that management has conducted an inciden…" at bounding box center [419, 115] width 272 height 68
drag, startPoint x: 284, startPoint y: 104, endPoint x: 421, endPoint y: 113, distance: 137.8
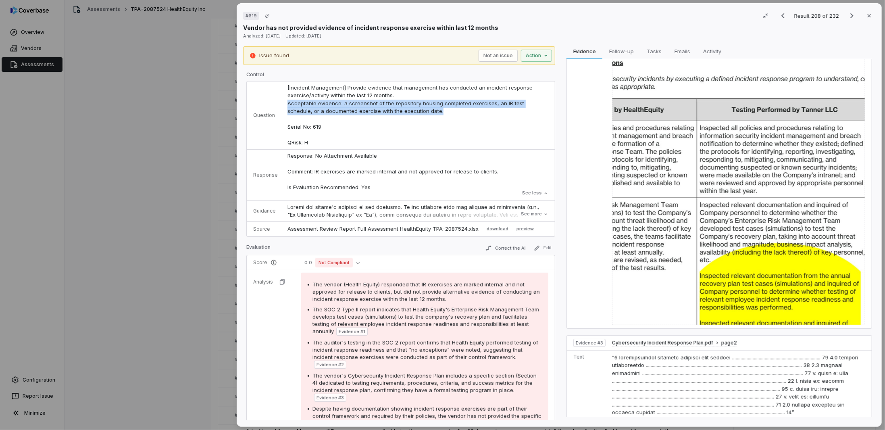
click at [415, 113] on td "[Incident Management] Provide evidence that management has conducted an inciden…" at bounding box center [419, 115] width 272 height 68
copy span "Acceptable evidence: a screenshot of the repository housing completed exercises…"
click at [847, 12] on icon "Next result" at bounding box center [852, 16] width 10 height 10
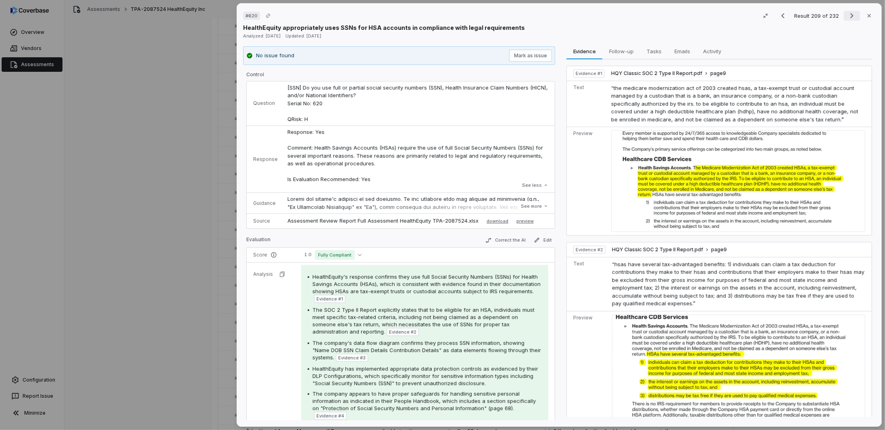
click at [847, 15] on icon "Next result" at bounding box center [852, 16] width 10 height 10
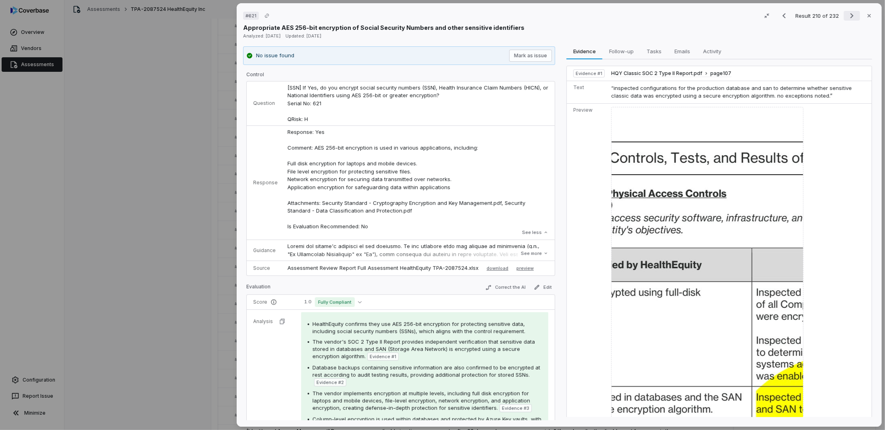
click at [847, 15] on icon "Next result" at bounding box center [852, 16] width 10 height 10
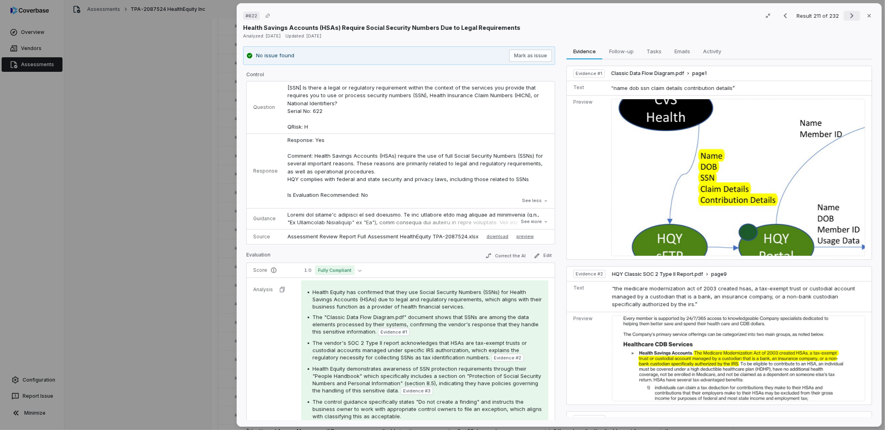
click at [847, 15] on icon "Next result" at bounding box center [852, 16] width 10 height 10
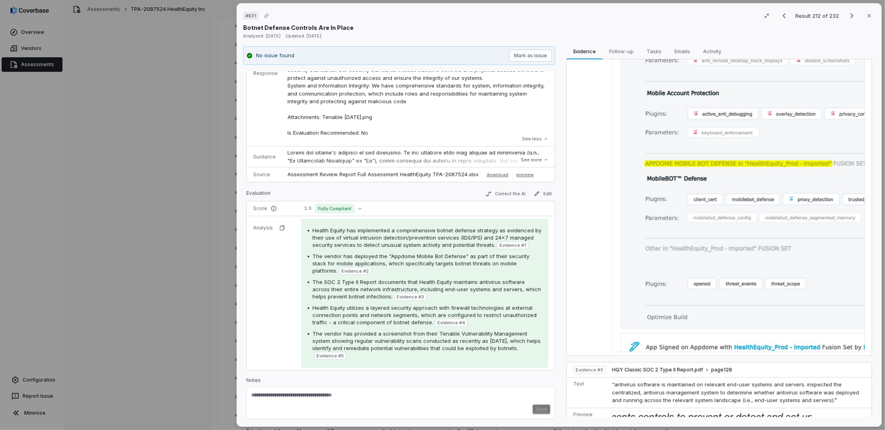
scroll to position [363, 0]
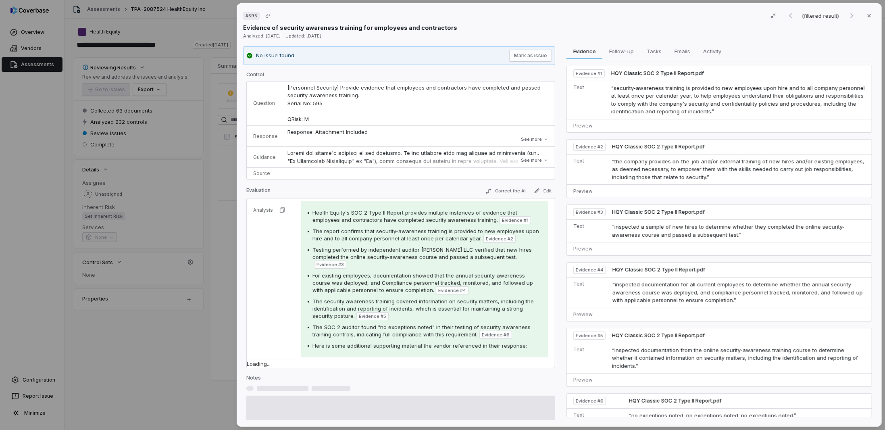
click at [147, 47] on div "# 595 (filtered result) Close Evidence of security awareness training for emplo…" at bounding box center [442, 215] width 885 height 430
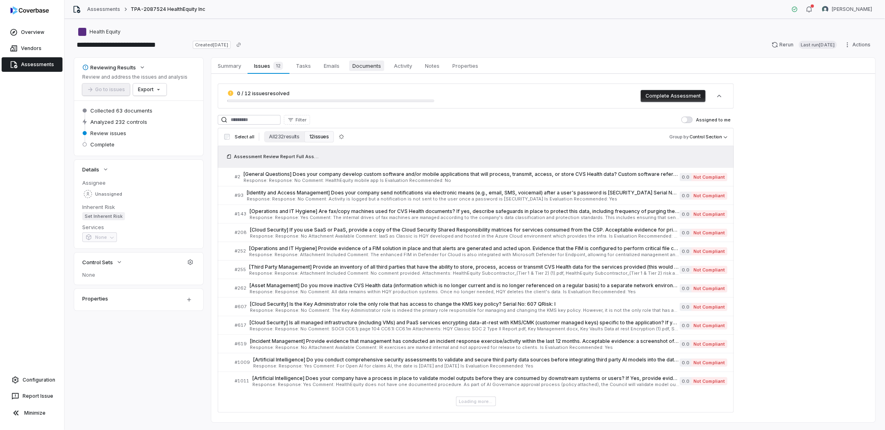
click at [353, 65] on span "Documents" at bounding box center [366, 65] width 35 height 10
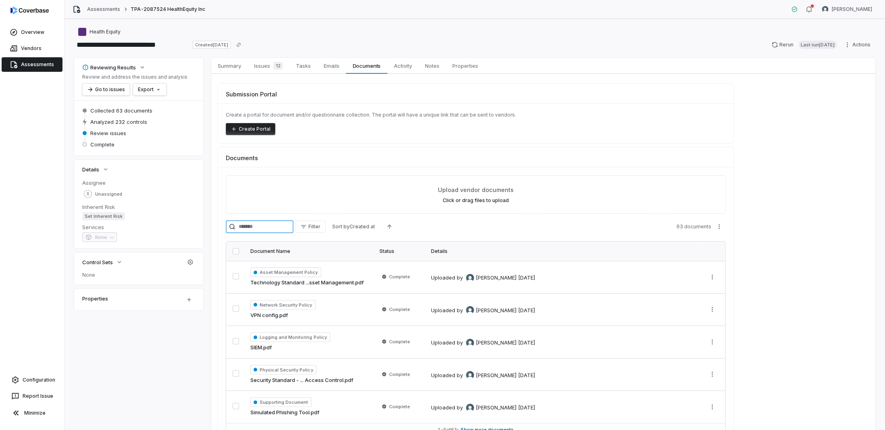
drag, startPoint x: 263, startPoint y: 226, endPoint x: 265, endPoint y: 221, distance: 4.9
click at [263, 226] on input "search" at bounding box center [260, 226] width 68 height 13
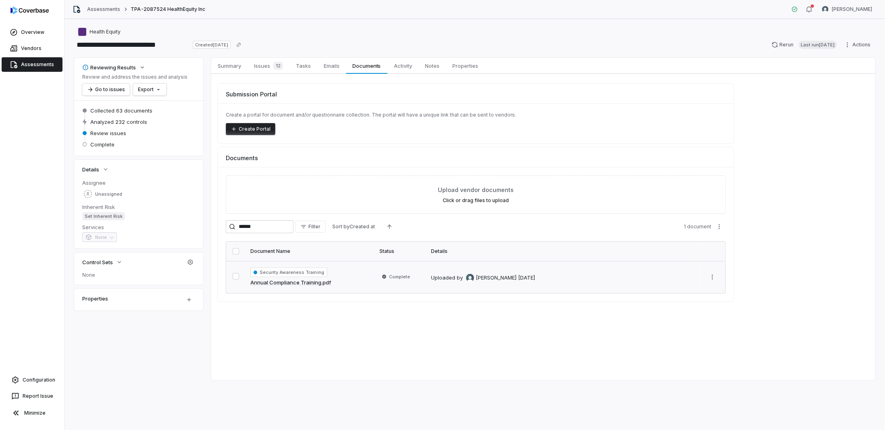
click at [283, 280] on link "Annual Compliance Training.pdf" at bounding box center [290, 283] width 81 height 8
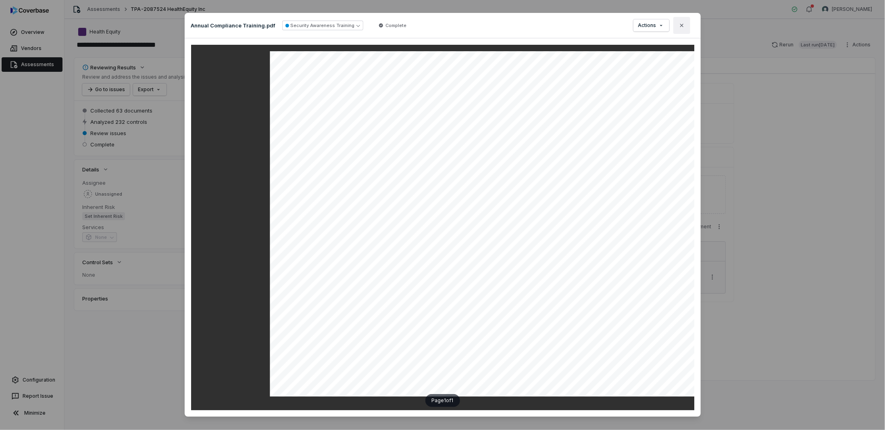
click at [683, 23] on button "Close" at bounding box center [681, 25] width 17 height 17
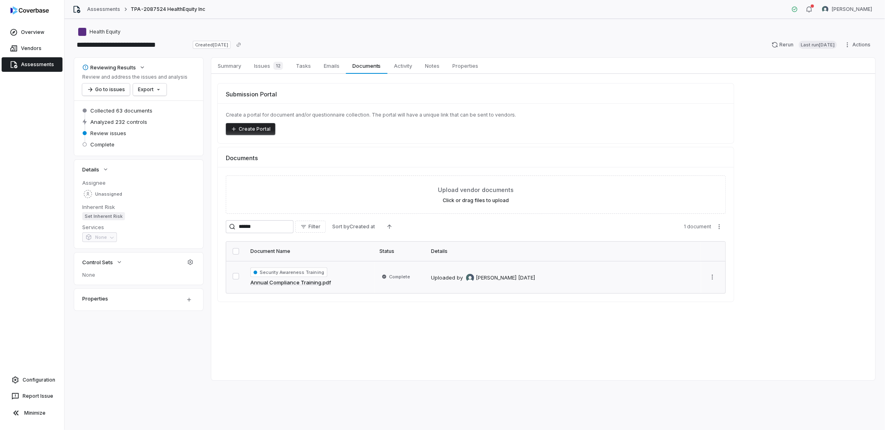
click at [713, 274] on html "**********" at bounding box center [442, 215] width 885 height 430
click at [524, 363] on html "**********" at bounding box center [442, 215] width 885 height 430
click at [321, 281] on link "Annual Compliance Training.pdf" at bounding box center [290, 283] width 81 height 8
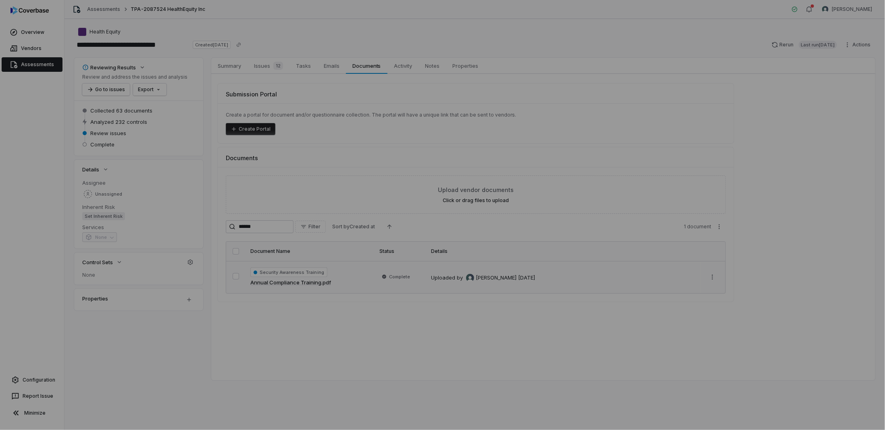
click at [763, 335] on div "Document Preview" at bounding box center [442, 215] width 885 height 430
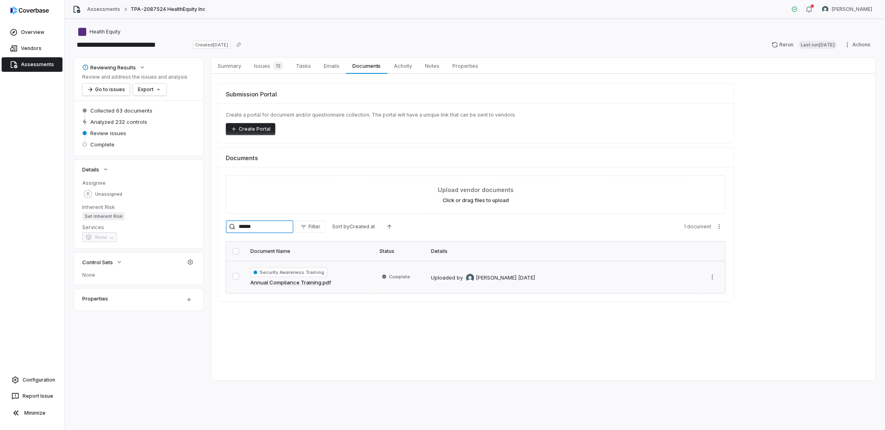
drag, startPoint x: 269, startPoint y: 228, endPoint x: 180, endPoint y: 216, distance: 90.2
click at [180, 216] on div "Reviewing Results Review and address the issues and analysis Go to issues Expor…" at bounding box center [474, 219] width 801 height 322
type input "*"
click at [278, 279] on link "Palo Alto IDS-IPS.pdf" at bounding box center [275, 283] width 51 height 8
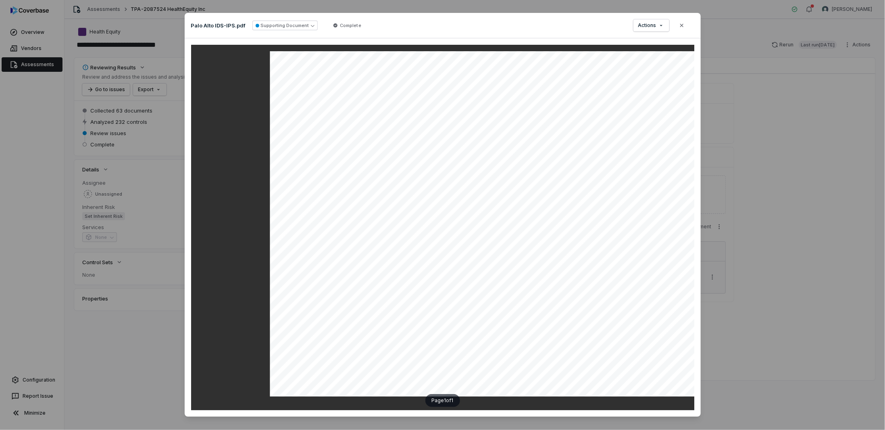
click at [114, 378] on div "Document Preview Palo Alto IDS-IPS.pdf Supporting Document Complete Actions Clo…" at bounding box center [442, 215] width 885 height 430
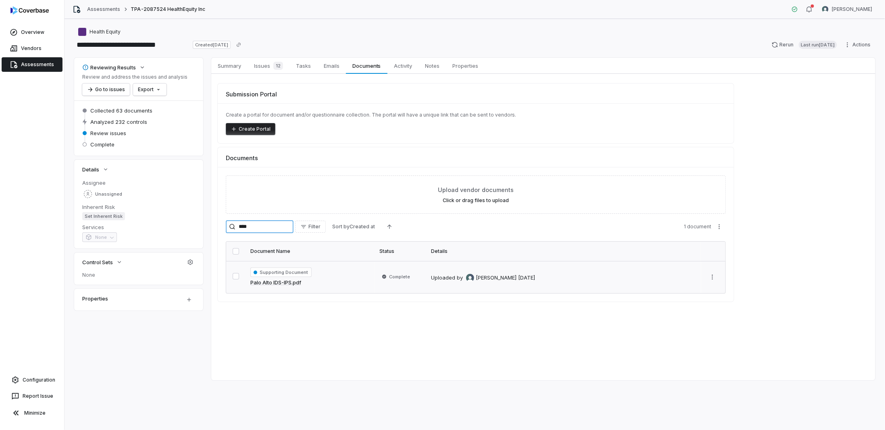
drag, startPoint x: 261, startPoint y: 224, endPoint x: 160, endPoint y: 188, distance: 107.3
click at [171, 213] on div "Reviewing Results Review and address the issues and analysis Go to issues Expor…" at bounding box center [474, 219] width 801 height 322
click at [686, 274] on span "Analysis available" at bounding box center [669, 277] width 56 height 10
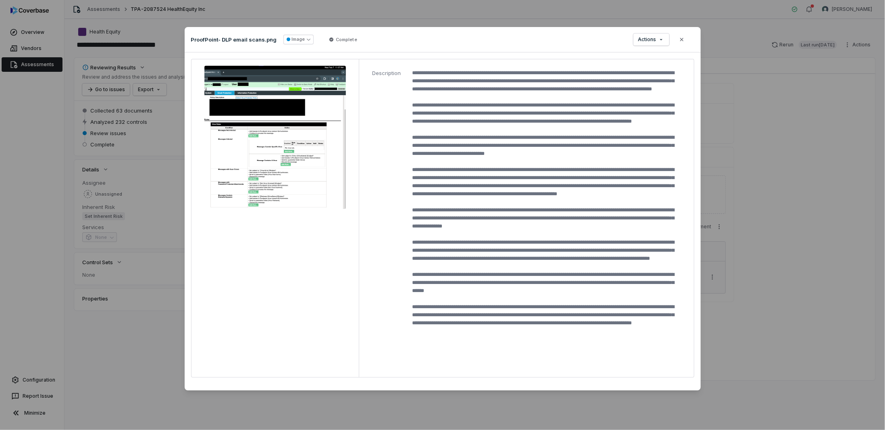
click at [207, 140] on img at bounding box center [274, 137] width 141 height 143
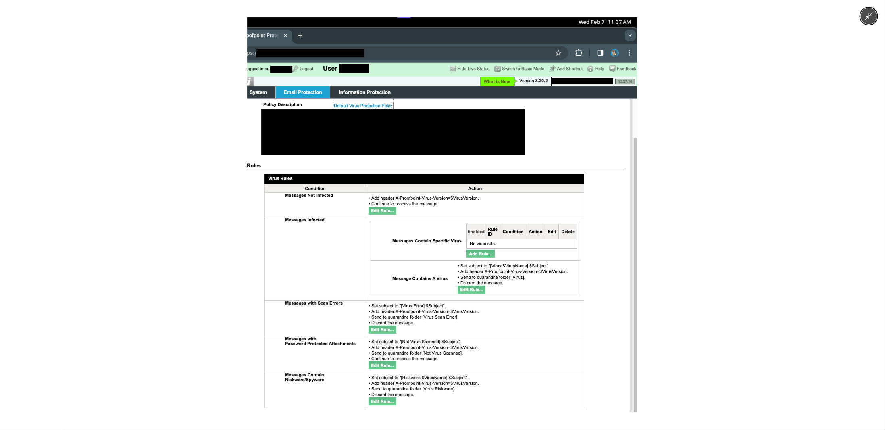
click at [353, 173] on img at bounding box center [442, 214] width 390 height 395
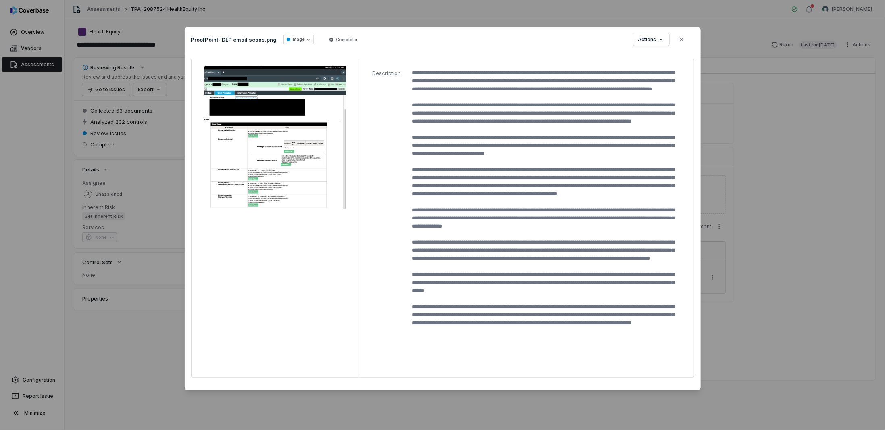
click at [123, 343] on div "Document Preview ProofPoint- DLP email scans.png Image Complete Actions Close D…" at bounding box center [442, 215] width 885 height 430
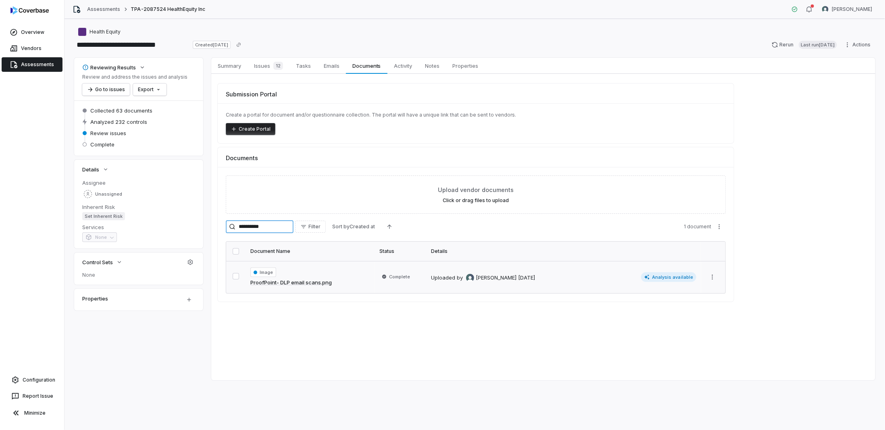
drag, startPoint x: 267, startPoint y: 226, endPoint x: 188, endPoint y: 207, distance: 80.9
click at [218, 222] on div "**********" at bounding box center [476, 234] width 516 height 135
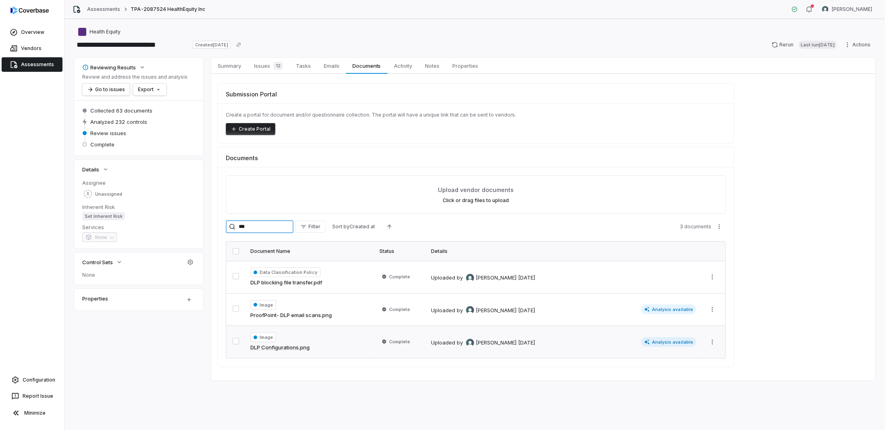
type input "***"
click at [270, 345] on link "DLP Configurations.png" at bounding box center [279, 347] width 59 height 8
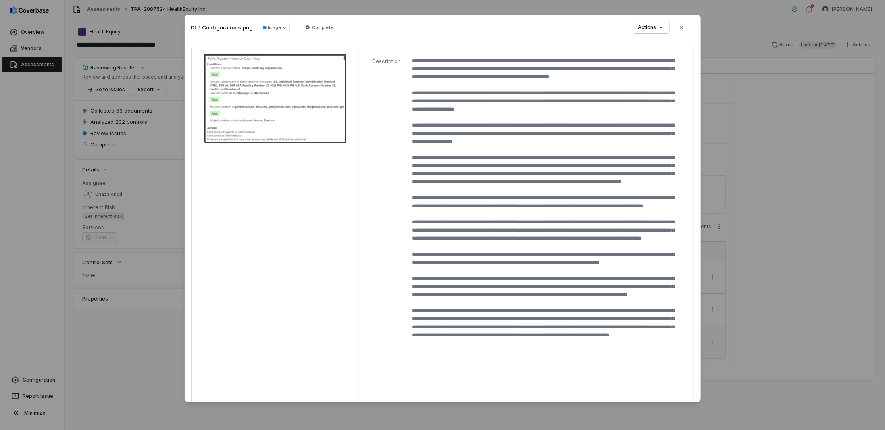
click at [227, 107] on img at bounding box center [274, 98] width 141 height 89
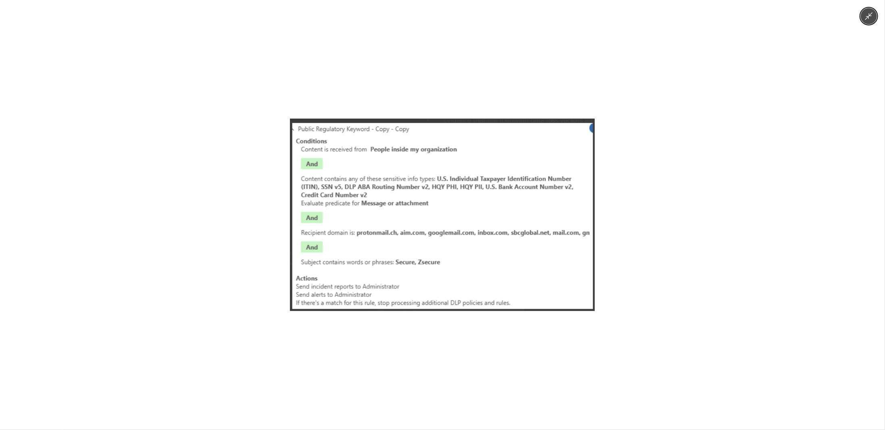
click at [400, 205] on img at bounding box center [442, 214] width 305 height 192
